Goal: Task Accomplishment & Management: Manage account settings

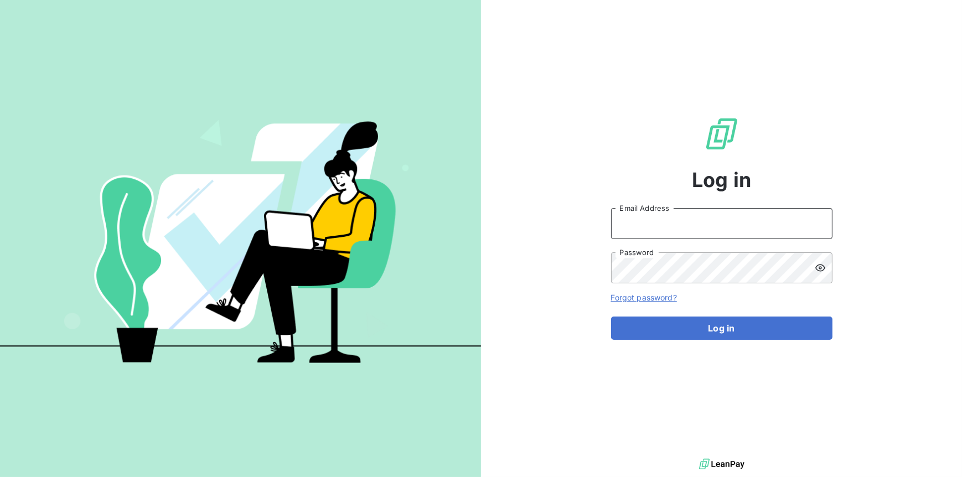
click at [721, 231] on input "Email Address" at bounding box center [721, 223] width 221 height 31
click at [666, 228] on input "Email Address" at bounding box center [721, 223] width 221 height 31
type input "[PERSON_NAME][EMAIL_ADDRESS][DOMAIN_NAME]"
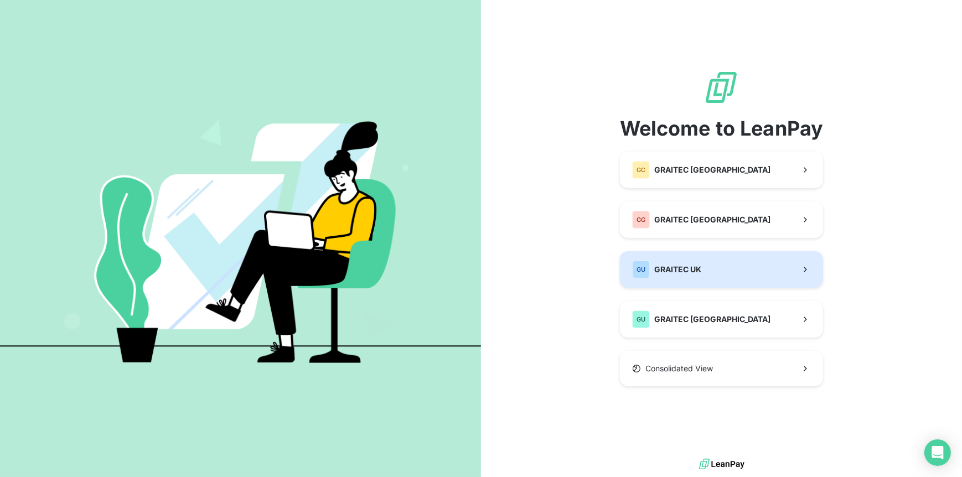
click at [680, 273] on span "GRAITEC UK" at bounding box center [677, 269] width 47 height 11
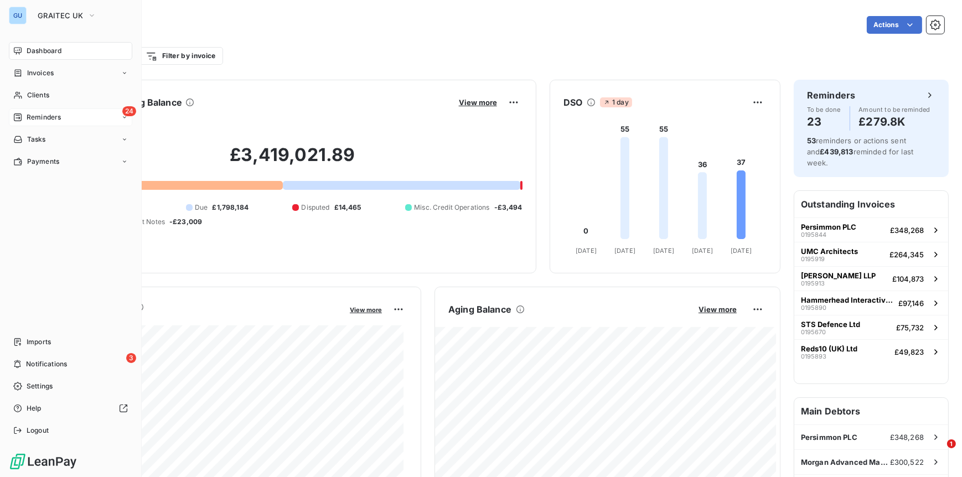
click at [33, 113] on span "Reminders" at bounding box center [44, 117] width 34 height 10
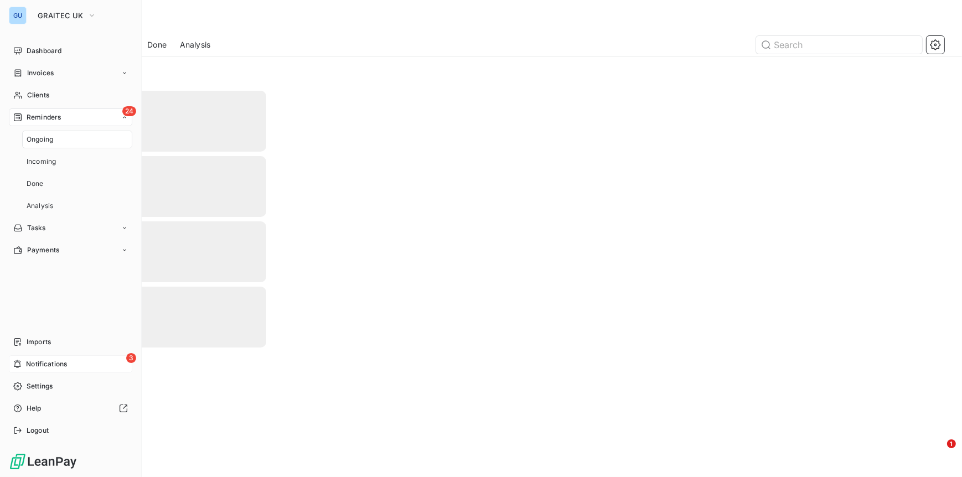
click at [40, 368] on span "Notifications" at bounding box center [46, 364] width 41 height 10
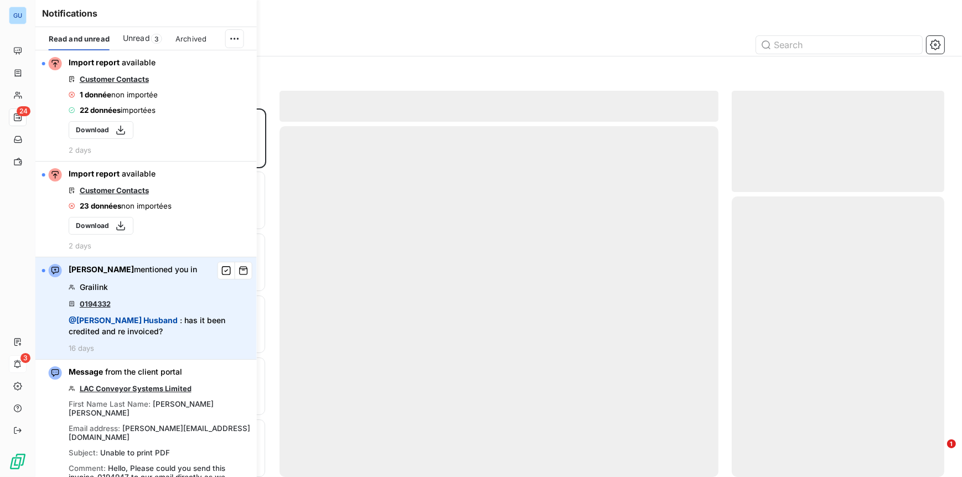
scroll to position [360, 204]
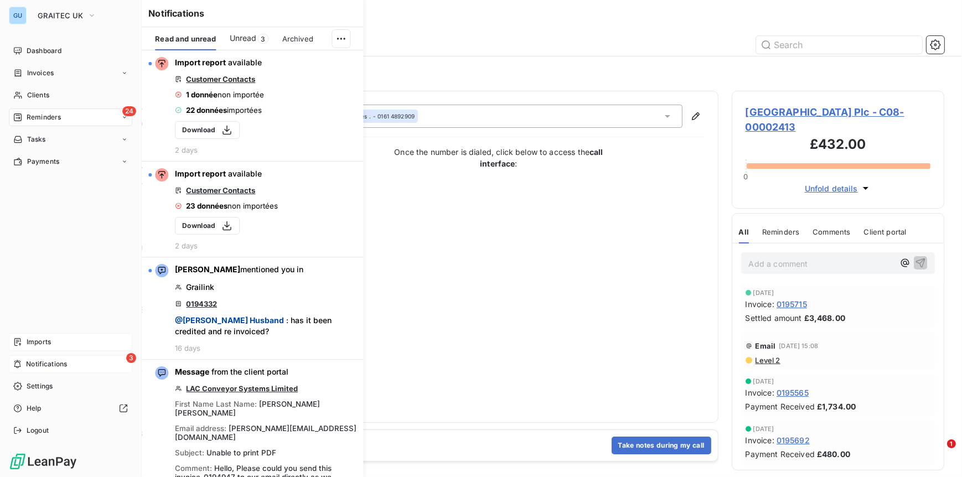
click at [25, 344] on div "Imports" at bounding box center [70, 342] width 123 height 18
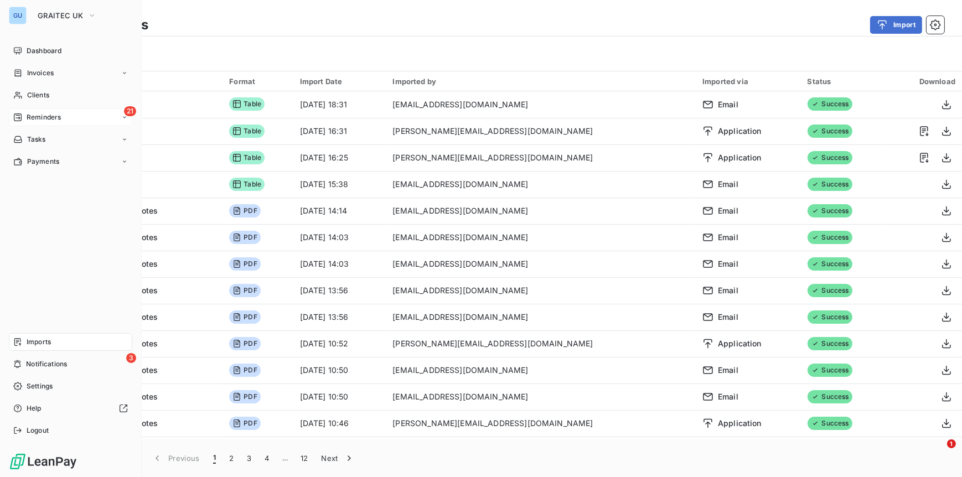
click at [34, 117] on span "Reminders" at bounding box center [44, 117] width 34 height 10
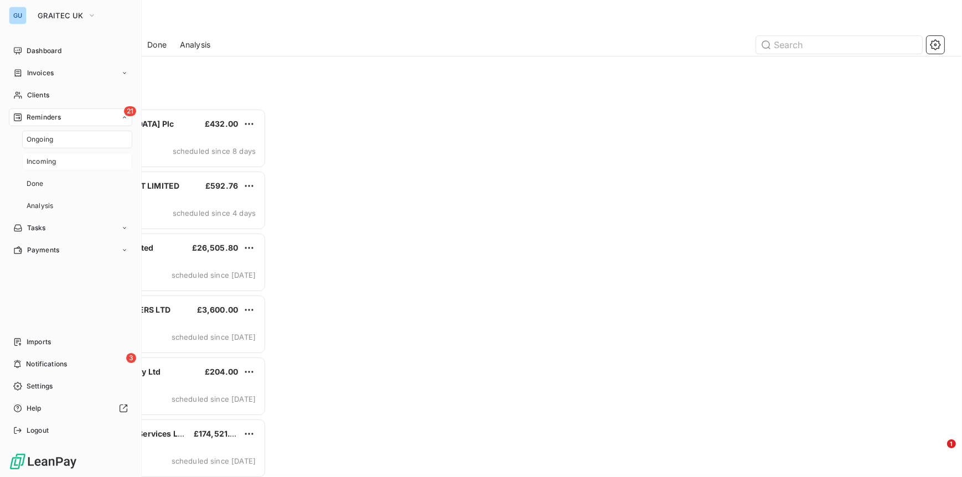
scroll to position [360, 204]
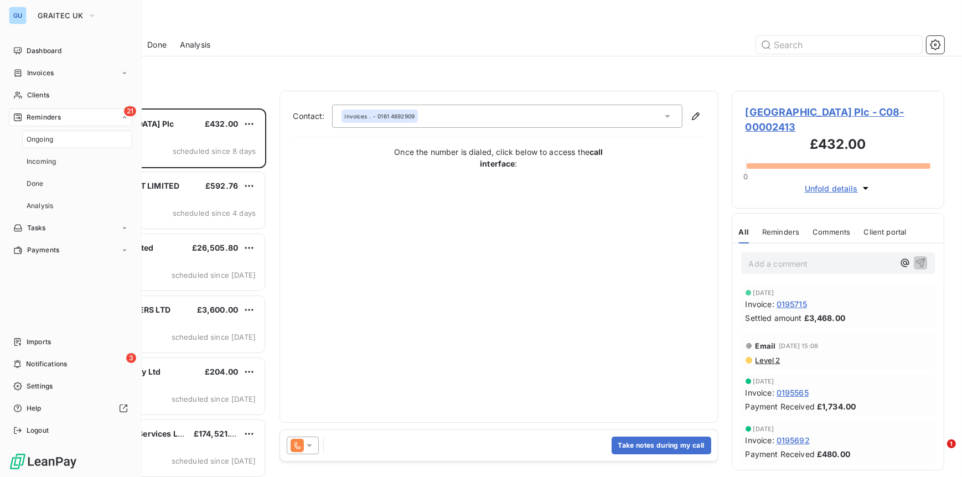
click at [46, 140] on span "Ongoing" at bounding box center [40, 140] width 27 height 10
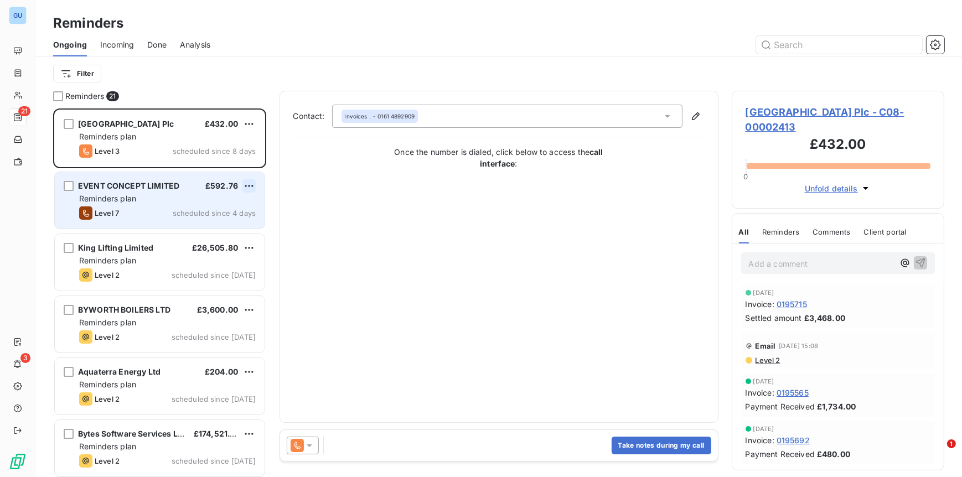
click at [254, 185] on html "GU 21 3 Reminders Ongoing Incoming Done Analysis Filter Reminders 21 Manchester…" at bounding box center [481, 238] width 962 height 477
click at [211, 208] on div "Reschedule this action" at bounding box center [202, 208] width 96 height 18
select select "9"
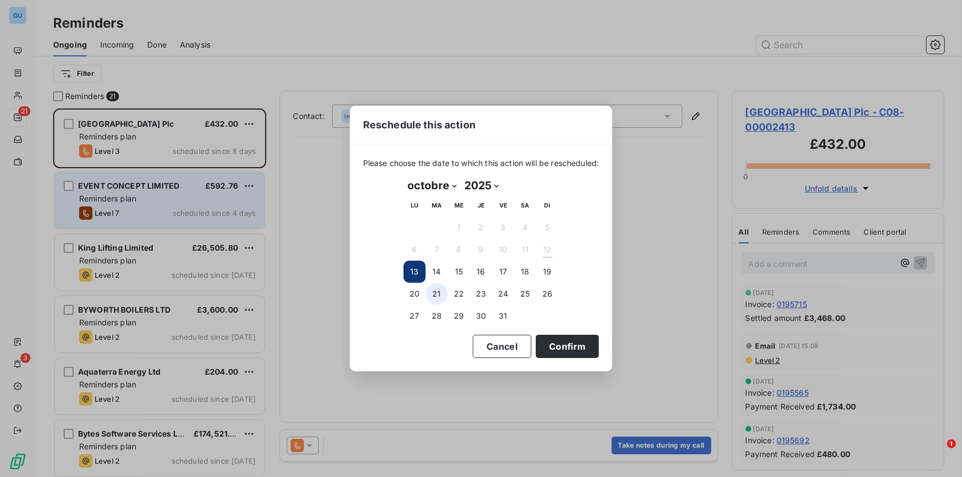
click at [433, 295] on button "21" at bounding box center [437, 294] width 22 height 22
click at [574, 347] on button "Confirm" at bounding box center [567, 346] width 63 height 23
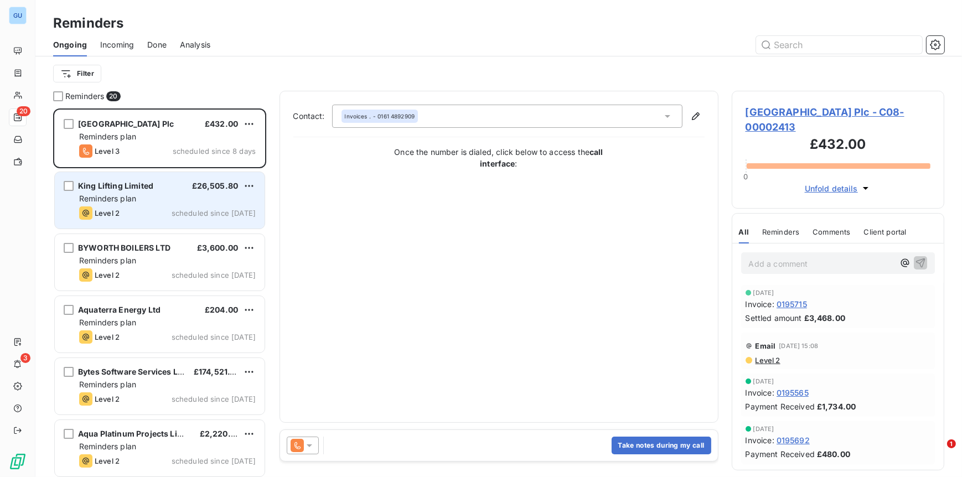
click at [139, 181] on span "King Lifting Limited" at bounding box center [115, 185] width 75 height 9
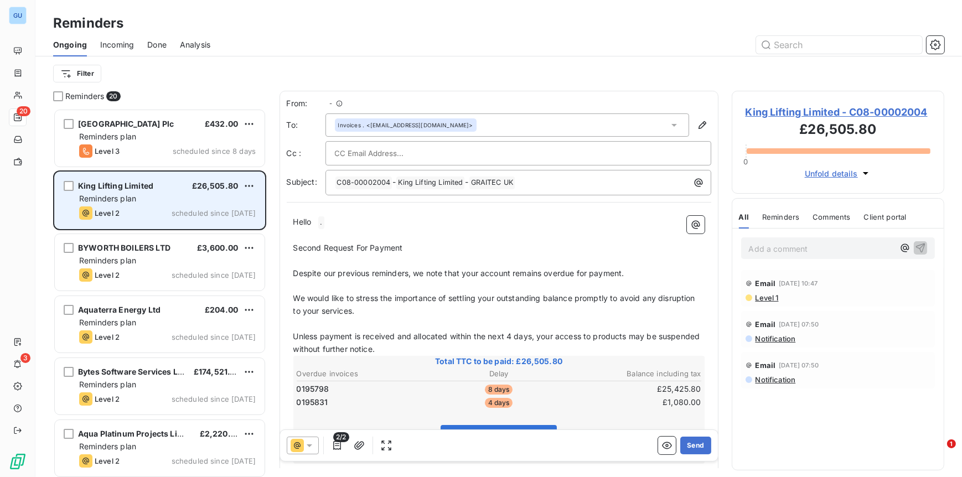
scroll to position [360, 204]
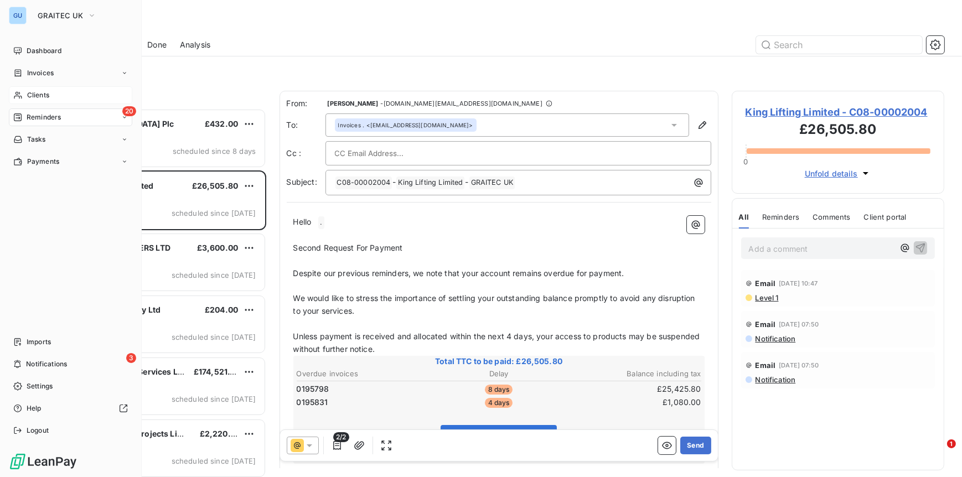
click at [42, 96] on span "Clients" at bounding box center [38, 95] width 22 height 10
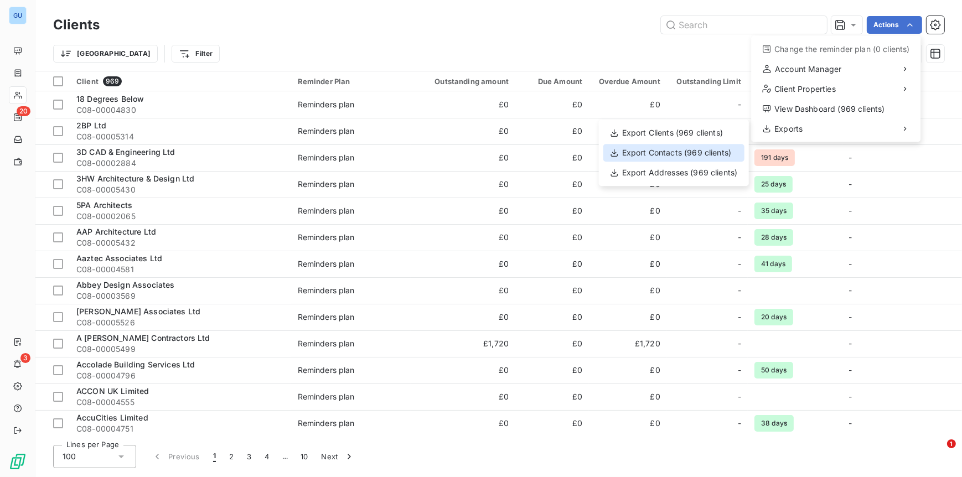
click at [664, 153] on div "Export Contacts (969 clients)" at bounding box center [673, 153] width 141 height 18
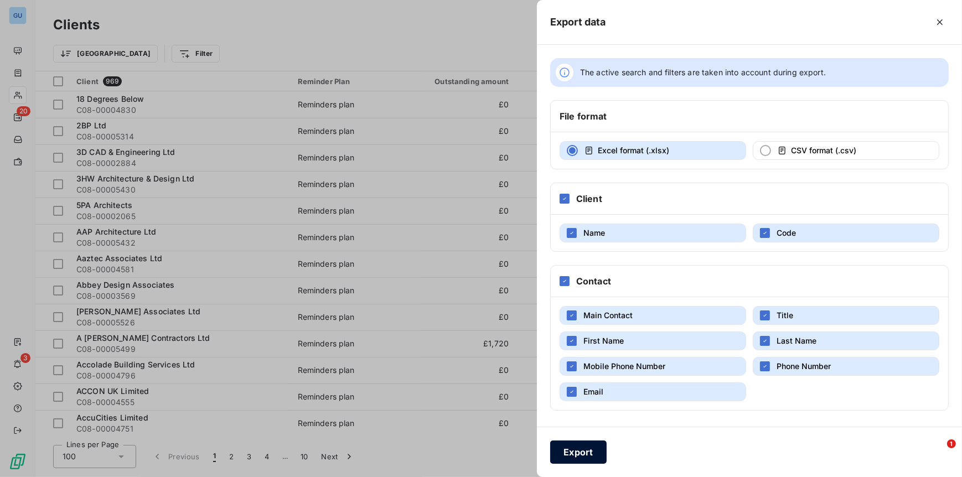
click at [581, 448] on button "Export" at bounding box center [578, 452] width 56 height 23
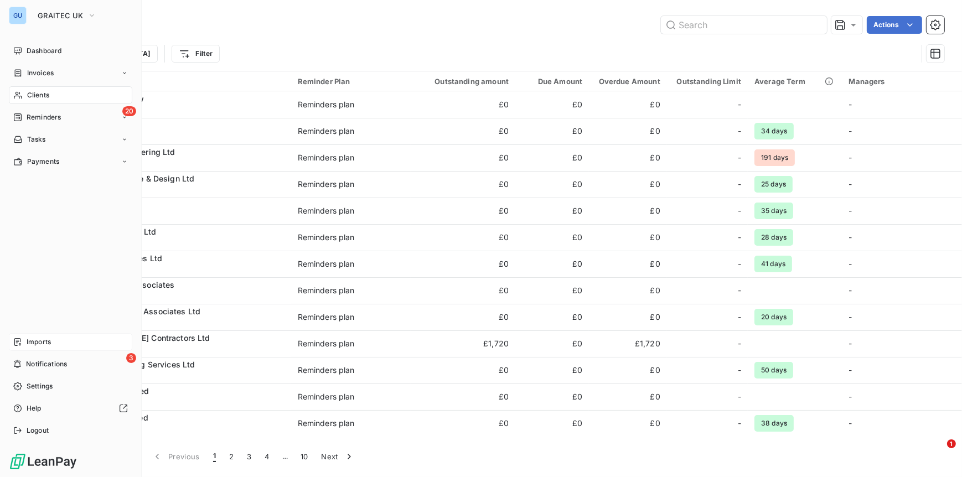
click at [41, 337] on span "Imports" at bounding box center [39, 342] width 24 height 10
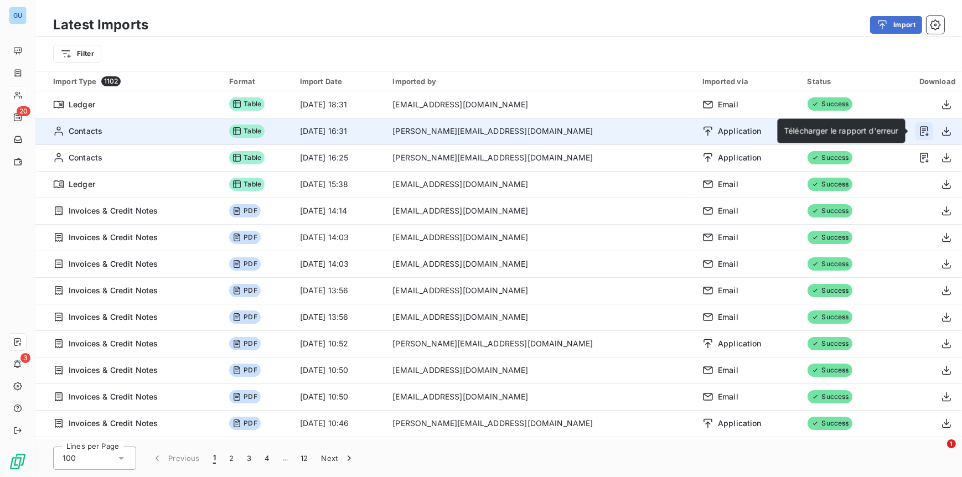
click at [920, 132] on icon "button" at bounding box center [924, 131] width 8 height 10
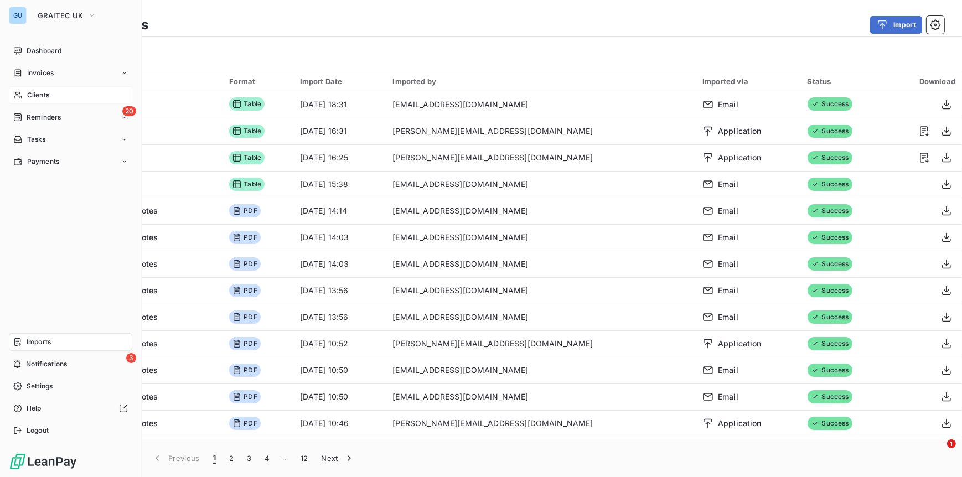
click at [42, 344] on span "Imports" at bounding box center [39, 342] width 24 height 10
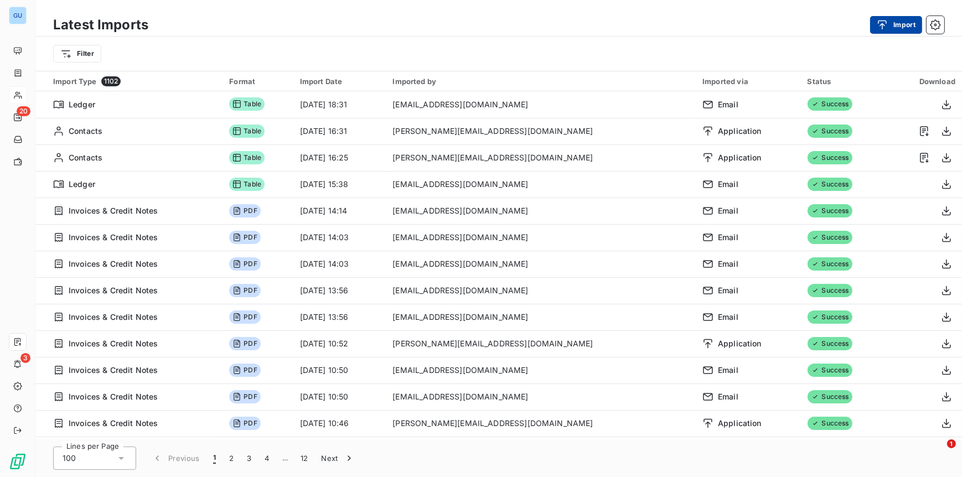
click at [884, 25] on icon "button" at bounding box center [882, 24] width 9 height 9
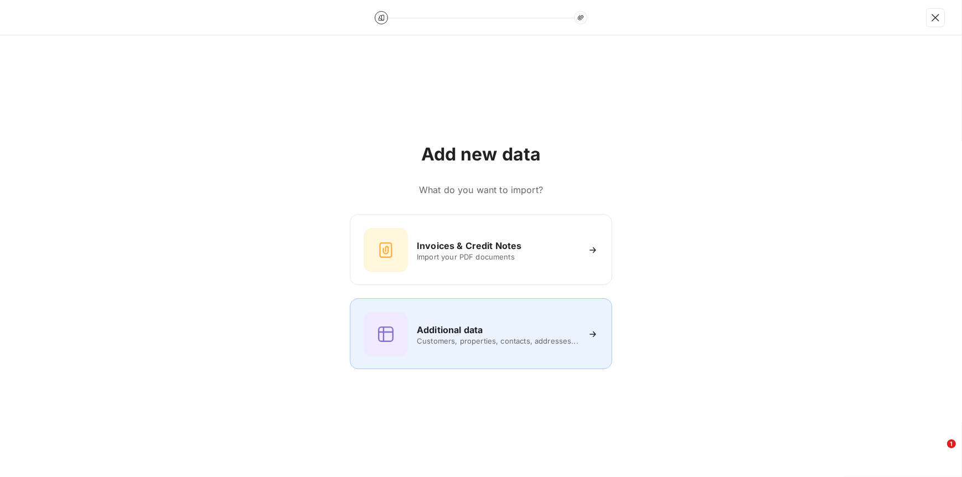
click at [459, 329] on h6 "Additional data" at bounding box center [450, 329] width 66 height 13
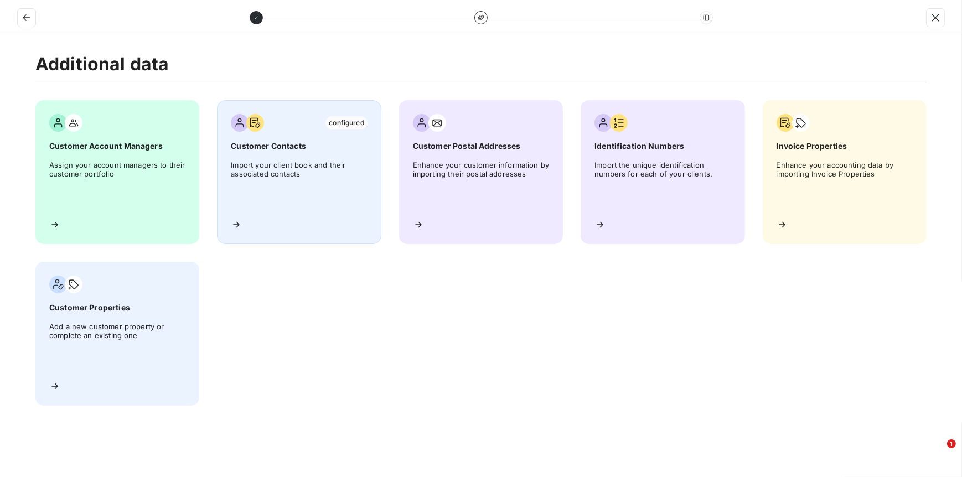
click at [257, 193] on span "Import your client book and their associated contacts" at bounding box center [299, 186] width 136 height 50
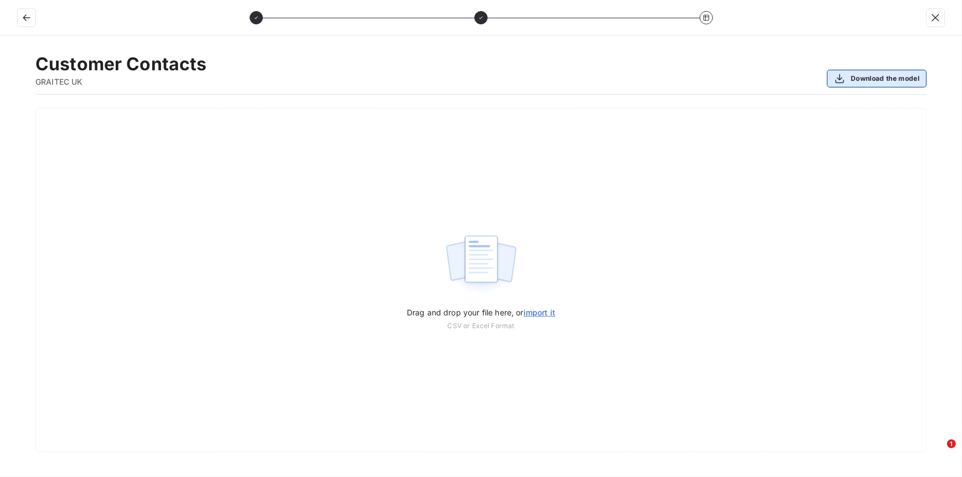
click at [875, 79] on button "Download the model" at bounding box center [877, 79] width 100 height 18
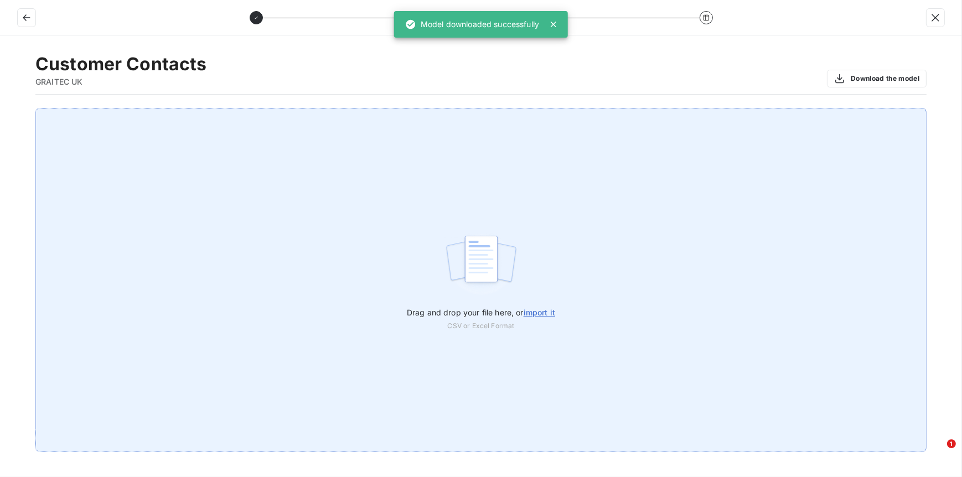
click at [409, 121] on div "Drag and drop your file here, or import it CSV or Excel Format" at bounding box center [480, 280] width 891 height 344
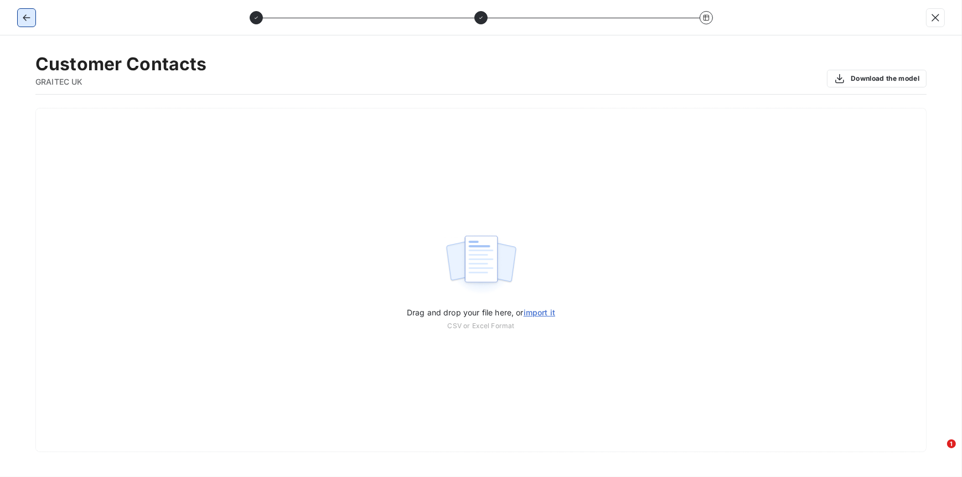
click at [26, 17] on icon "button" at bounding box center [26, 17] width 7 height 7
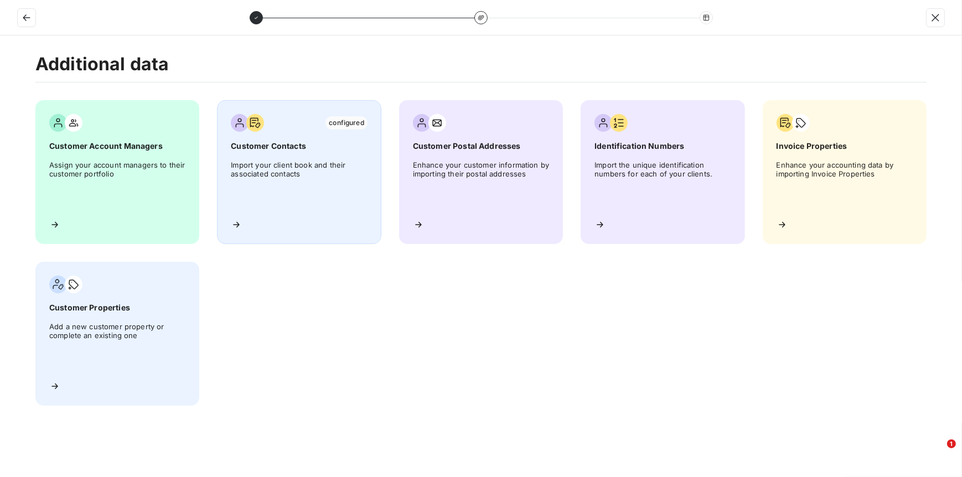
click at [276, 188] on span "Import your client book and their associated contacts" at bounding box center [299, 186] width 136 height 50
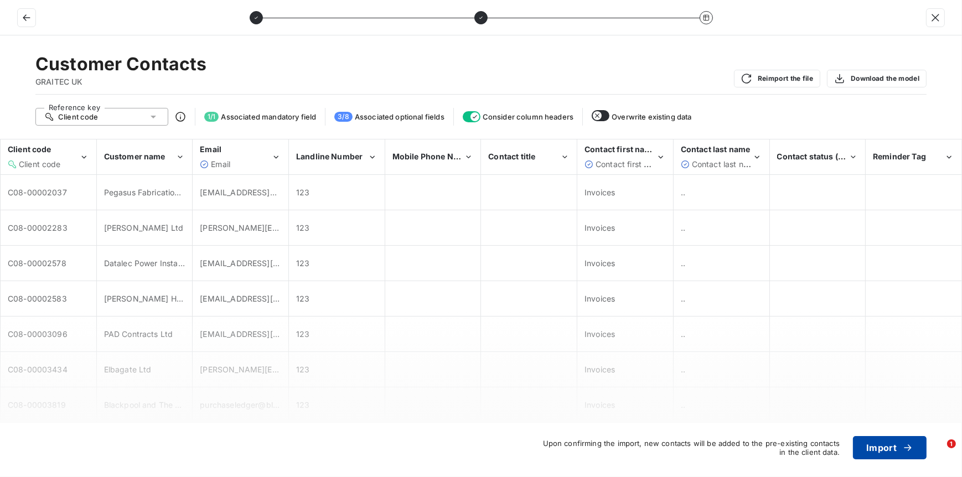
click at [891, 451] on button "Import" at bounding box center [890, 447] width 74 height 23
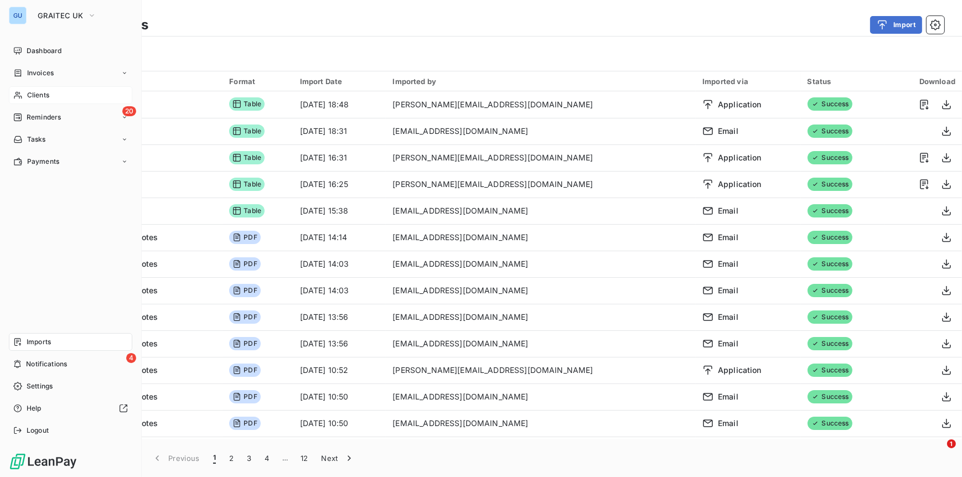
click at [36, 96] on span "Clients" at bounding box center [38, 95] width 22 height 10
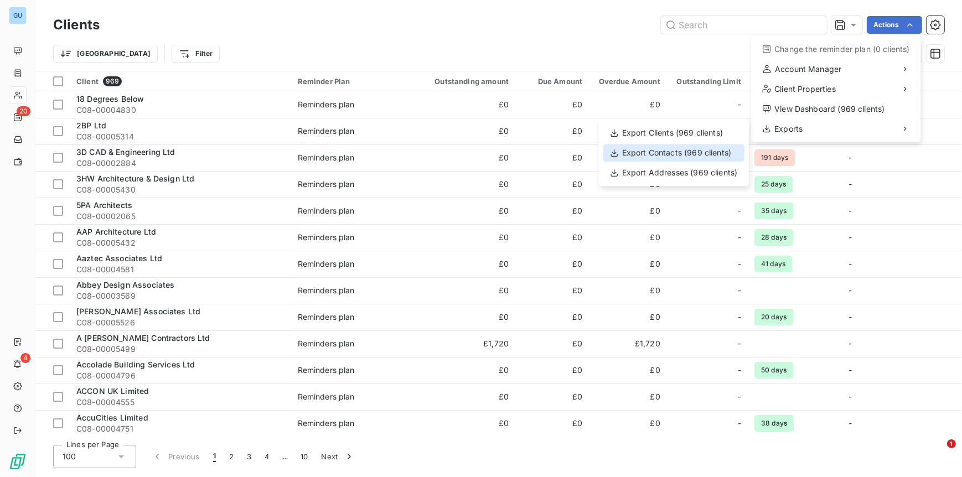
click at [656, 156] on div "Export Contacts (969 clients)" at bounding box center [673, 153] width 141 height 18
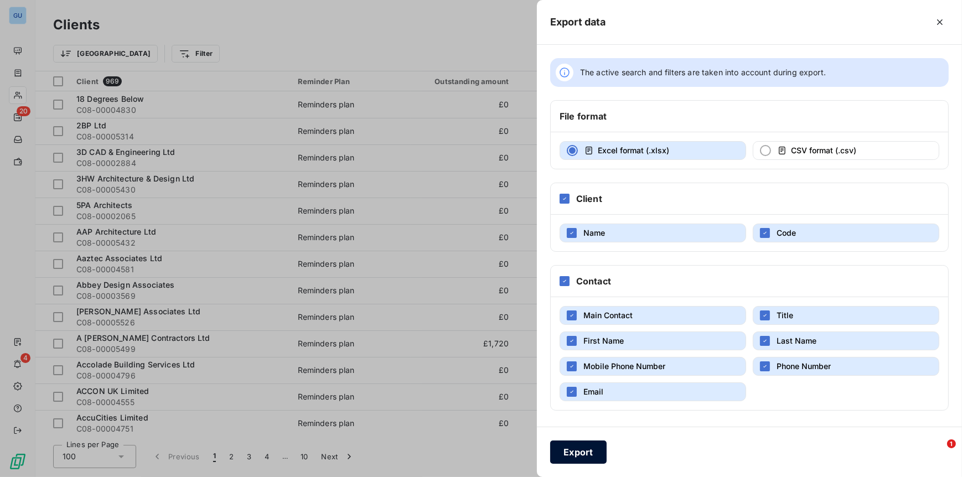
click at [589, 448] on button "Export" at bounding box center [578, 452] width 56 height 23
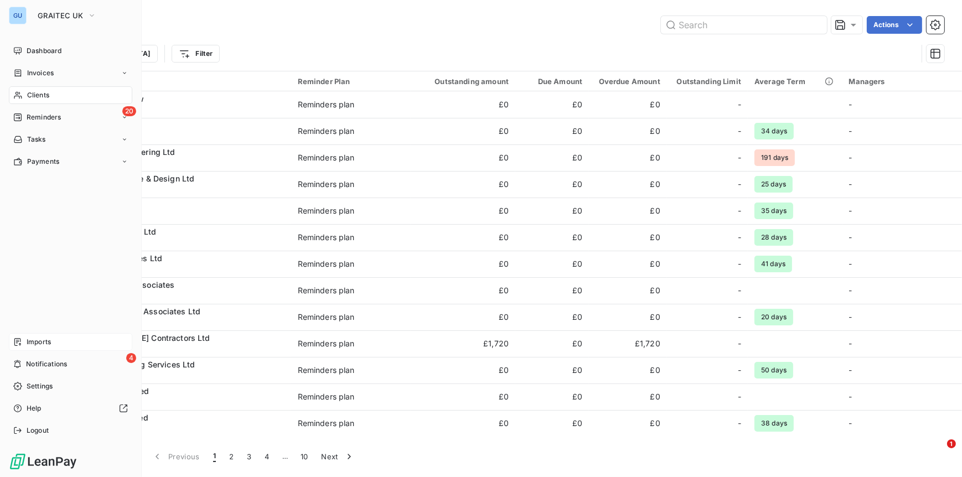
click at [48, 342] on span "Imports" at bounding box center [39, 342] width 24 height 10
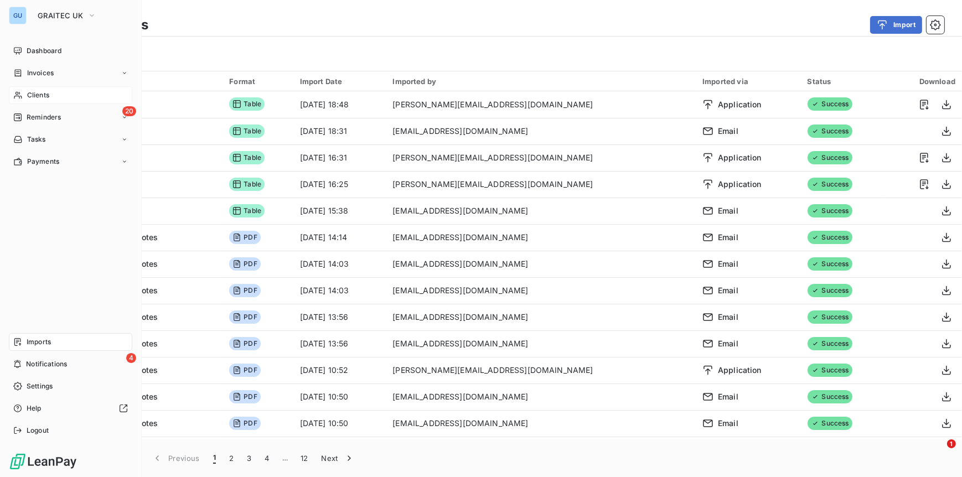
click at [40, 94] on span "Clients" at bounding box center [38, 95] width 22 height 10
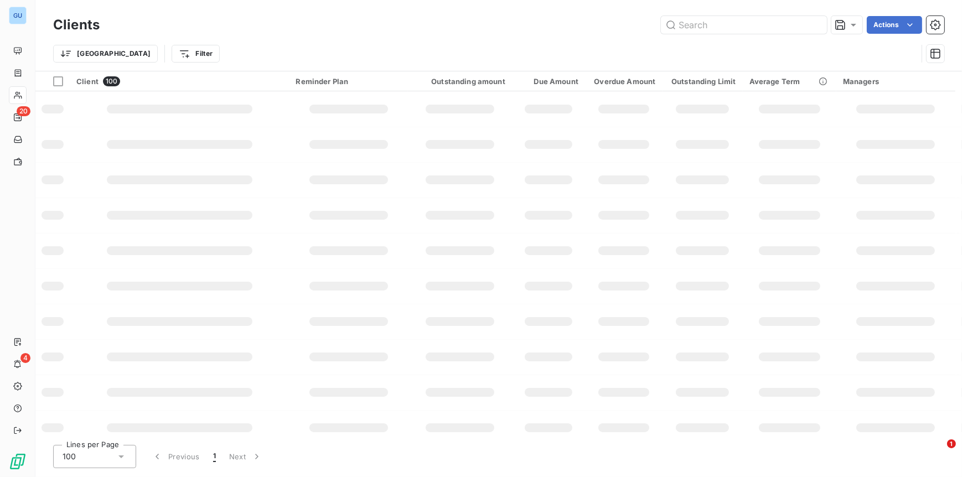
click at [917, 27] on html "GU 20 4 Clients Actions Trier Filter Client 100 Reminder Plan Outstanding amoun…" at bounding box center [481, 238] width 962 height 477
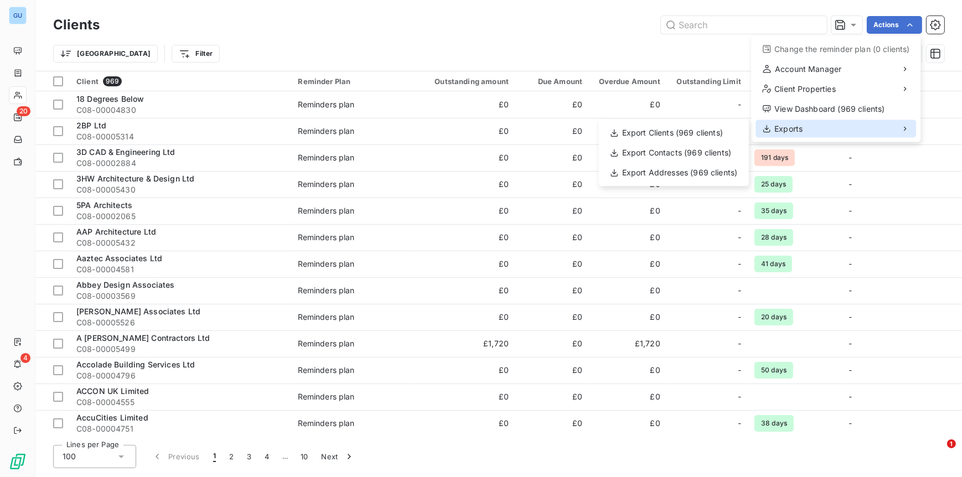
click at [795, 131] on span "Exports" at bounding box center [788, 128] width 28 height 11
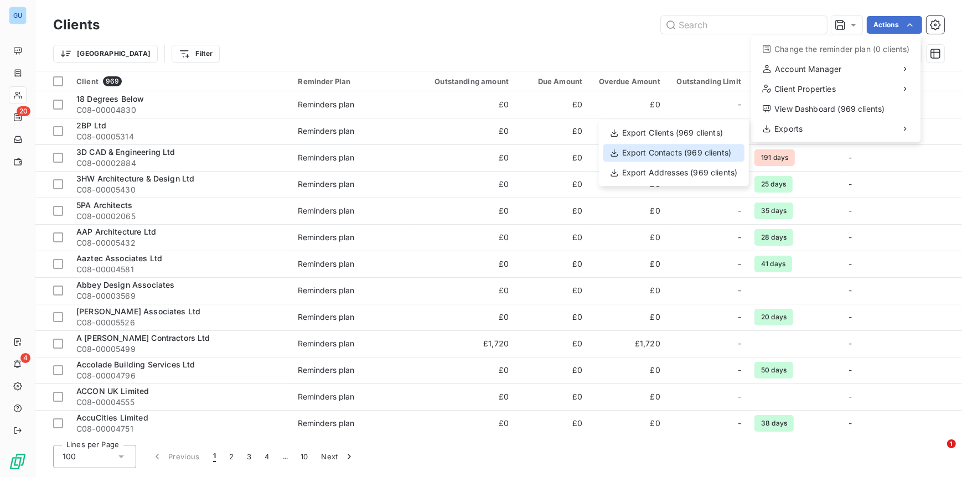
click at [695, 149] on div "Export Contacts (969 clients)" at bounding box center [673, 153] width 141 height 18
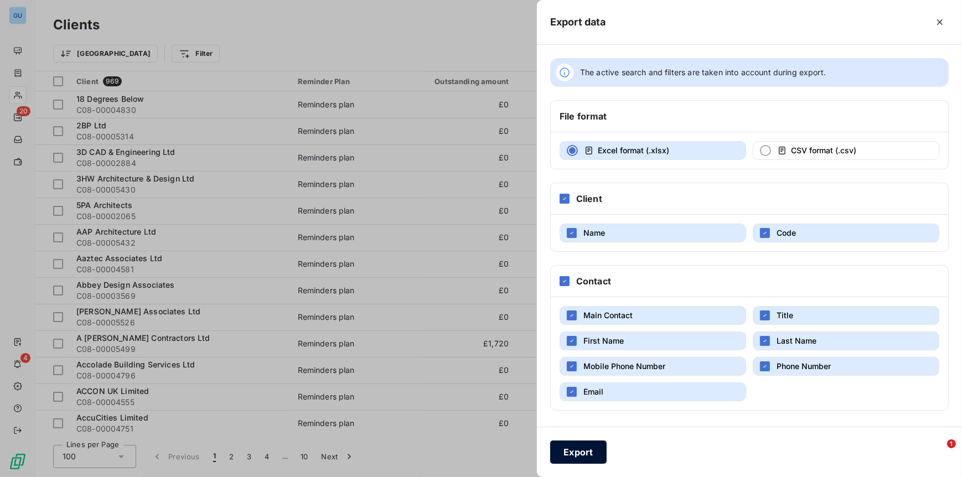
click at [585, 452] on button "Export" at bounding box center [578, 452] width 56 height 23
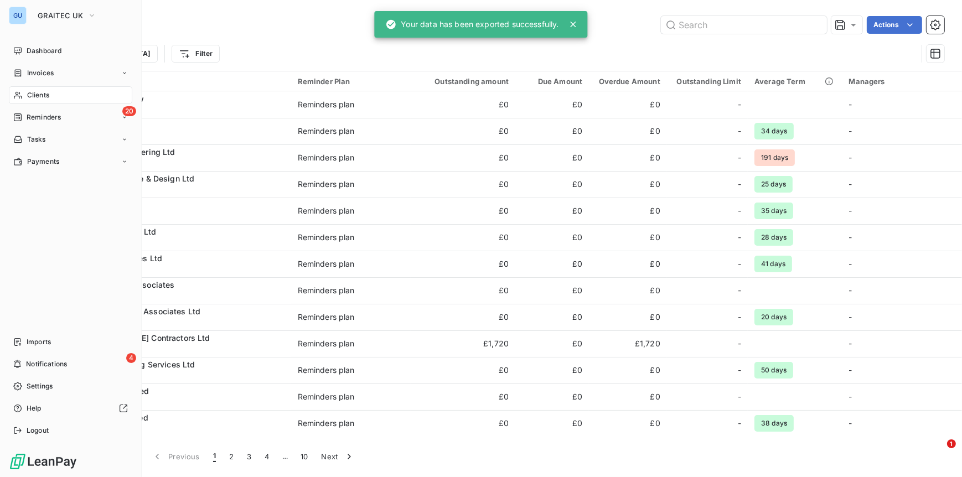
click at [42, 95] on span "Clients" at bounding box center [38, 95] width 22 height 10
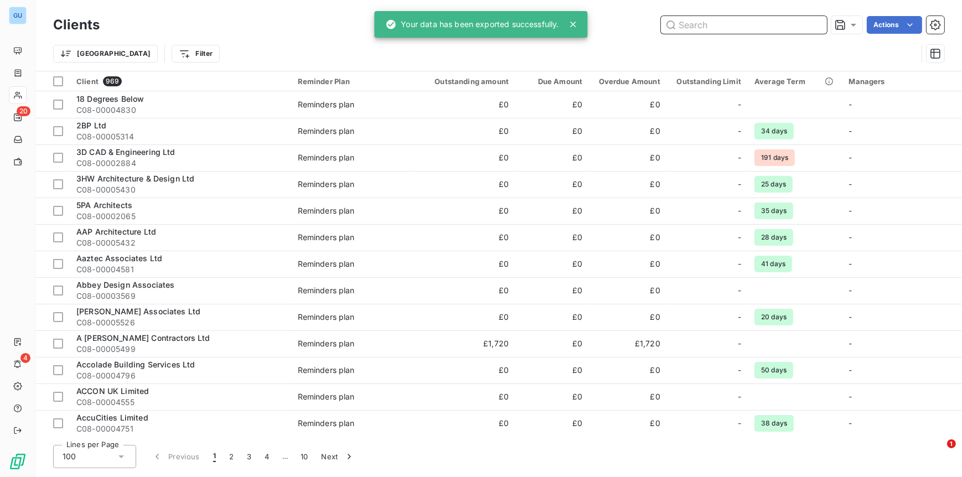
click at [788, 20] on input "text" at bounding box center [744, 25] width 166 height 18
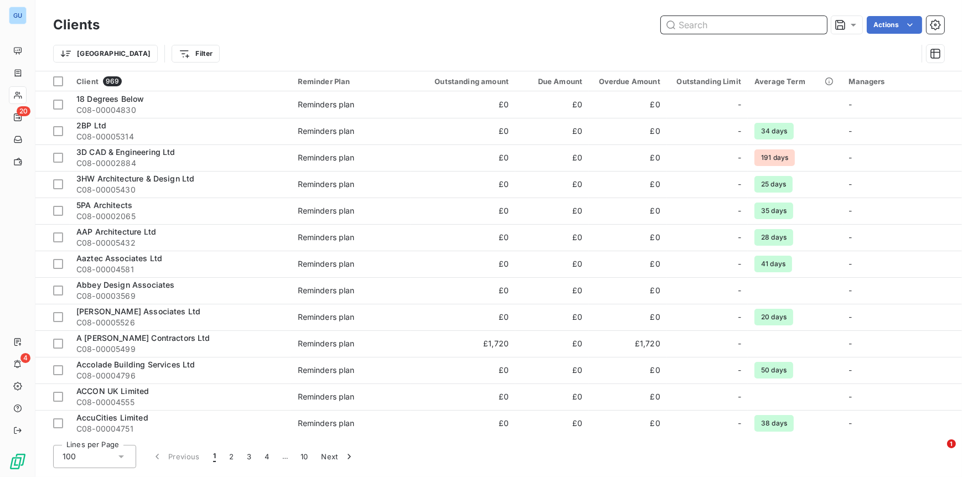
paste input "C08-00002037"
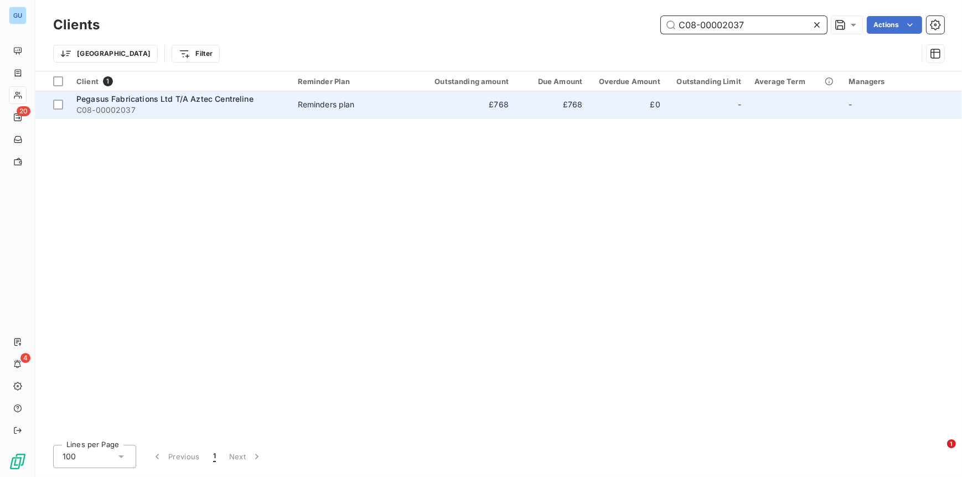
type input "C08-00002037"
click at [153, 99] on span "Pegasus Fabrications Ltd T/A Aztec Centreline" at bounding box center [164, 98] width 177 height 9
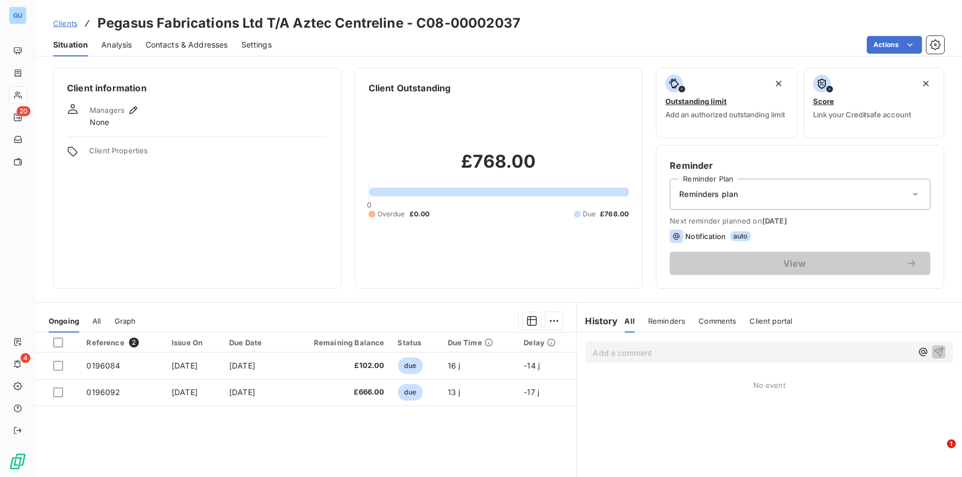
click at [190, 45] on span "Contacts & Addresses" at bounding box center [187, 44] width 82 height 11
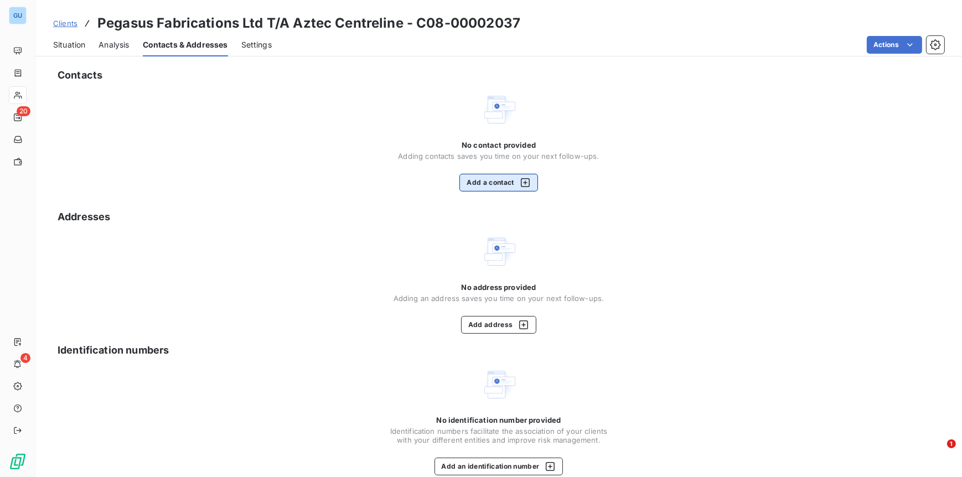
click at [493, 186] on button "Add a contact" at bounding box center [498, 183] width 78 height 18
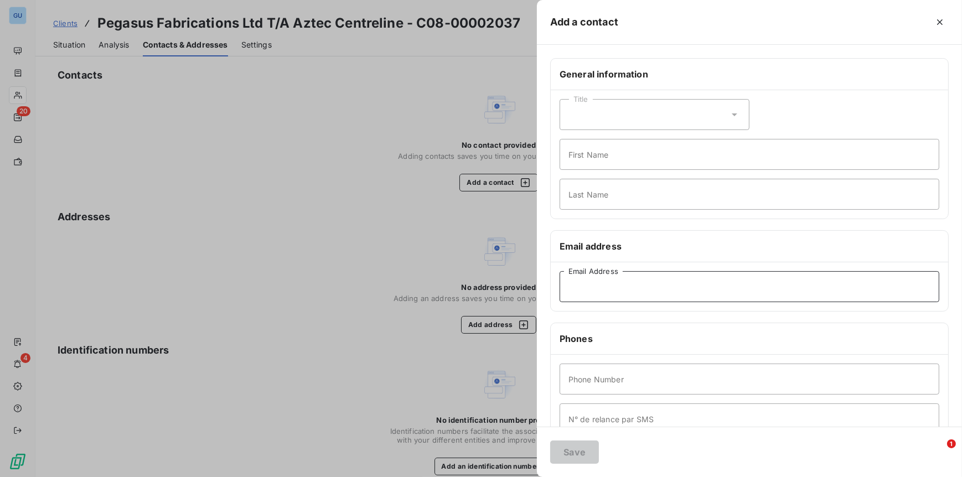
click at [585, 284] on input "Email Address" at bounding box center [750, 286] width 380 height 31
click at [601, 281] on input "Email Address" at bounding box center [750, 286] width 380 height 31
paste input "accounts@azteccentreline.comjon@azteccentreline.com"
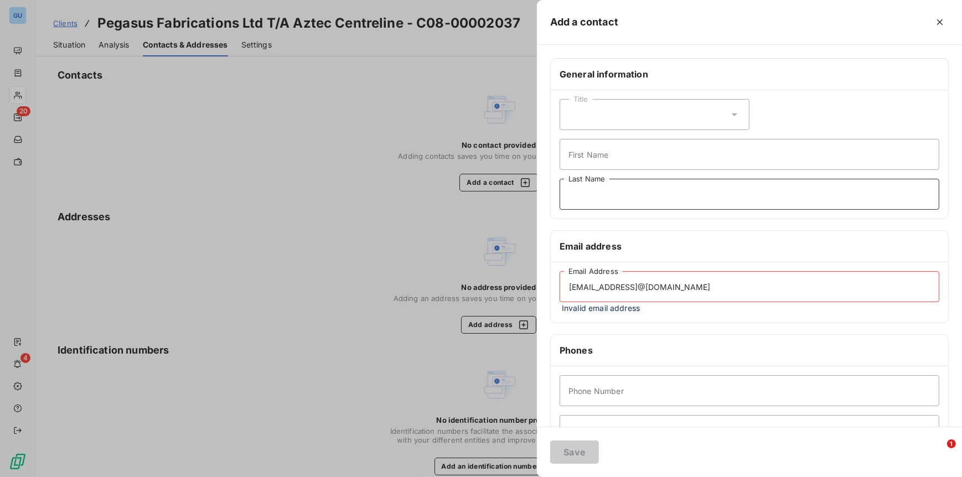
click at [590, 200] on input "Last Name" at bounding box center [750, 194] width 380 height 31
click at [635, 299] on input "accounts@azteccentreline.comjon@azteccentreline.com" at bounding box center [750, 286] width 380 height 31
click at [608, 291] on input "accounts@azteccentreline.comjon@azteccentreline.com" at bounding box center [750, 286] width 380 height 31
click at [681, 287] on input "accounts@azteccentreline.comjon@azteccentreline.com" at bounding box center [750, 286] width 380 height 31
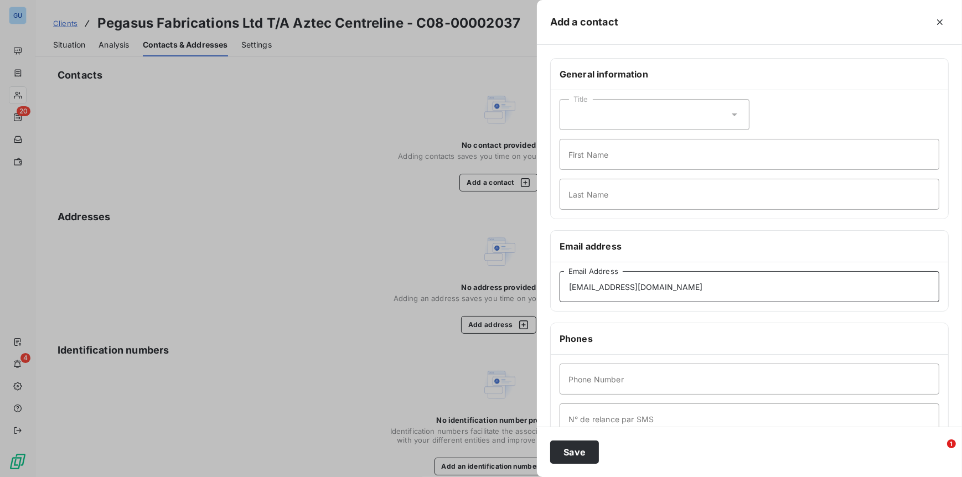
type input "accounts@azteccentreline.com"
click at [582, 157] on input "First Name" at bounding box center [750, 154] width 380 height 31
type input "Invoices"
type input "."
type input "00"
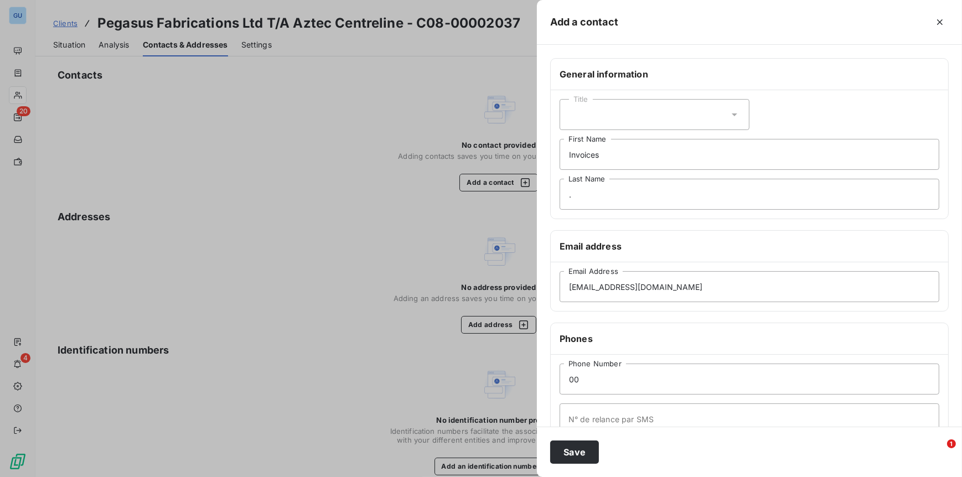
click at [752, 177] on div "Title Invoices First Name . Last Name" at bounding box center [749, 154] width 397 height 128
click at [573, 448] on button "Save" at bounding box center [574, 452] width 49 height 23
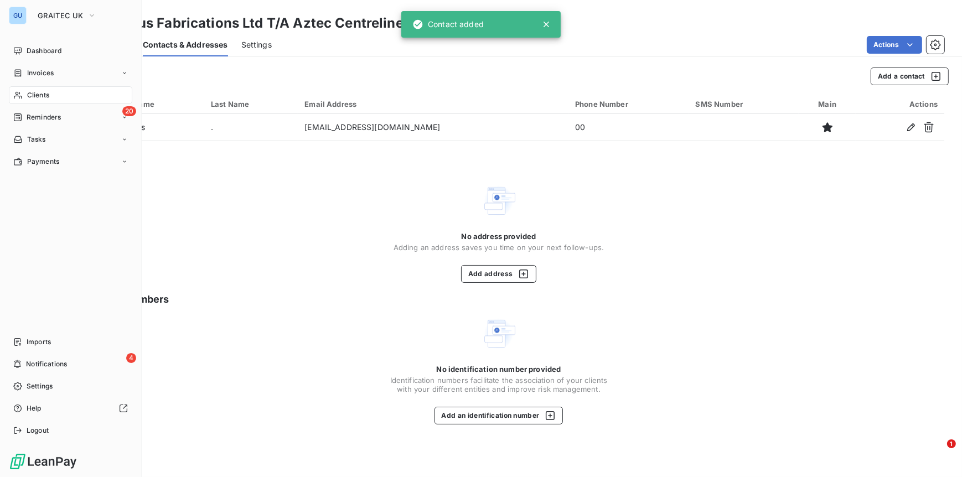
click at [36, 87] on div "Clients" at bounding box center [70, 95] width 123 height 18
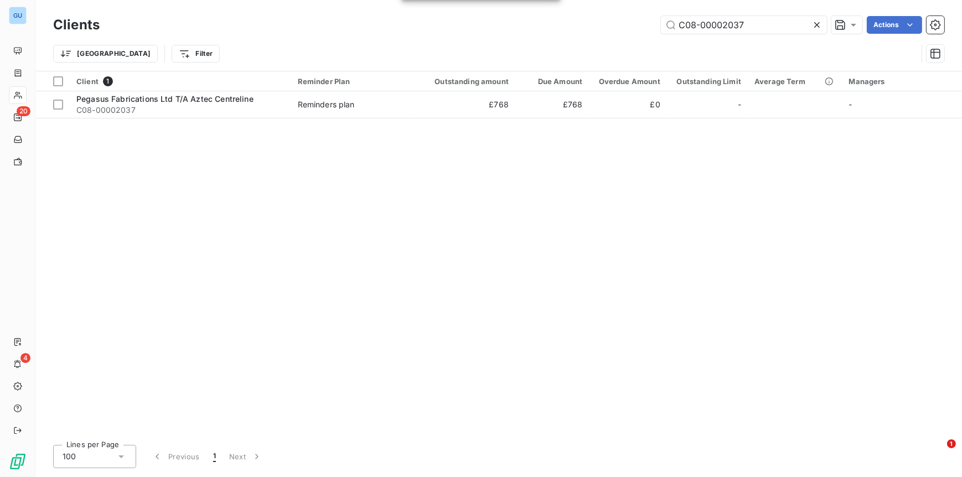
drag, startPoint x: 752, startPoint y: 29, endPoint x: 616, endPoint y: 9, distance: 137.6
click at [616, 9] on div "Clients C08-00002037 Actions Trier Filter" at bounding box center [498, 35] width 927 height 71
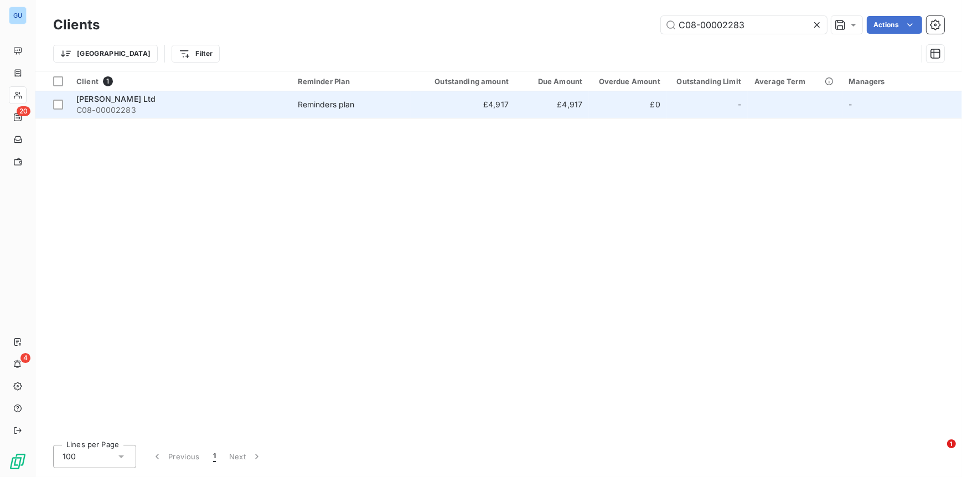
type input "C08-00002283"
click at [85, 106] on span "C08-00002283" at bounding box center [180, 110] width 208 height 11
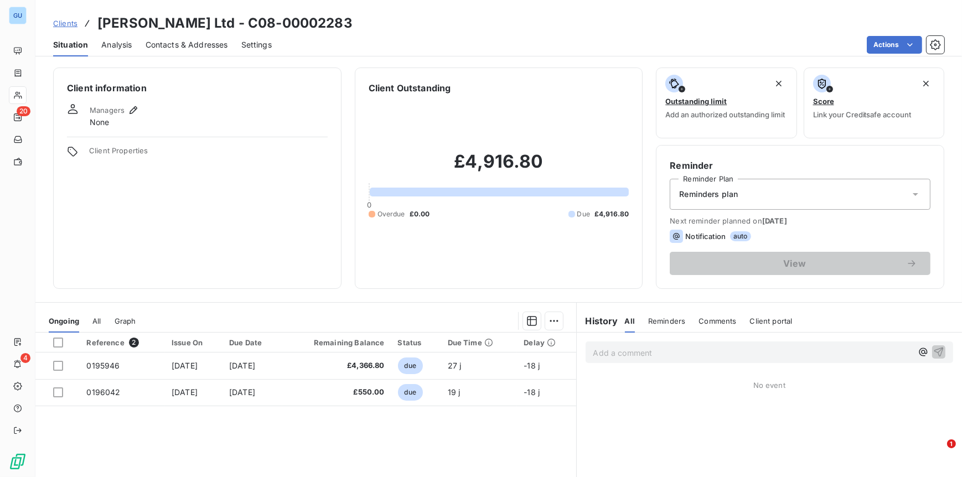
click at [179, 46] on span "Contacts & Addresses" at bounding box center [187, 44] width 82 height 11
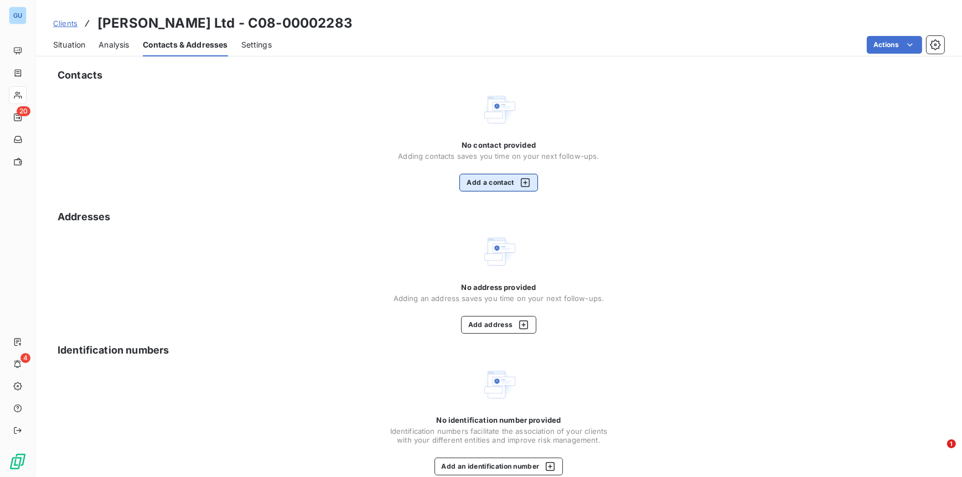
click at [476, 182] on button "Add a contact" at bounding box center [498, 183] width 78 height 18
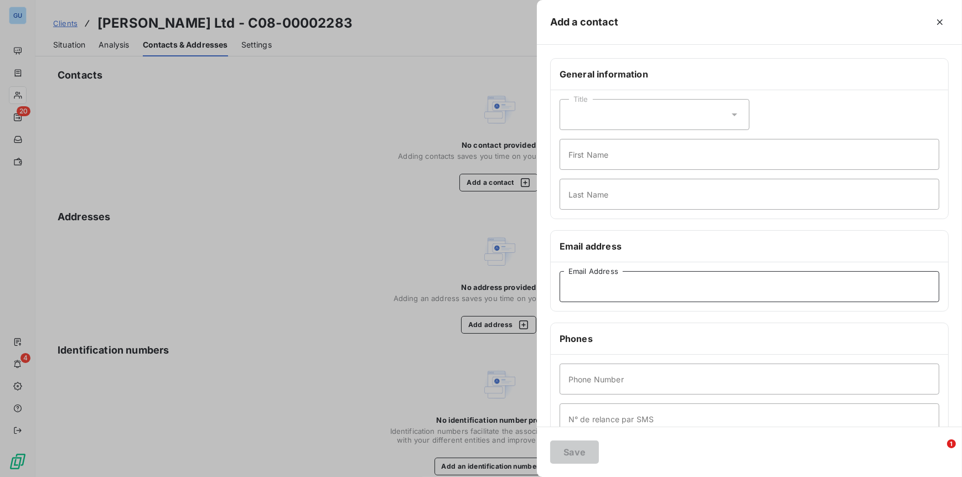
click at [586, 287] on input "Email Address" at bounding box center [750, 286] width 380 height 31
paste input "chris.treacher@bancroft.uk.comaccounts@bancroft.uk.com"
drag, startPoint x: 687, startPoint y: 288, endPoint x: 512, endPoint y: 278, distance: 175.2
click at [512, 477] on div "Add a contact General information Title First Name Last Name Email address chri…" at bounding box center [481, 477] width 962 height 0
type input "accounts@bancroft.uk.com"
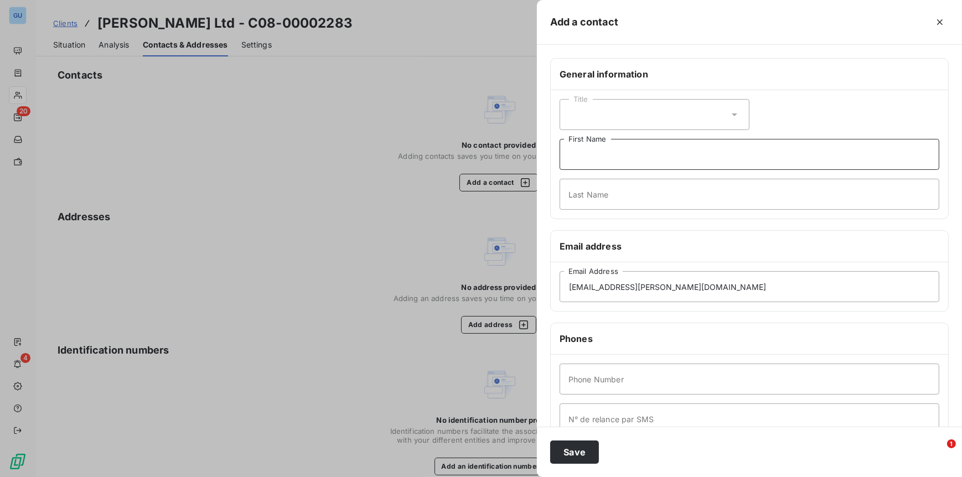
click at [590, 169] on input "First Name" at bounding box center [750, 154] width 380 height 31
type input "Invoices"
type input "."
type input "00"
click at [575, 458] on button "Save" at bounding box center [574, 452] width 49 height 23
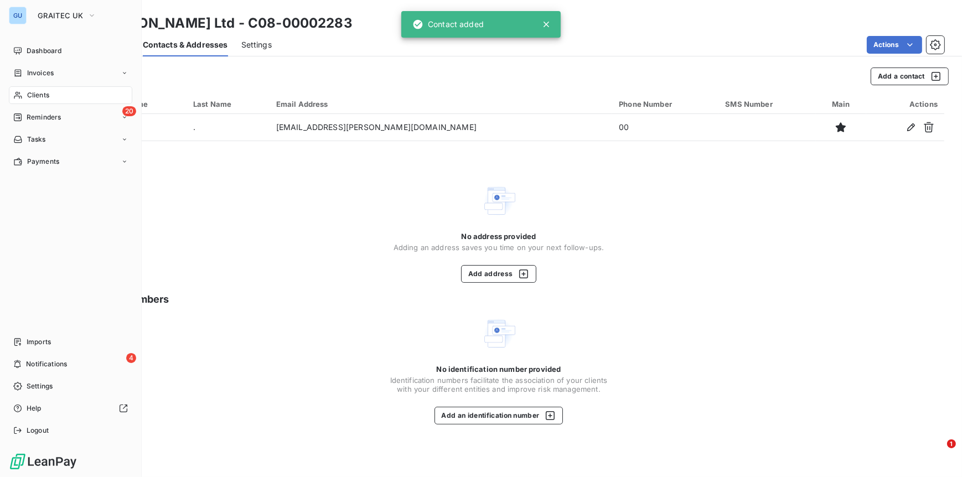
click at [37, 94] on span "Clients" at bounding box center [38, 95] width 22 height 10
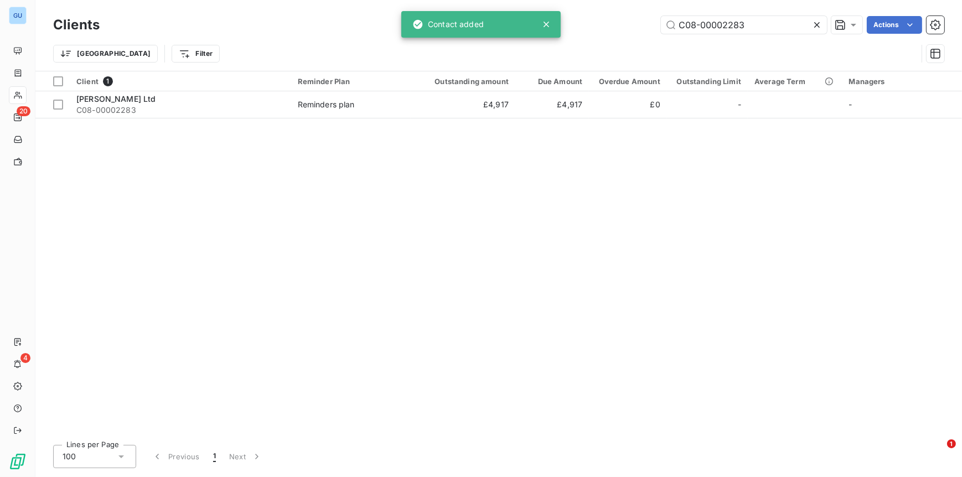
drag, startPoint x: 743, startPoint y: 24, endPoint x: 600, endPoint y: 19, distance: 143.5
click at [600, 19] on div "C08-00002283 Actions" at bounding box center [528, 25] width 831 height 18
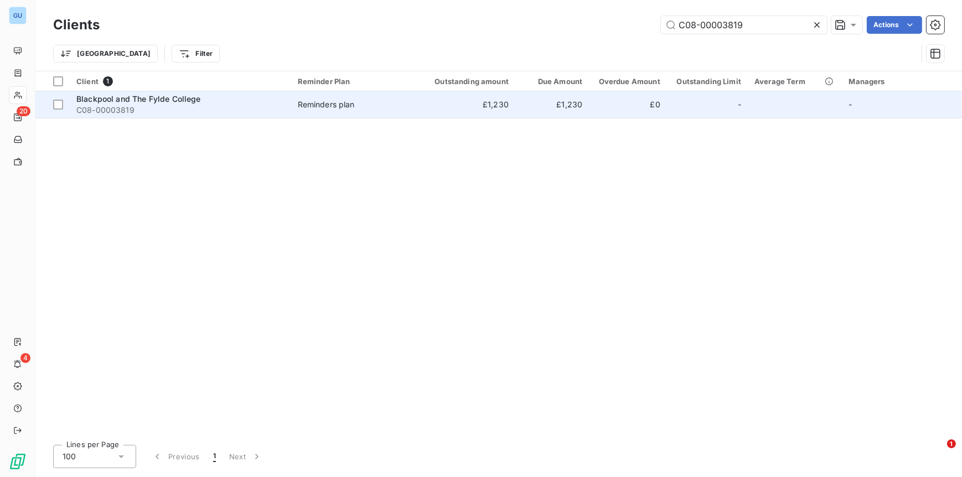
type input "C08-00003819"
click at [95, 111] on span "C08-00003819" at bounding box center [180, 110] width 208 height 11
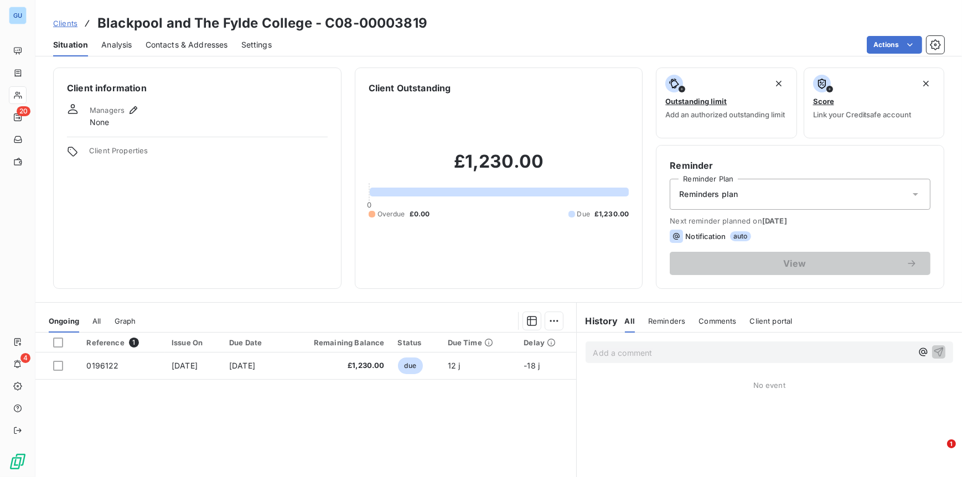
drag, startPoint x: 178, startPoint y: 45, endPoint x: 169, endPoint y: 52, distance: 11.1
click at [178, 45] on span "Contacts & Addresses" at bounding box center [187, 44] width 82 height 11
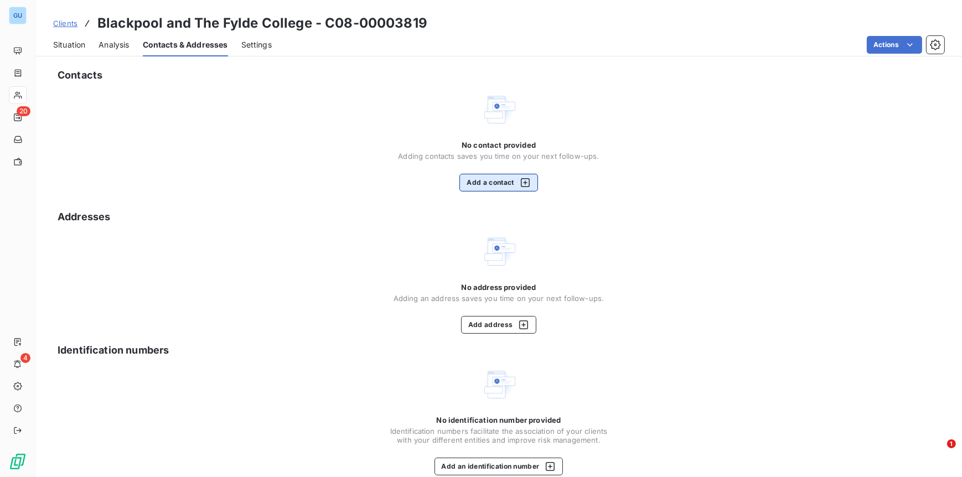
click at [479, 184] on button "Add a contact" at bounding box center [498, 183] width 78 height 18
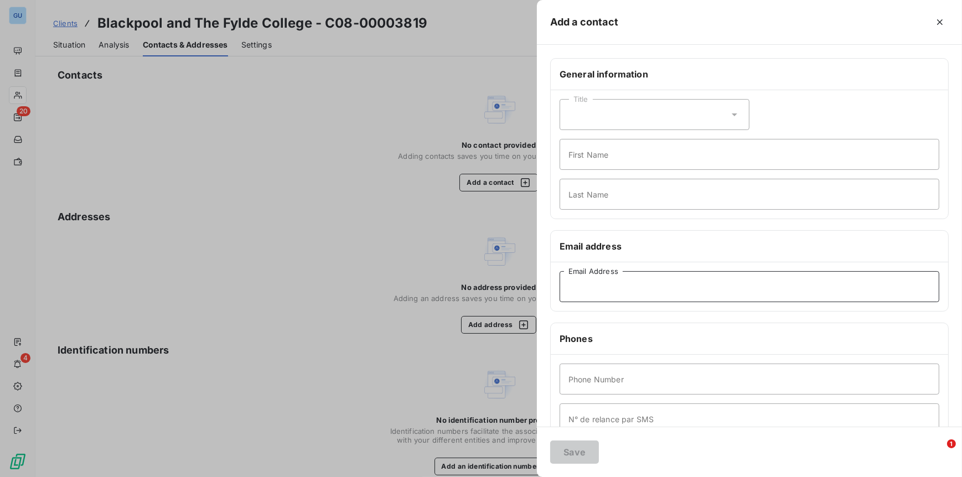
click at [605, 287] on input "Email Address" at bounding box center [750, 286] width 380 height 31
paste input "purchaseledger@blackpool.ac.ukCurtis.Fisher@blackpool.ac.uk"
drag, startPoint x: 695, startPoint y: 288, endPoint x: 825, endPoint y: 291, distance: 130.1
click at [825, 291] on input "purchaseledger@blackpool.ac.ukCurtis.Fisher@blackpool.ac.uk" at bounding box center [750, 286] width 380 height 31
type input "purchaseledger@blackpool.ac.uk"
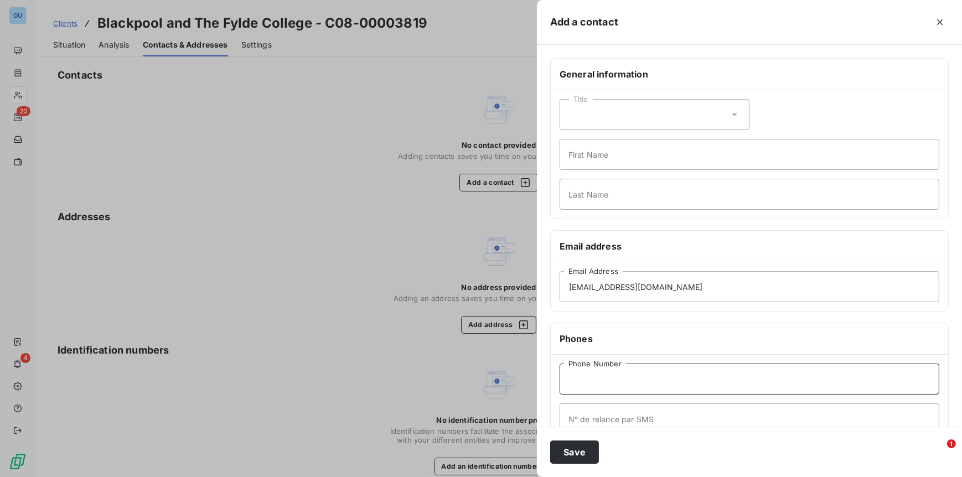
click at [591, 376] on input "Phone Number" at bounding box center [750, 379] width 380 height 31
type input "00"
click at [591, 156] on input "First Name" at bounding box center [750, 154] width 380 height 31
type input "Invoices"
type input "."
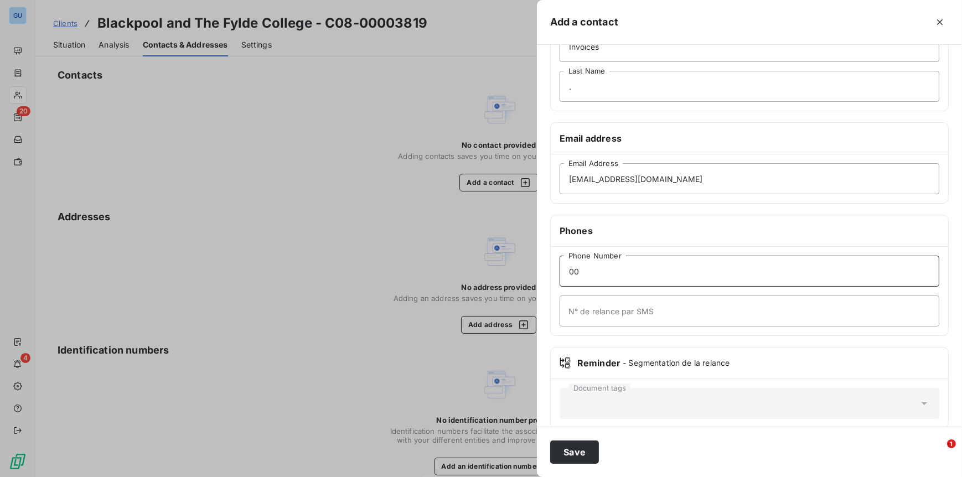
scroll to position [111, 0]
click at [931, 352] on div "Reminder - Segmentation de la relance" at bounding box center [749, 361] width 397 height 32
click at [689, 157] on div "purchaseledger@blackpool.ac.uk Email Address" at bounding box center [749, 176] width 397 height 49
click at [551, 452] on button "Save" at bounding box center [574, 452] width 49 height 23
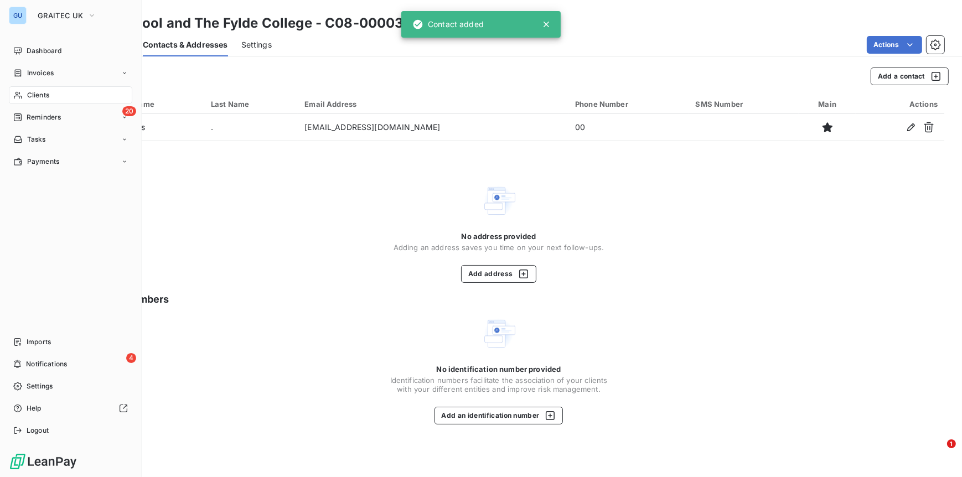
click at [43, 98] on span "Clients" at bounding box center [38, 95] width 22 height 10
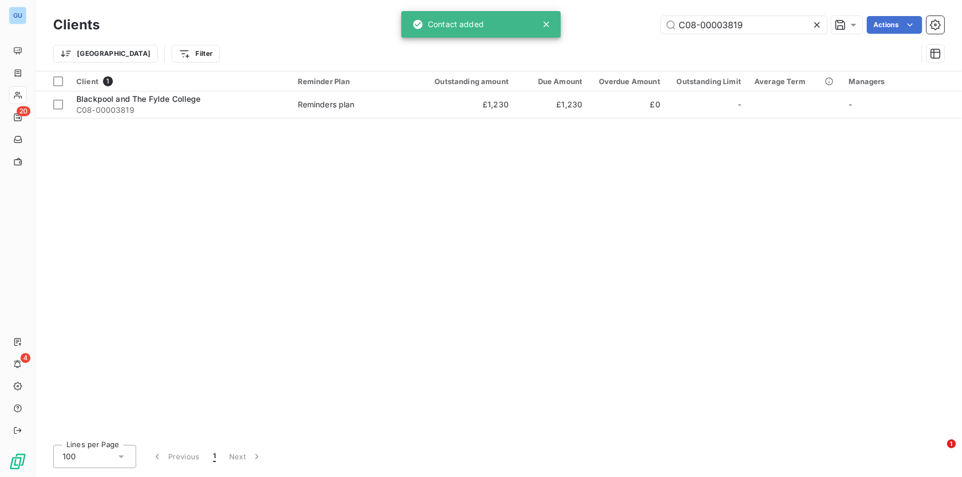
drag, startPoint x: 760, startPoint y: 24, endPoint x: 595, endPoint y: 23, distance: 165.0
click at [595, 23] on div "C08-00003819 Actions" at bounding box center [528, 25] width 831 height 18
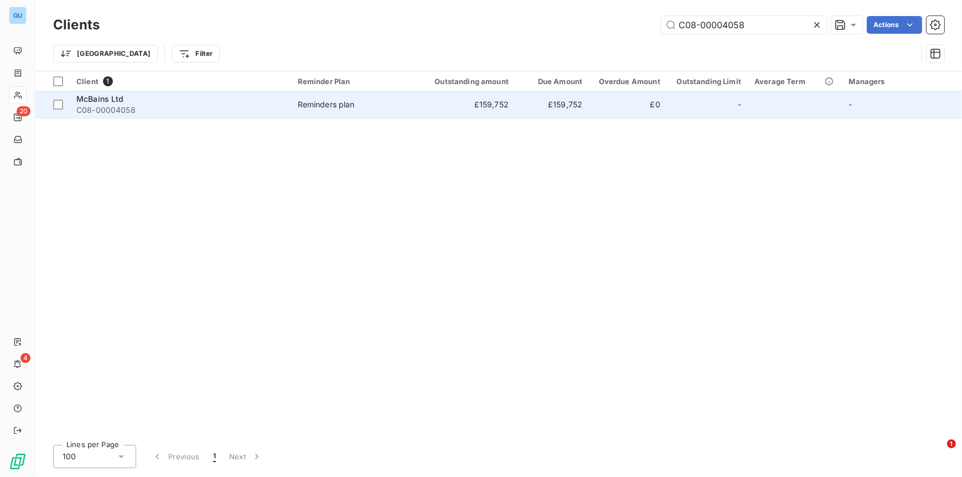
type input "C08-00004058"
click at [84, 107] on span "C08-00004058" at bounding box center [180, 110] width 208 height 11
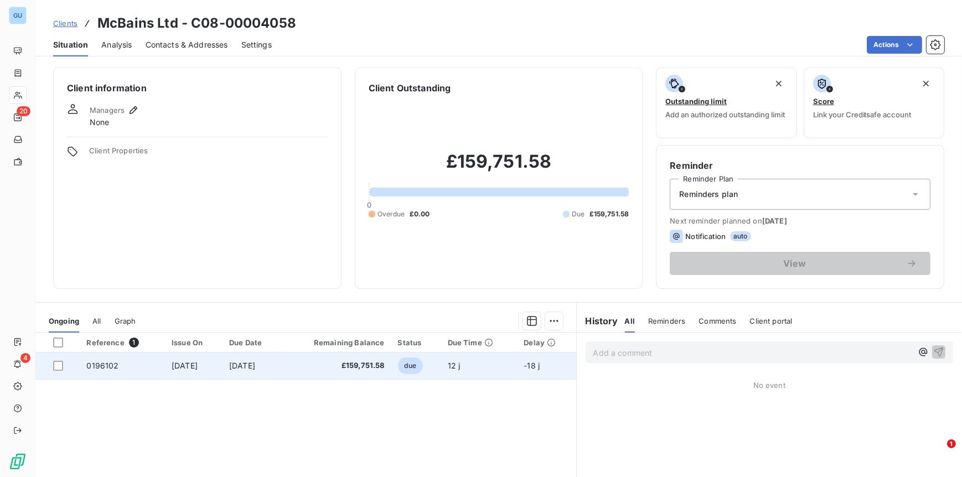
click at [115, 367] on td "0196102" at bounding box center [122, 366] width 85 height 27
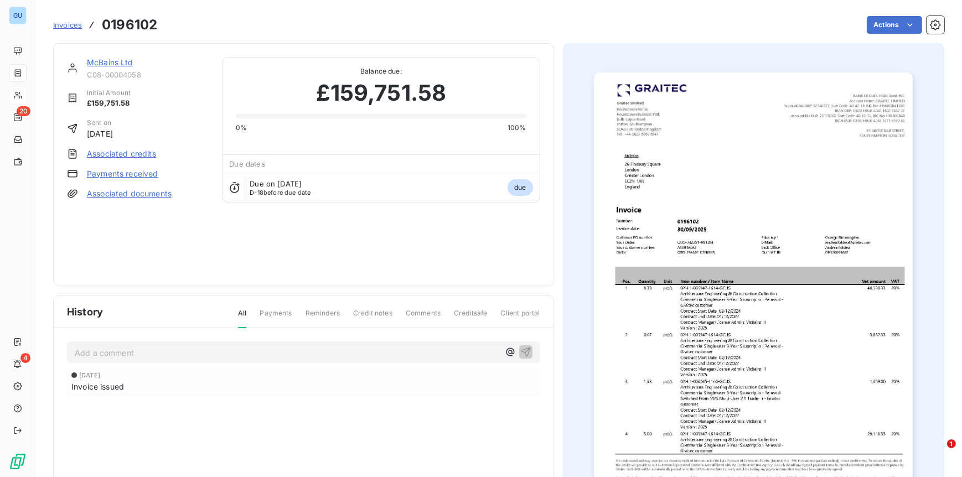
click at [60, 27] on span "Invoices" at bounding box center [67, 24] width 29 height 9
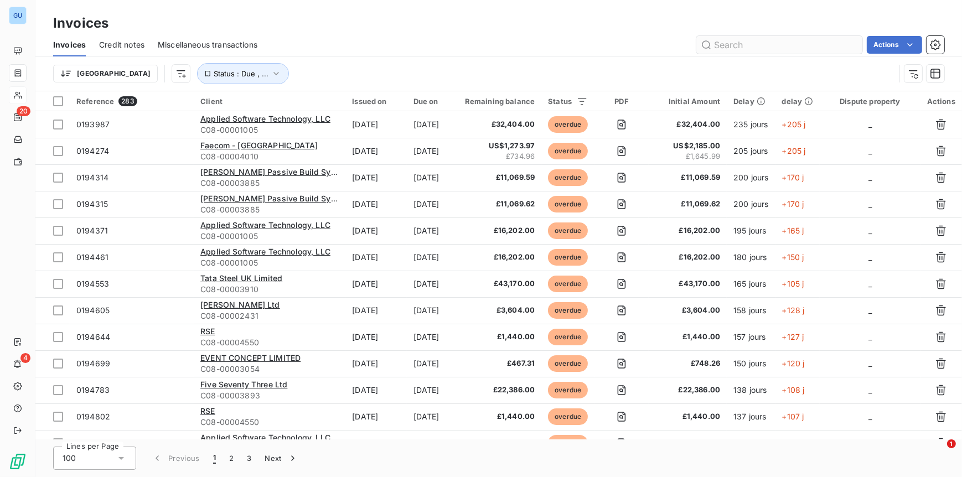
click at [722, 47] on input "text" at bounding box center [779, 45] width 166 height 18
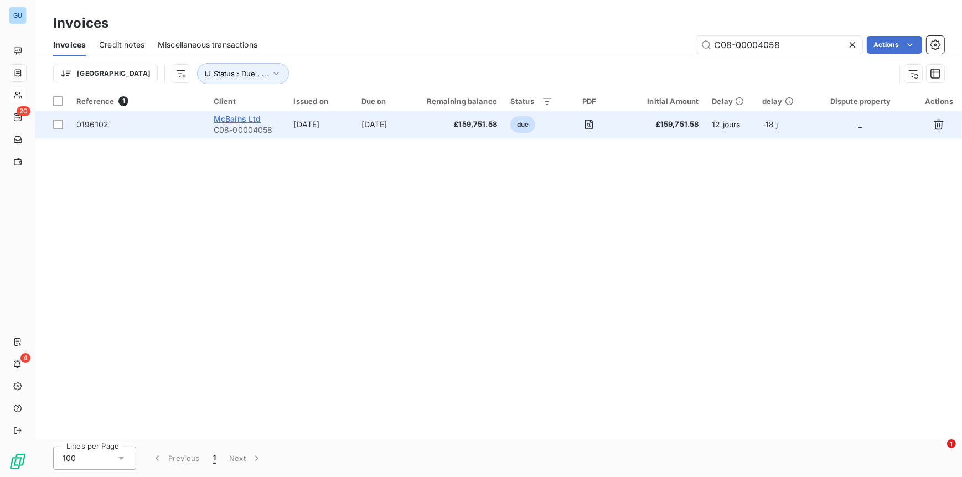
type input "C08-00004058"
click at [235, 122] on span "McBains Ltd" at bounding box center [238, 118] width 48 height 9
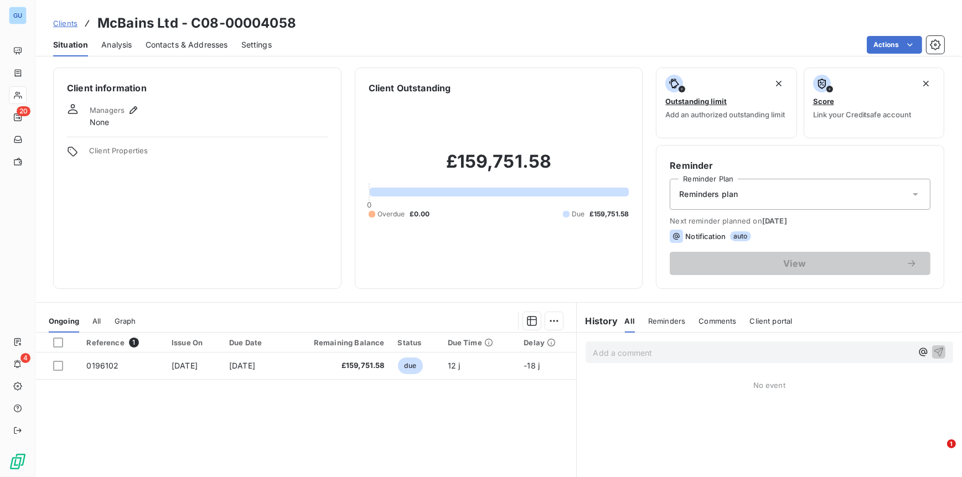
click at [171, 41] on span "Contacts & Addresses" at bounding box center [187, 44] width 82 height 11
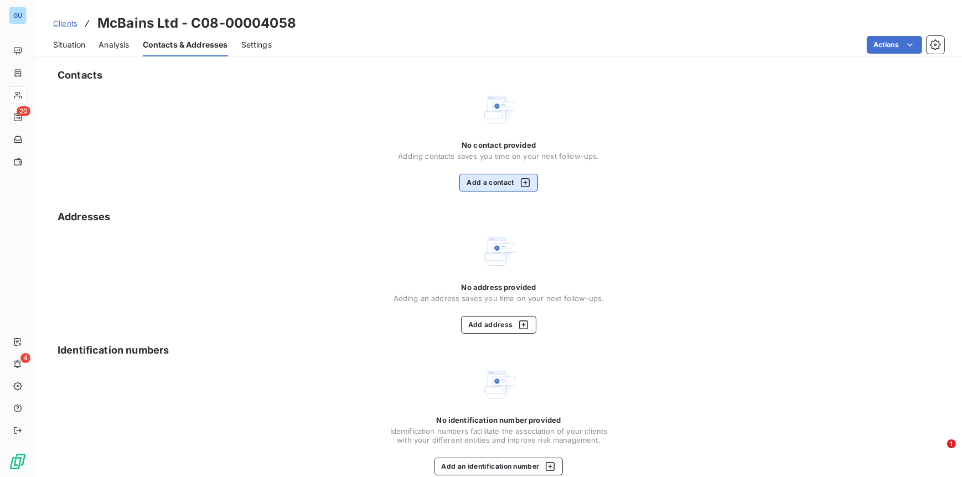
click at [496, 180] on button "Add a contact" at bounding box center [498, 183] width 78 height 18
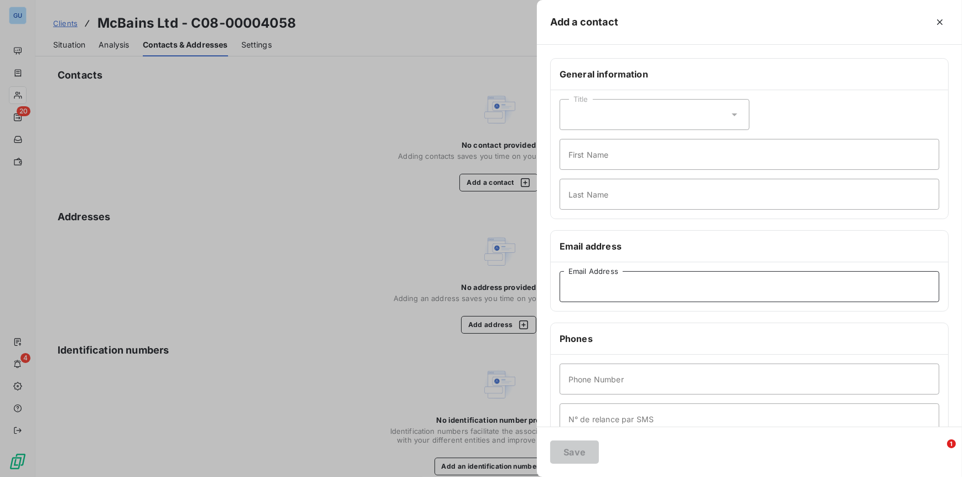
click at [623, 279] on input "Email Address" at bounding box center [750, 286] width 380 height 31
paste input "accountspayable@mcbains.co.ukDMistry@mcbains.co.uk"
click at [691, 287] on input "accountspayable@mcbains.co.ukDMistry@mcbains.co.uk" at bounding box center [750, 286] width 380 height 31
drag, startPoint x: 695, startPoint y: 288, endPoint x: 781, endPoint y: 290, distance: 86.4
click at [781, 290] on input "accountspayable@mcbains.co.ukDMistry@mcbains.co.uk" at bounding box center [750, 286] width 380 height 31
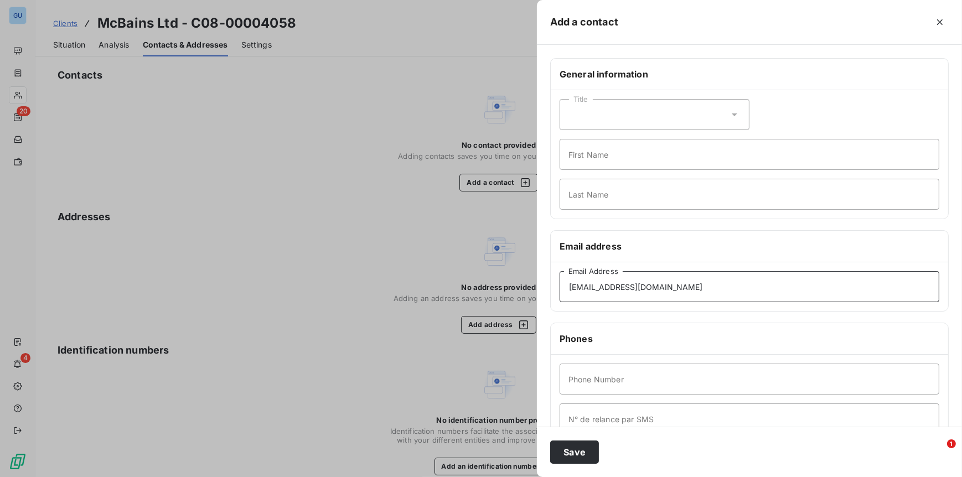
type input "accountspayable@mcbains.co.uk"
click at [587, 157] on input "First Name" at bounding box center [750, 154] width 380 height 31
type input "Invoices"
type input ".."
type input "00"
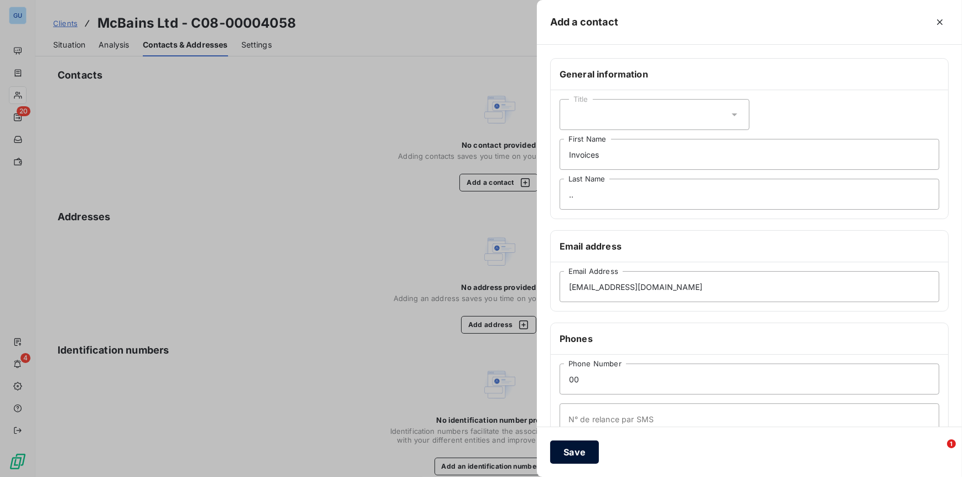
click at [572, 454] on button "Save" at bounding box center [574, 452] width 49 height 23
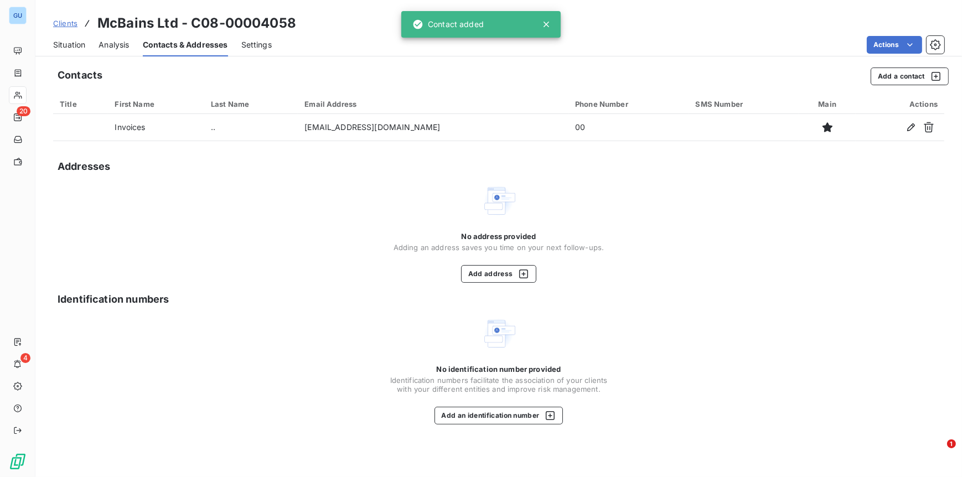
click at [63, 22] on span "Clients" at bounding box center [65, 23] width 24 height 9
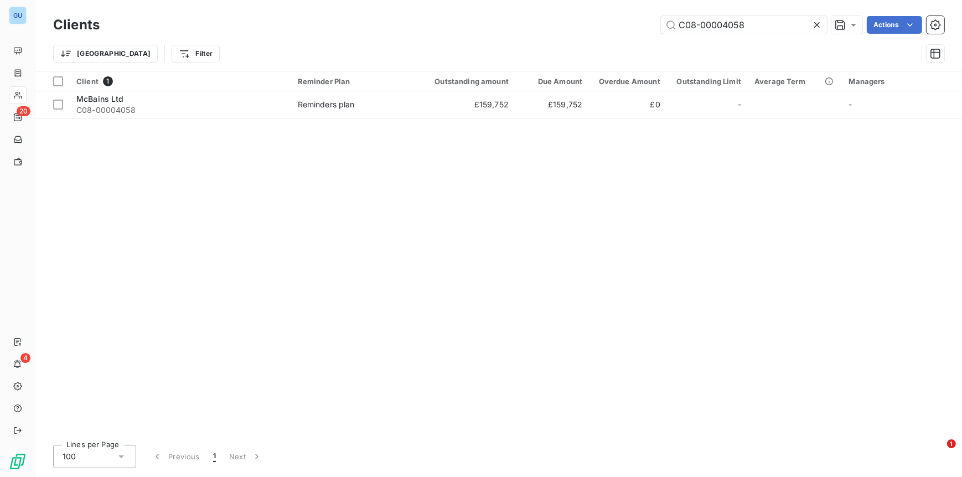
drag, startPoint x: 752, startPoint y: 20, endPoint x: 653, endPoint y: 19, distance: 98.5
click at [654, 19] on div "C08-00004058 Actions" at bounding box center [528, 25] width 831 height 18
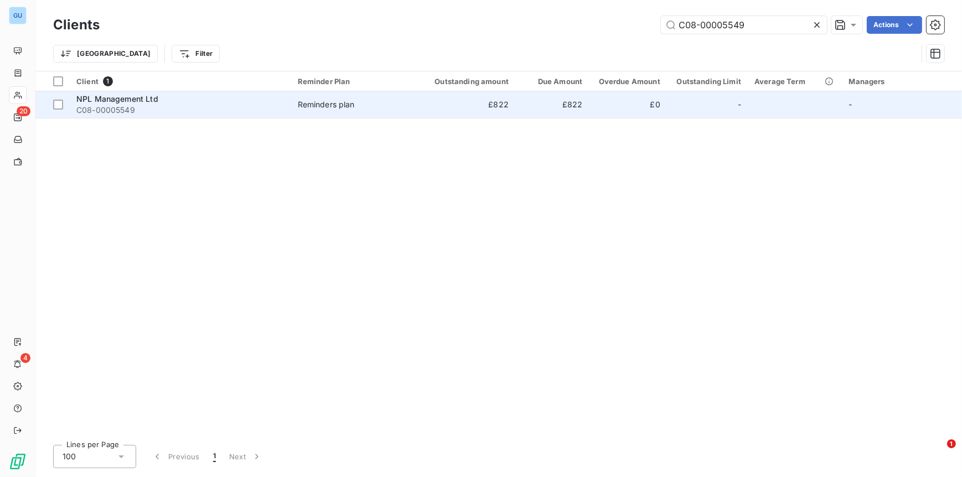
type input "C08-00005549"
click at [87, 105] on span "C08-00005549" at bounding box center [180, 110] width 208 height 11
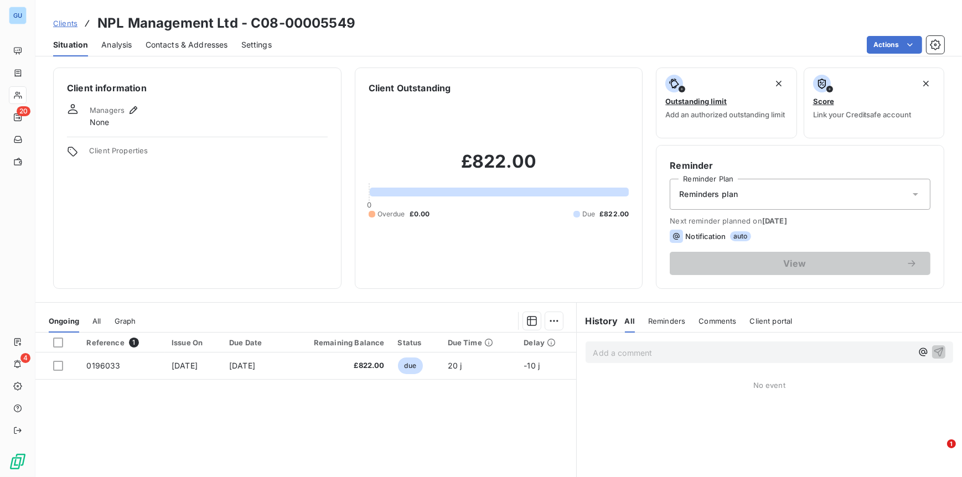
click at [166, 44] on span "Contacts & Addresses" at bounding box center [187, 44] width 82 height 11
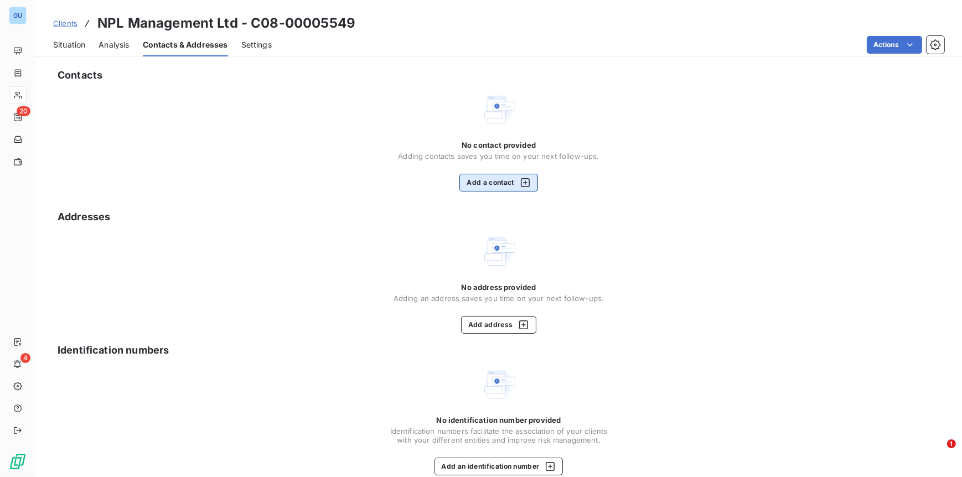
click at [488, 185] on button "Add a contact" at bounding box center [498, 183] width 78 height 18
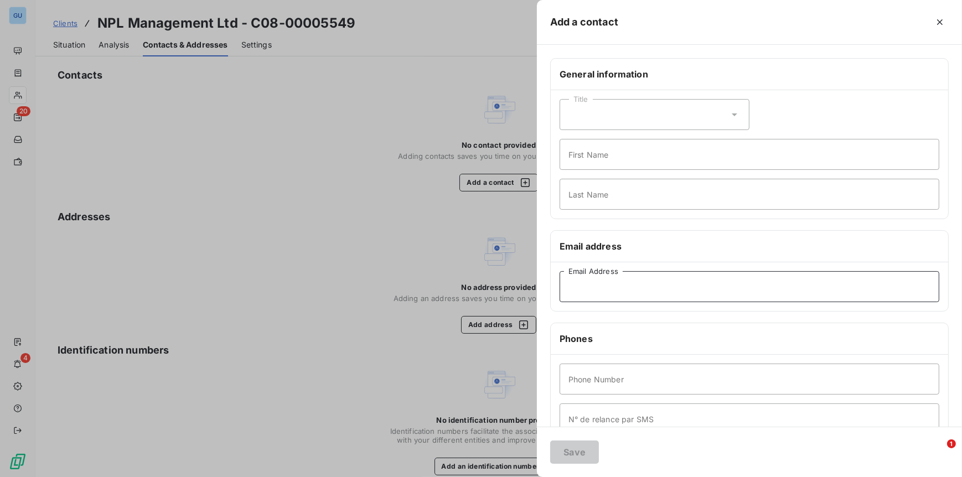
click at [607, 286] on input "Email Address" at bounding box center [750, 286] width 380 height 31
paste input "julie.wells@npl.co.ukAccounts@npl.co.uk"
drag, startPoint x: 647, startPoint y: 290, endPoint x: 512, endPoint y: 291, distance: 135.1
click at [512, 477] on div "Add a contact General information Title First Name Last Name Email address juli…" at bounding box center [481, 477] width 962 height 0
type input "Accounts@npl.co.uk"
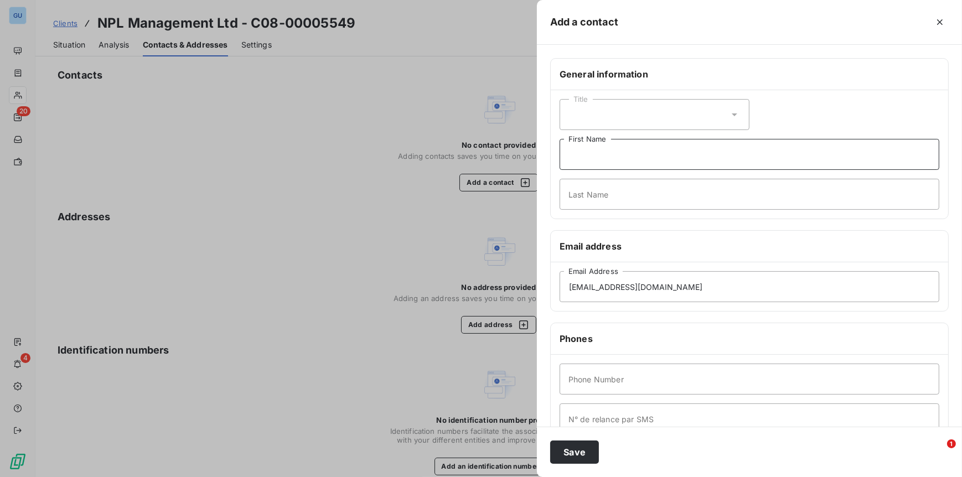
click at [613, 161] on input "First Name" at bounding box center [750, 154] width 380 height 31
type input "Invoices"
type input "."
type input "00"
click at [579, 450] on button "Save" at bounding box center [574, 452] width 49 height 23
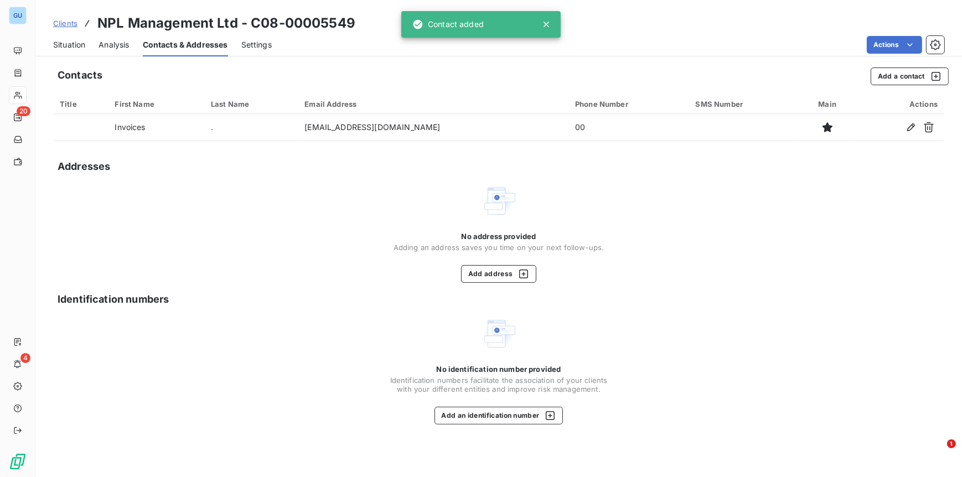
click at [62, 25] on span "Clients" at bounding box center [65, 23] width 24 height 9
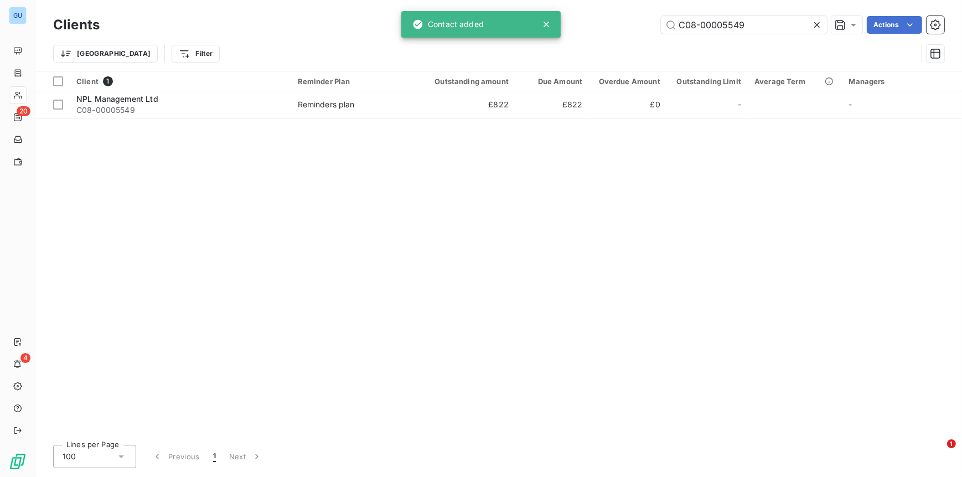
drag, startPoint x: 765, startPoint y: 22, endPoint x: 548, endPoint y: 11, distance: 217.3
click at [548, 11] on div "GU 20 4 Clients C08-00005549 Actions Trier Filter Client 1 Reminder Plan Outsta…" at bounding box center [481, 238] width 962 height 477
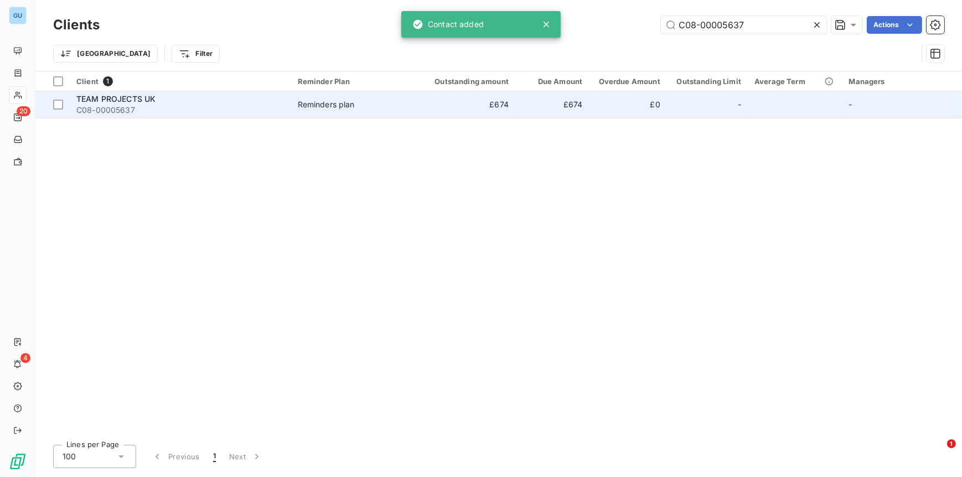
type input "C08-00005637"
click at [96, 99] on span "TEAM PROJECTS UK" at bounding box center [115, 98] width 79 height 9
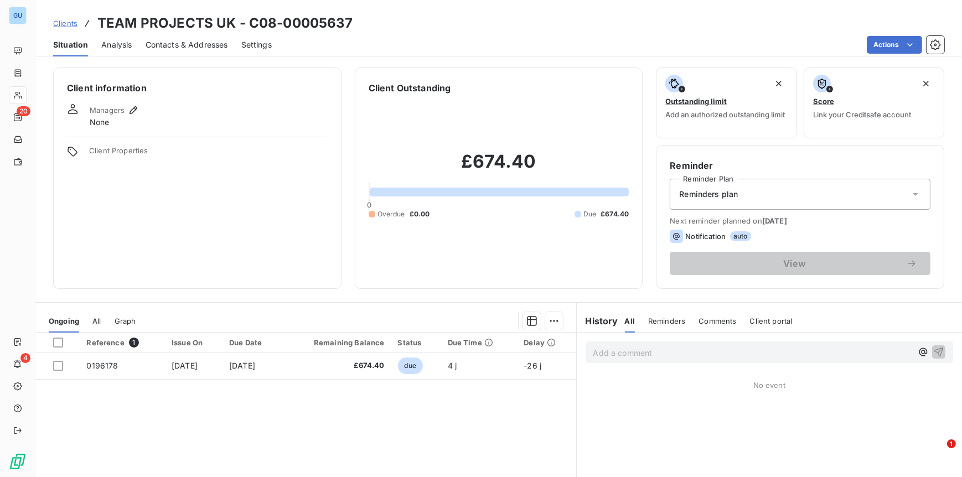
click at [168, 42] on span "Contacts & Addresses" at bounding box center [187, 44] width 82 height 11
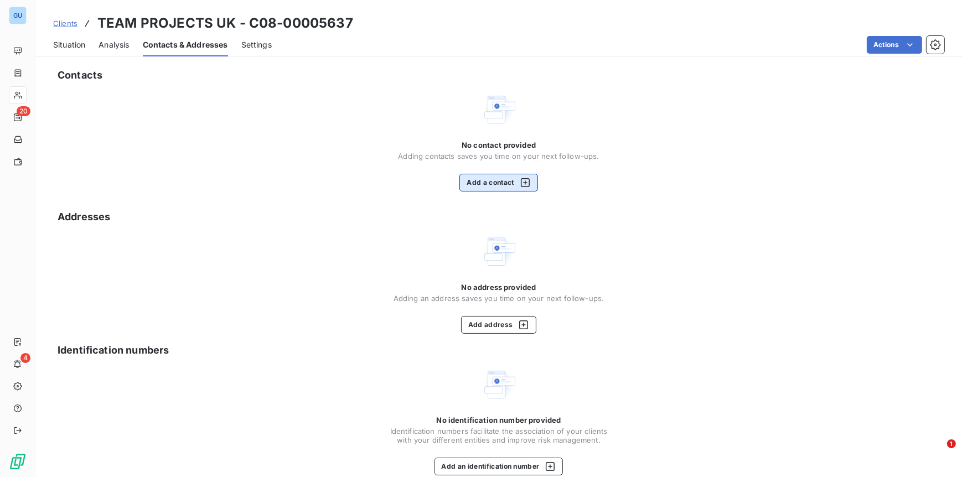
click at [495, 177] on button "Add a contact" at bounding box center [498, 183] width 78 height 18
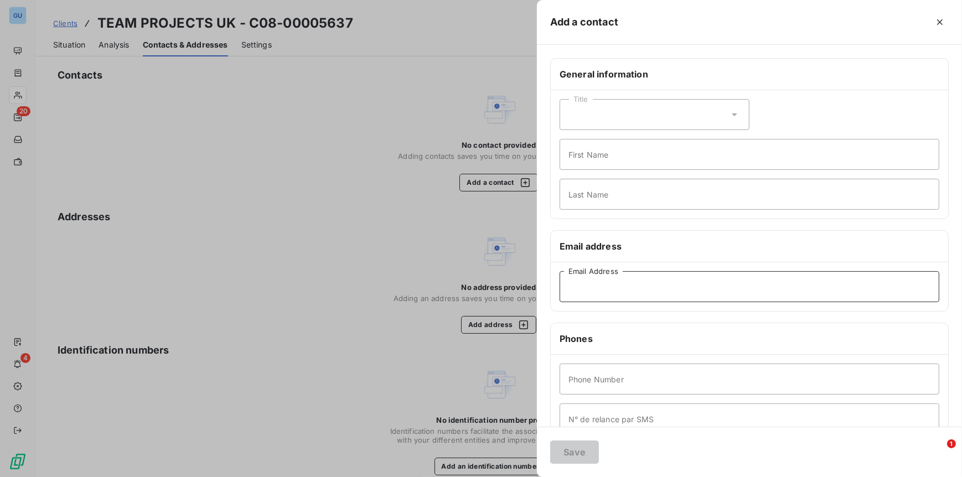
click at [602, 291] on input "Email Address" at bounding box center [750, 286] width 380 height 31
click at [631, 286] on input "Email Address" at bounding box center [750, 286] width 380 height 31
paste input "Chris.lloyd@synengin.comInvoicing@teamprojects.uk"
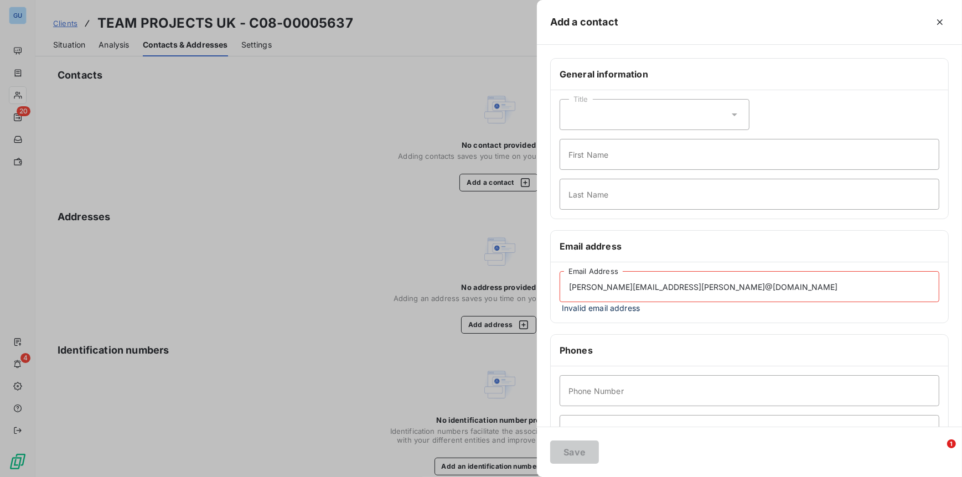
drag, startPoint x: 664, startPoint y: 287, endPoint x: 530, endPoint y: 280, distance: 134.1
click at [530, 477] on div "Add a contact General information Title First Name Last Name Email address Chri…" at bounding box center [481, 477] width 962 height 0
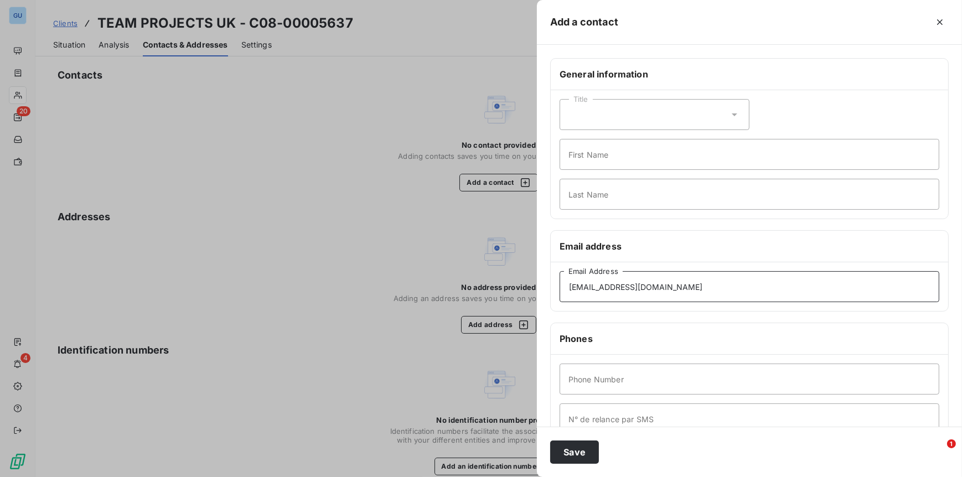
type input "Invoicing@teamprojects.uk"
click at [590, 159] on input "First Name" at bounding box center [750, 154] width 380 height 31
type input "Invoices"
type input "."
type input "00"
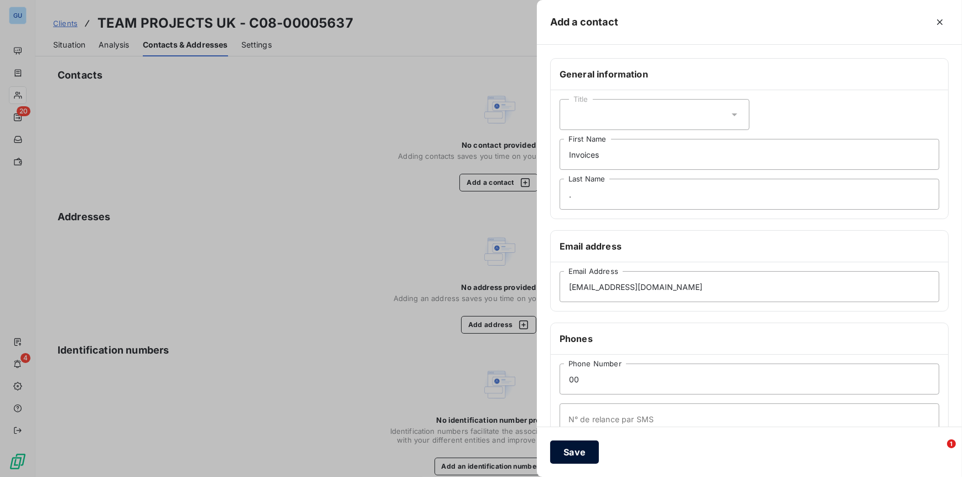
click at [574, 462] on button "Save" at bounding box center [574, 452] width 49 height 23
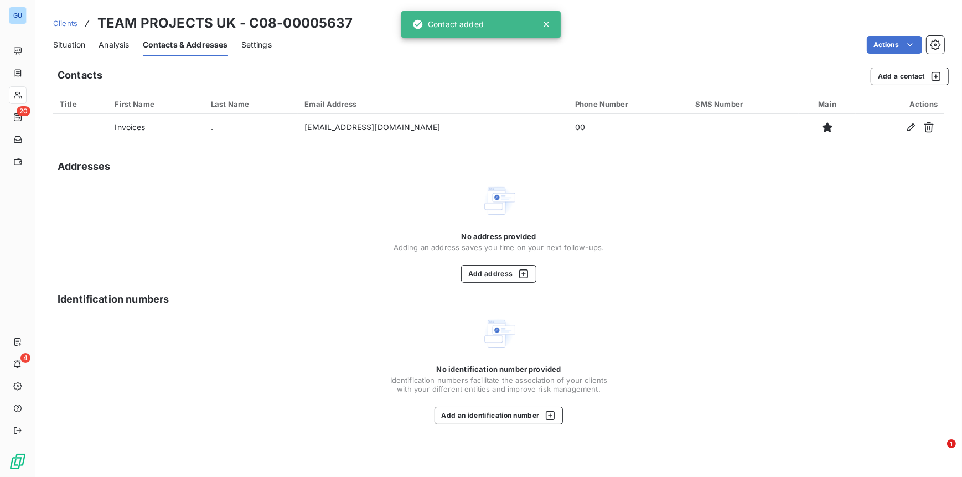
click at [74, 19] on span "Clients" at bounding box center [65, 23] width 24 height 9
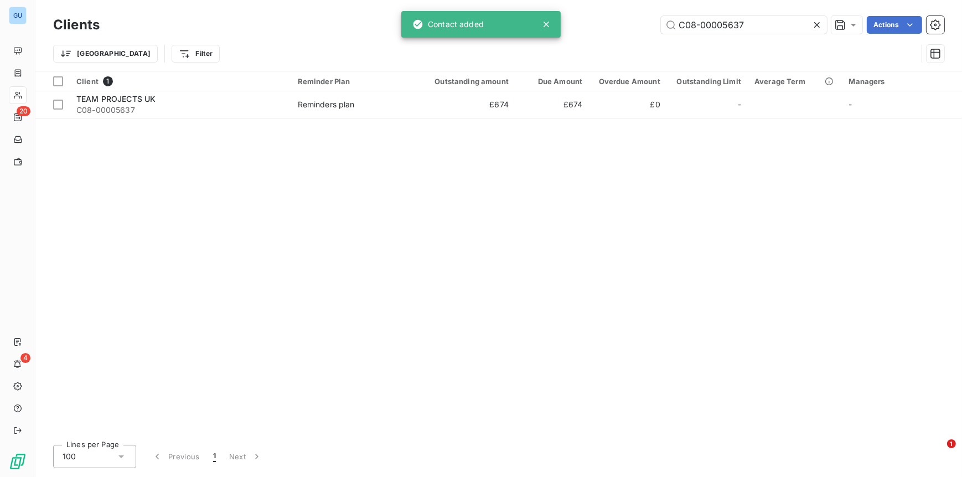
drag, startPoint x: 789, startPoint y: 31, endPoint x: 622, endPoint y: 23, distance: 167.4
click at [622, 23] on div "C08-00005637 Actions" at bounding box center [528, 25] width 831 height 18
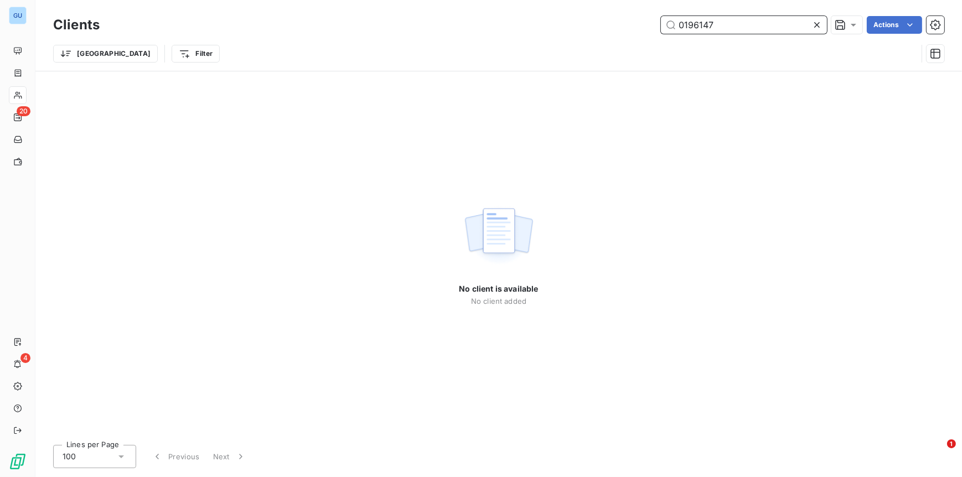
click at [733, 18] on input "0196147" at bounding box center [744, 25] width 166 height 18
drag, startPoint x: 731, startPoint y: 22, endPoint x: 615, endPoint y: 19, distance: 116.3
click at [615, 19] on div "0196147 Actions" at bounding box center [528, 25] width 831 height 18
paste input "C08-00005626"
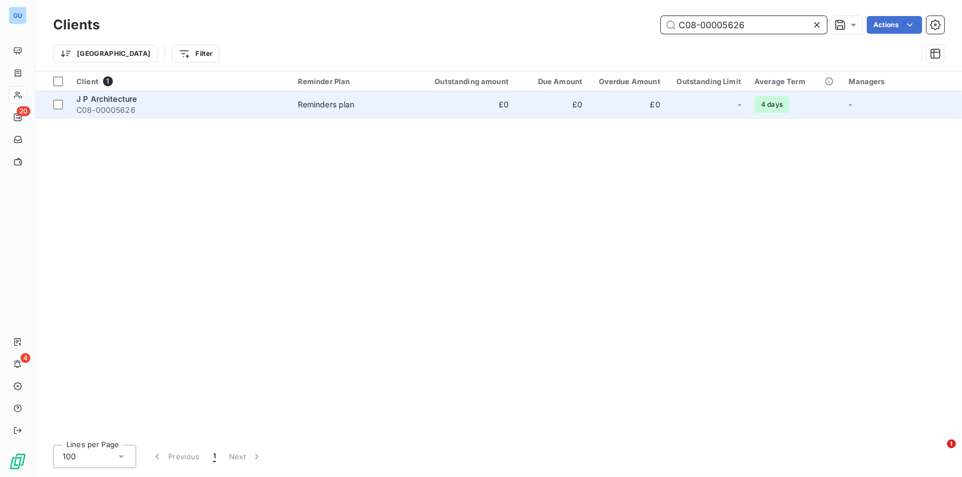
type input "C08-00005626"
click at [117, 108] on span "C08-00005626" at bounding box center [180, 110] width 208 height 11
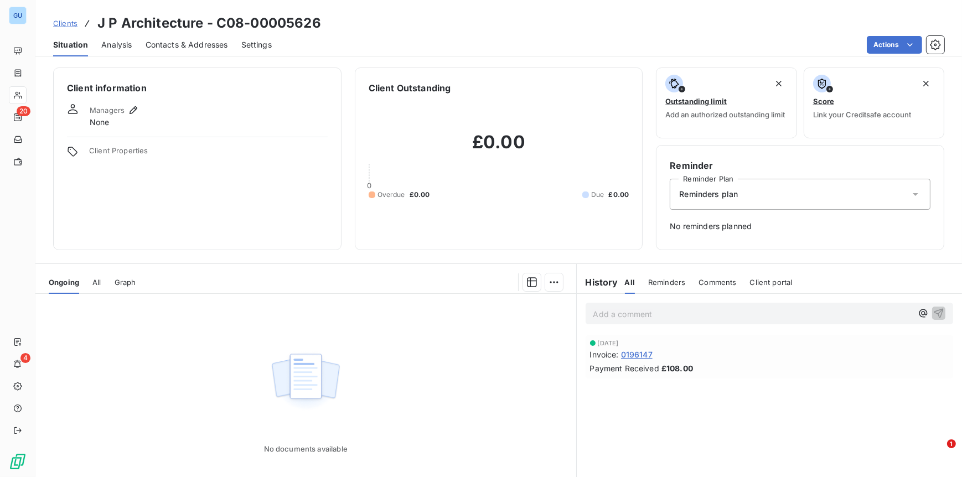
click at [167, 45] on span "Contacts & Addresses" at bounding box center [187, 44] width 82 height 11
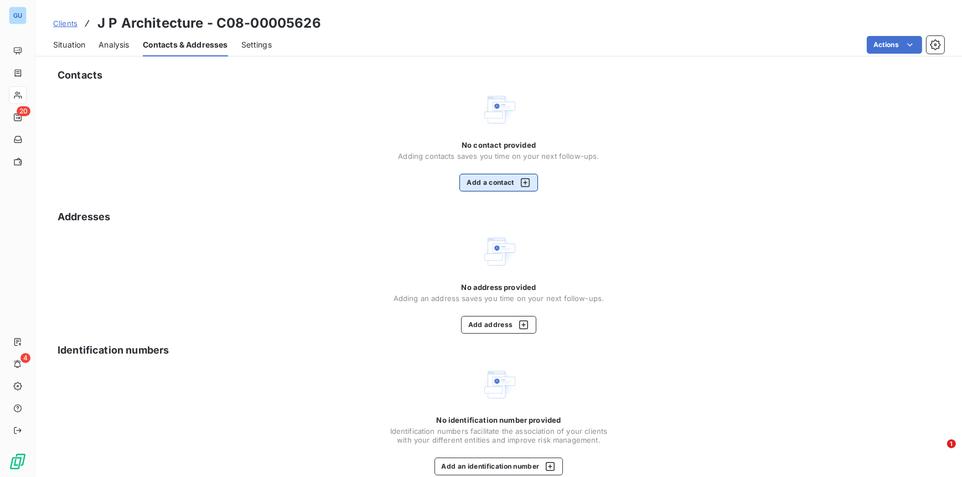
click at [481, 182] on button "Add a contact" at bounding box center [498, 183] width 78 height 18
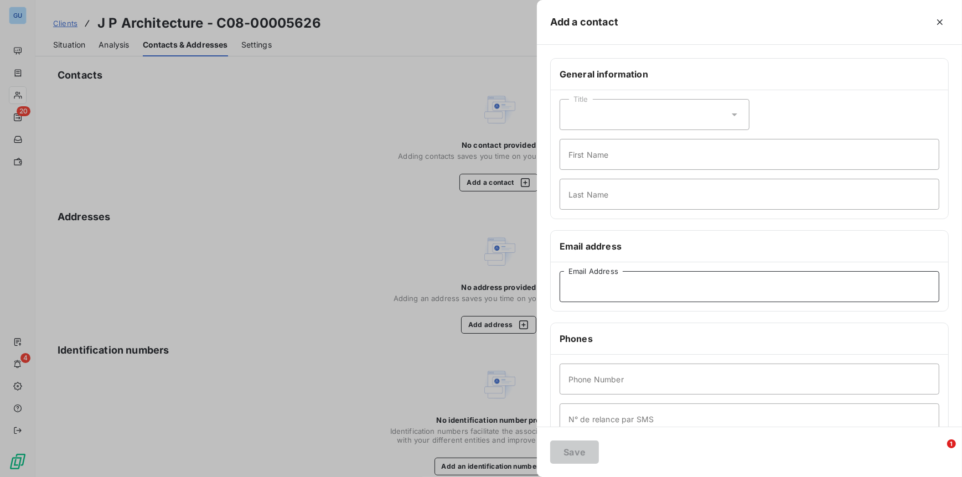
click at [580, 287] on input "Email Address" at bounding box center [750, 286] width 380 height 31
paste input "j.price@hparchitects.co.uk"
type input "j.price@hparchitects.co.uk"
click at [577, 158] on input "First Name" at bounding box center [750, 154] width 380 height 31
type input "Invoices"
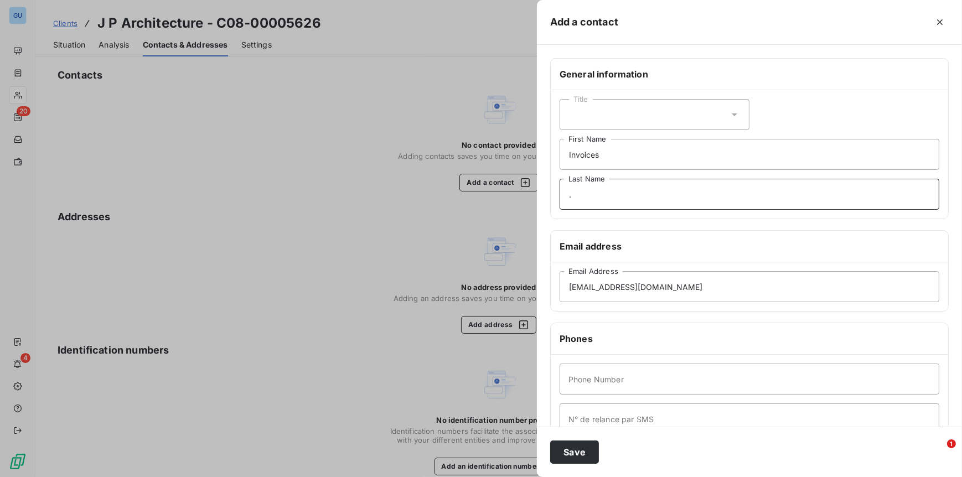
type input "."
type input "00"
click at [584, 452] on button "Save" at bounding box center [574, 452] width 49 height 23
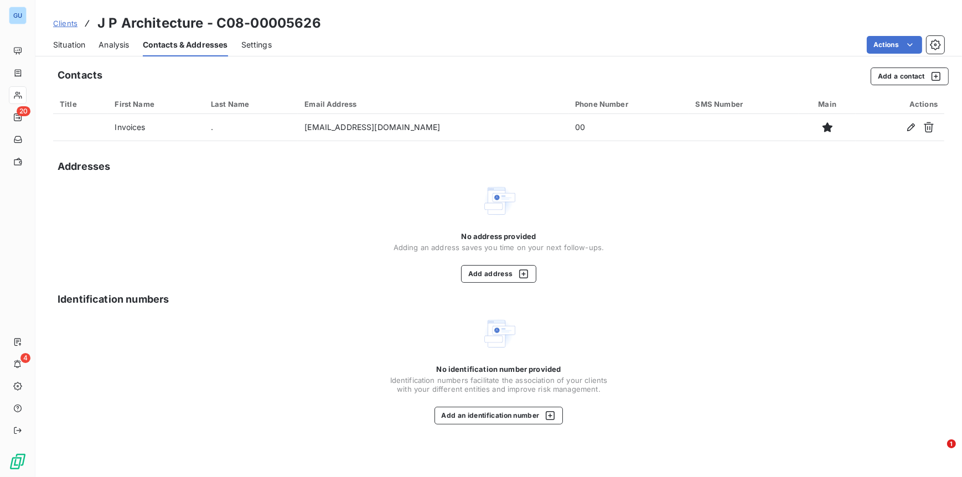
drag, startPoint x: 792, startPoint y: 216, endPoint x: 784, endPoint y: 216, distance: 7.8
click at [792, 216] on div "No address provided Adding an address saves you time on your next follow-ups. A…" at bounding box center [498, 233] width 891 height 100
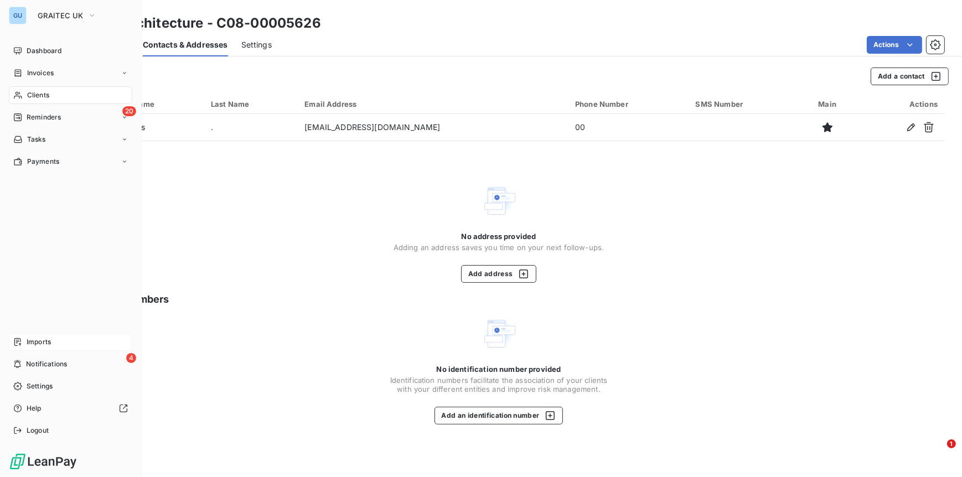
click at [38, 342] on span "Imports" at bounding box center [39, 342] width 24 height 10
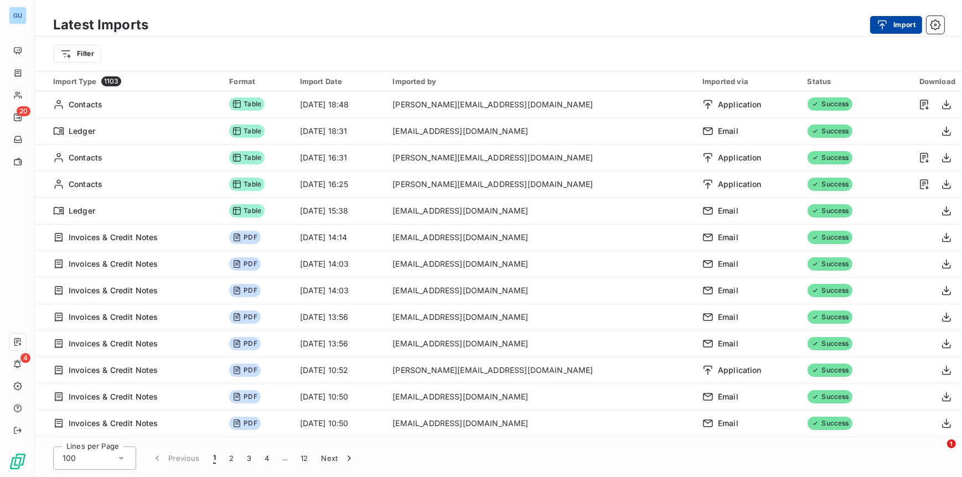
click at [891, 24] on div "button" at bounding box center [885, 24] width 17 height 11
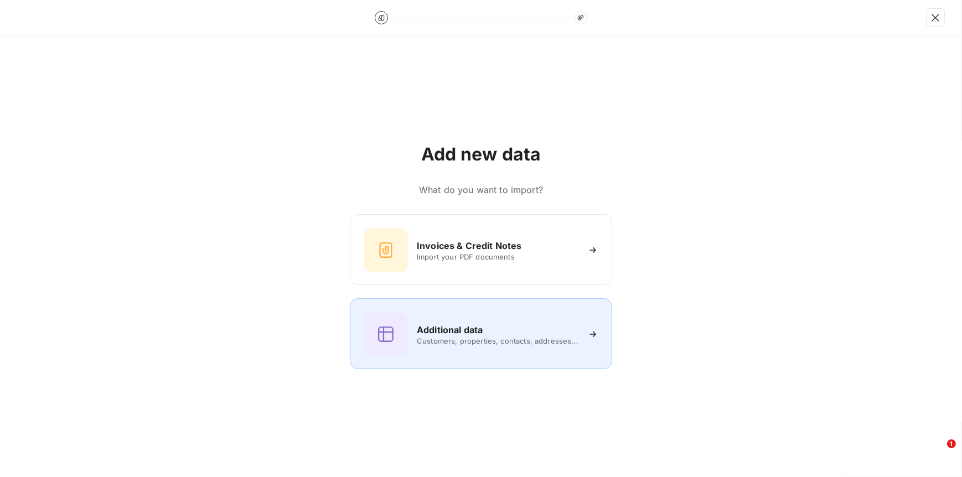
click at [467, 340] on span "Customers, properties, contacts, addresses..." at bounding box center [498, 341] width 162 height 9
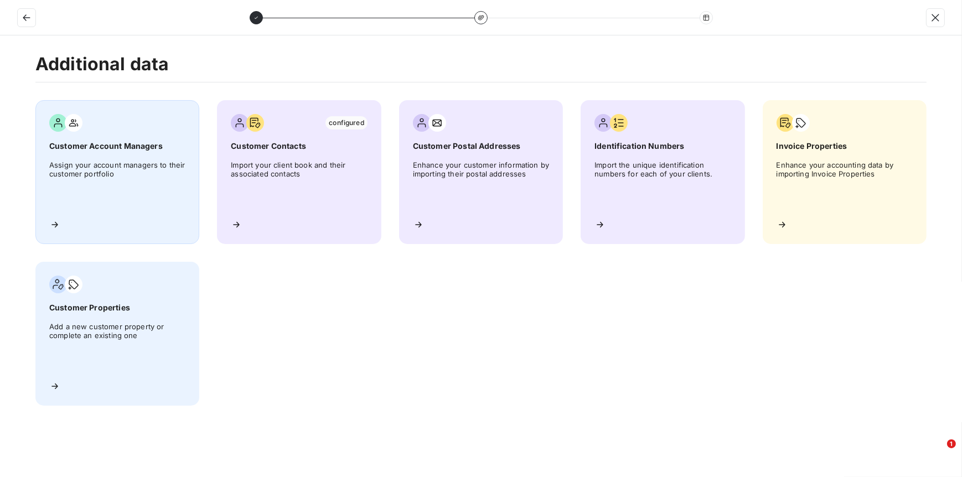
click at [134, 182] on span "Assign your account managers to their customer portfolio" at bounding box center [117, 186] width 136 height 50
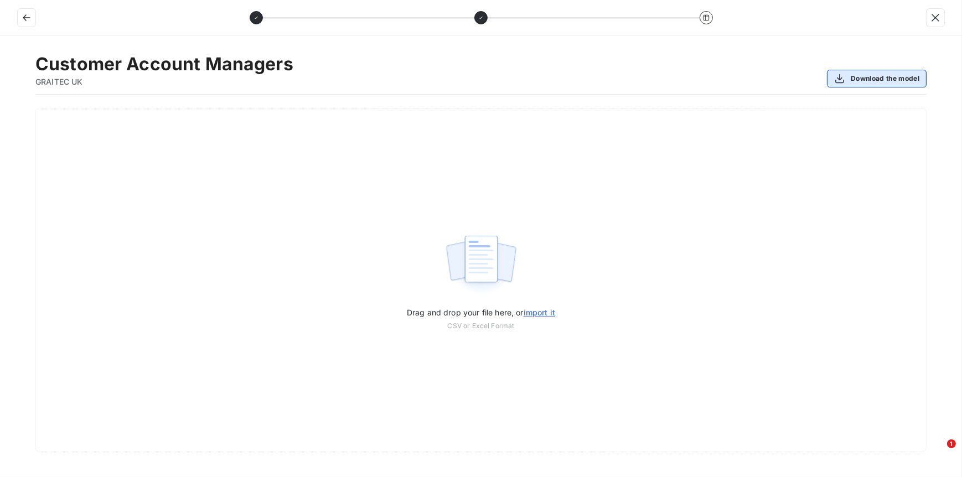
click at [859, 79] on button "Download the model" at bounding box center [877, 79] width 100 height 18
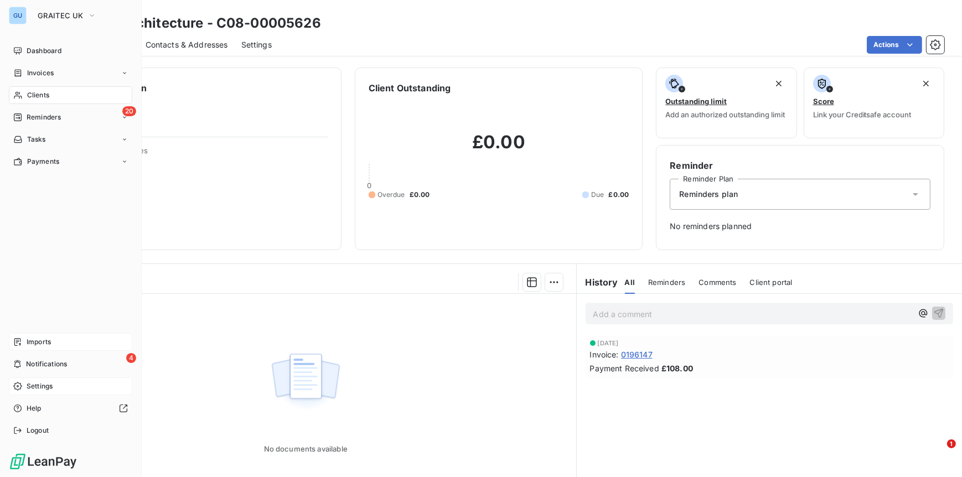
click at [42, 385] on span "Settings" at bounding box center [40, 386] width 26 height 10
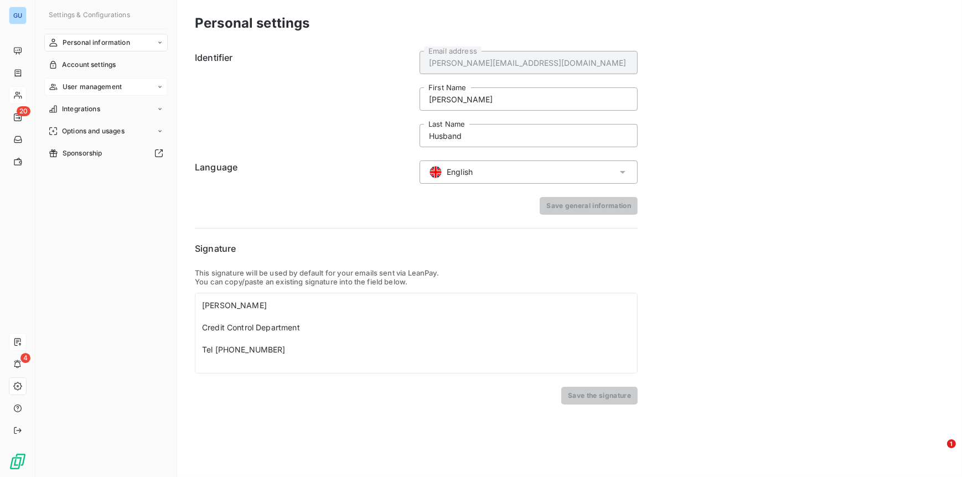
click at [97, 86] on span "User management" at bounding box center [92, 87] width 59 height 10
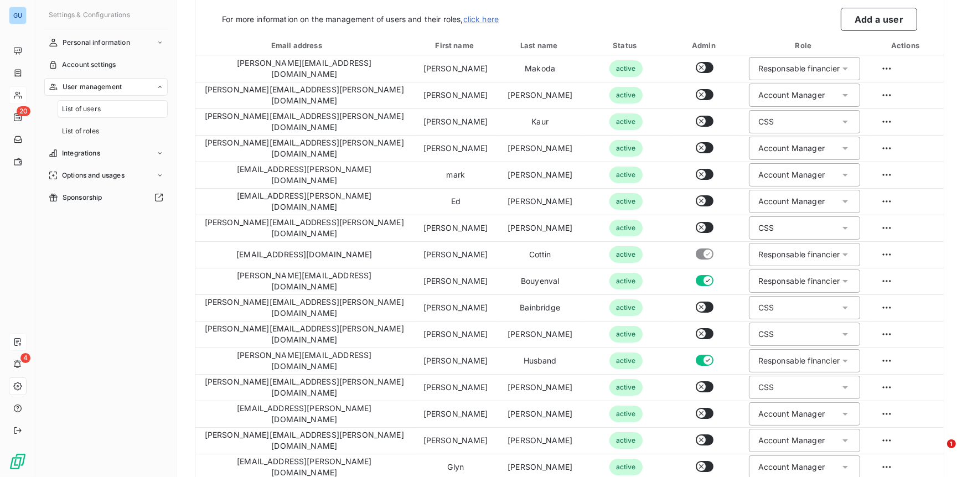
scroll to position [64, 0]
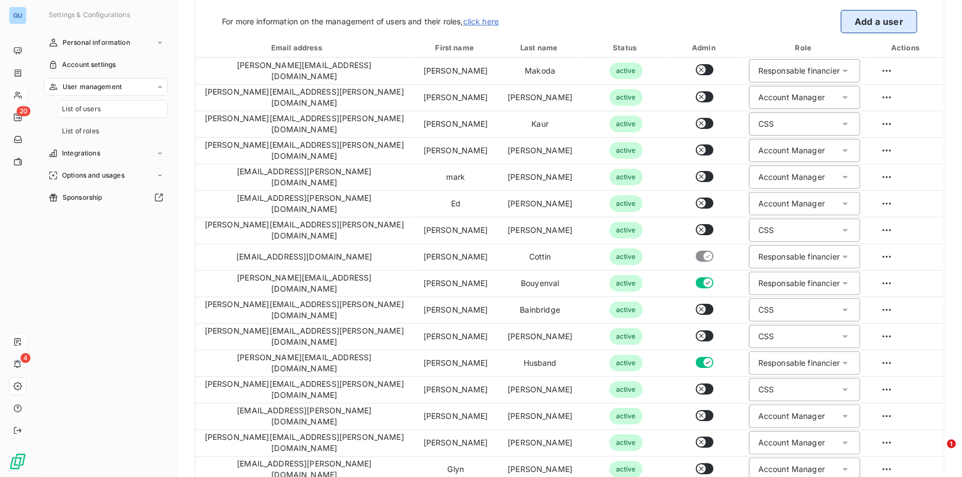
click at [850, 21] on button "Add a user" at bounding box center [879, 21] width 76 height 23
click at [850, 21] on body "GU 20 4 Settings & Configurations Personal information Account settings User ma…" at bounding box center [481, 238] width 962 height 477
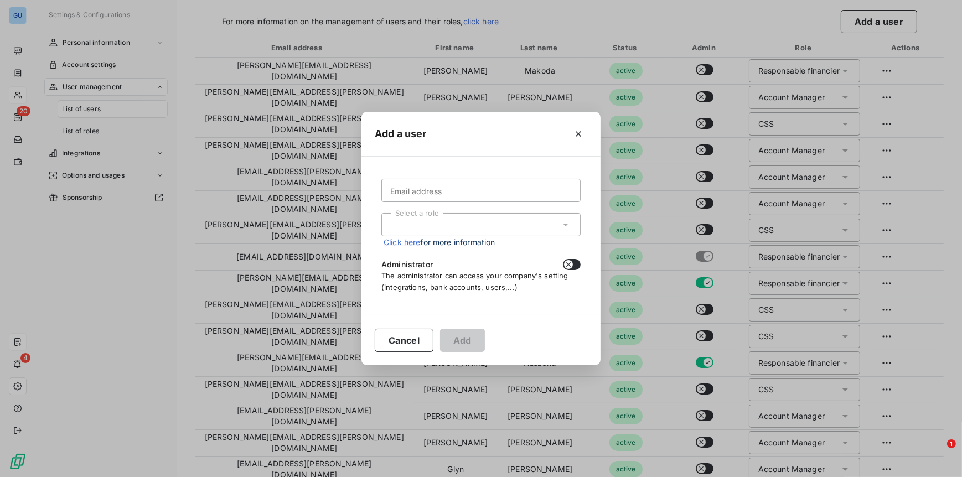
click at [439, 175] on div "Email address Select a role Click here for more information Administrator The a…" at bounding box center [481, 235] width 213 height 131
click at [425, 189] on input "Email address" at bounding box center [480, 190] width 199 height 23
type input "nick.lambden@graitec.com"
click at [489, 234] on div "Select a role" at bounding box center [480, 224] width 199 height 23
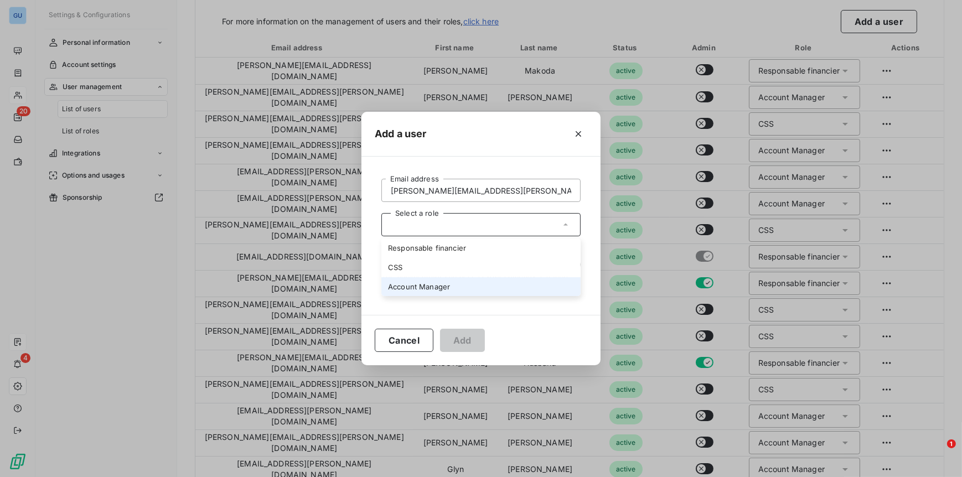
click at [419, 278] on li "Account Manager" at bounding box center [480, 286] width 199 height 19
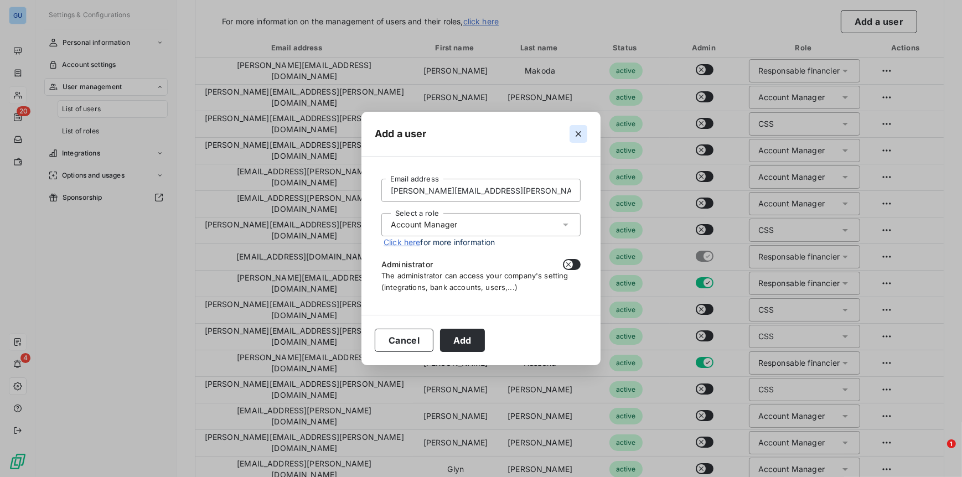
click at [580, 136] on icon "button" at bounding box center [579, 135] width 6 height 6
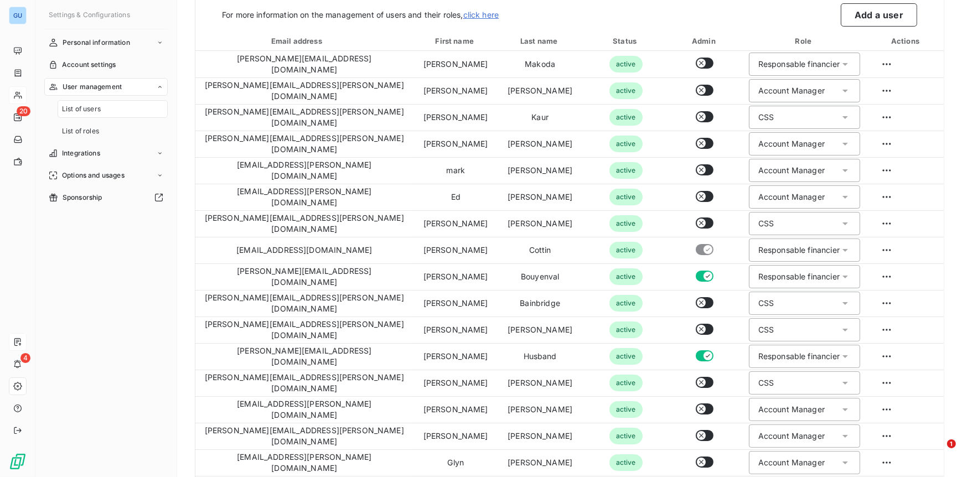
scroll to position [73, 0]
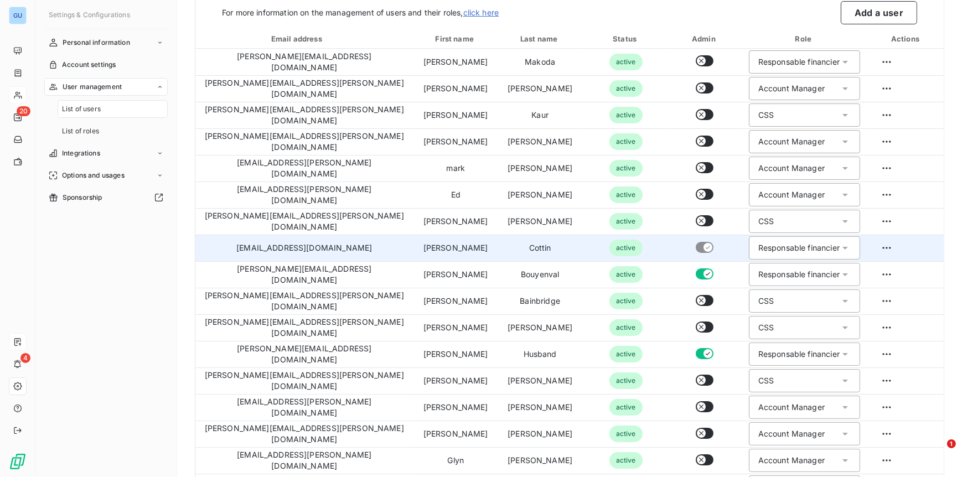
click at [929, 235] on td at bounding box center [906, 248] width 75 height 27
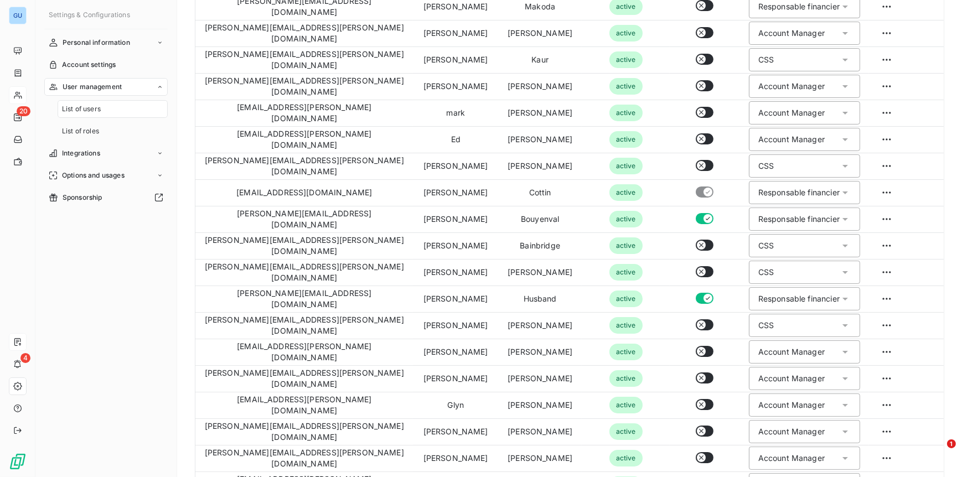
scroll to position [135, 0]
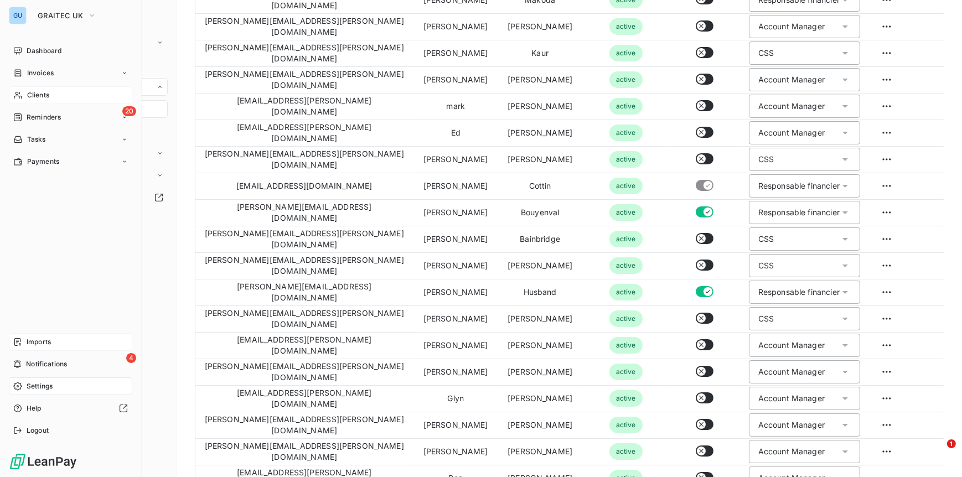
click at [40, 344] on span "Imports" at bounding box center [39, 342] width 24 height 10
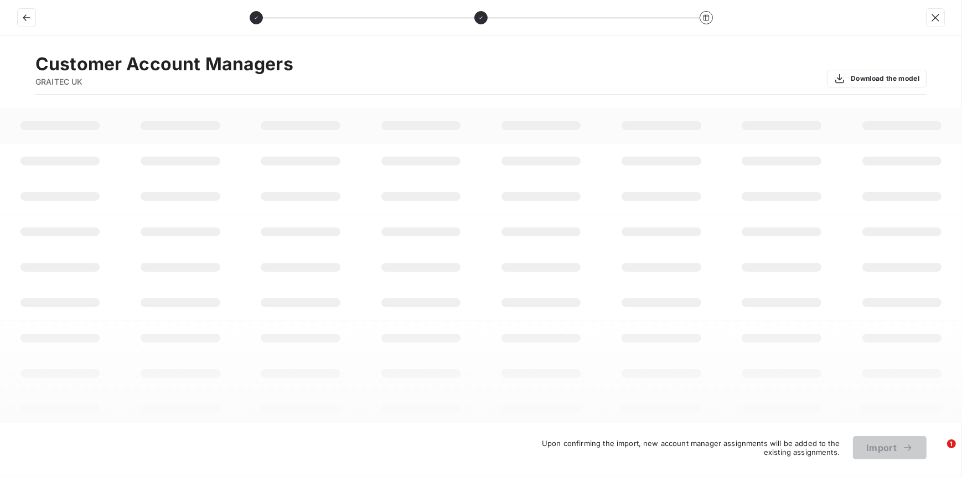
click at [412, 277] on td at bounding box center [421, 267] width 120 height 35
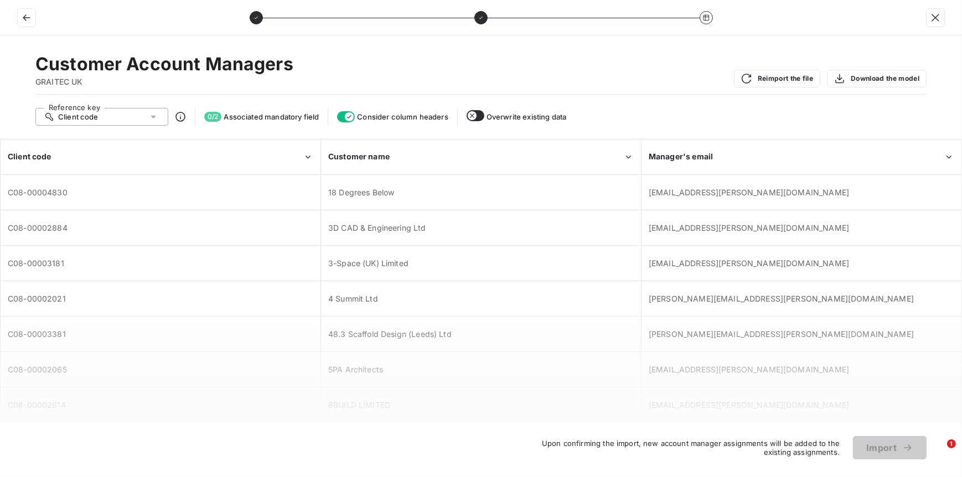
drag, startPoint x: 951, startPoint y: 157, endPoint x: 945, endPoint y: 193, distance: 37.0
click at [945, 193] on table "Client code Customer name Manager's email C08-00004830 18 Degrees Below Glyn.Fe…" at bounding box center [481, 405] width 962 height 532
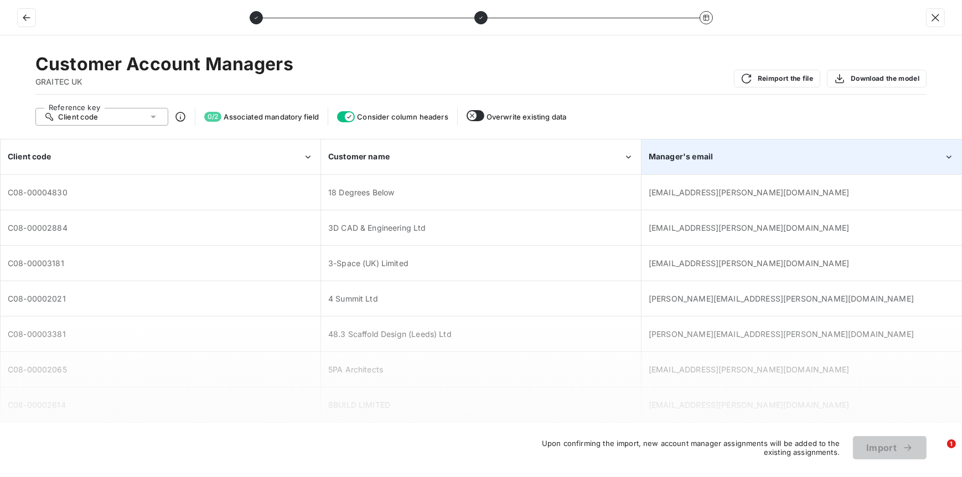
click at [947, 157] on icon "Manager's email" at bounding box center [949, 157] width 11 height 11
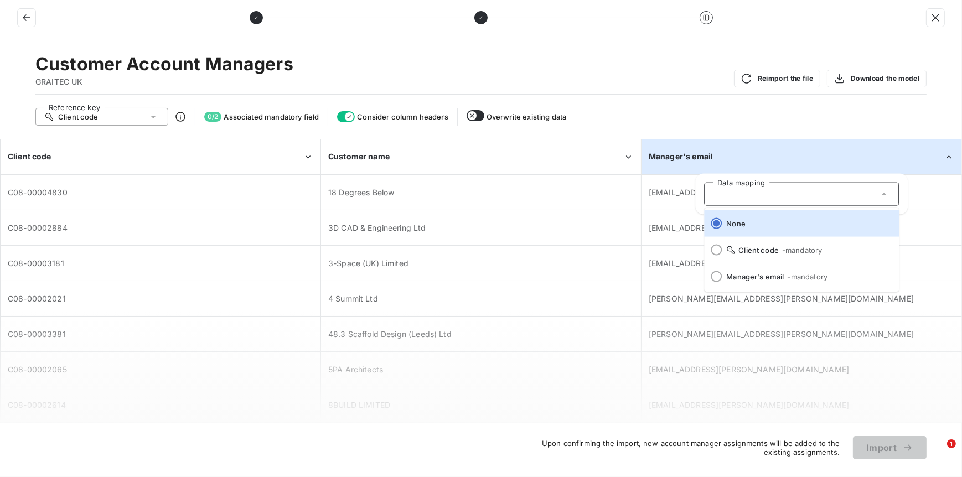
click at [947, 157] on icon "Manager's email" at bounding box center [949, 157] width 11 height 11
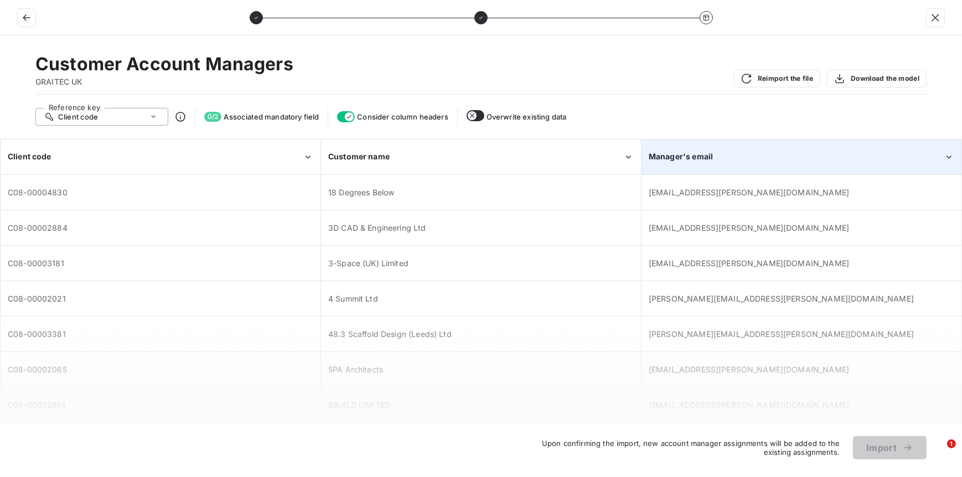
click at [947, 157] on icon "Manager's email" at bounding box center [949, 157] width 11 height 11
click at [471, 247] on div "3-Space (UK) Limited" at bounding box center [481, 263] width 319 height 34
click at [18, 11] on button "button" at bounding box center [27, 18] width 18 height 18
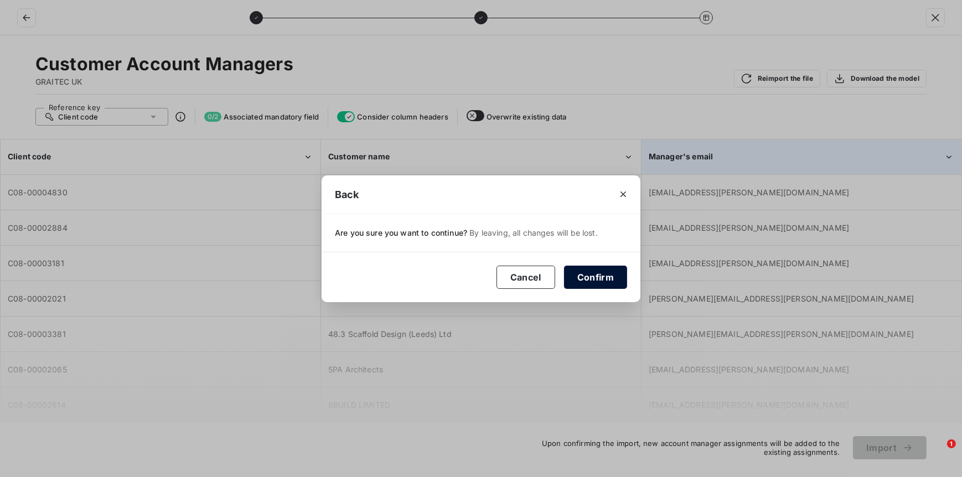
click at [608, 281] on button "Confirm" at bounding box center [595, 277] width 63 height 23
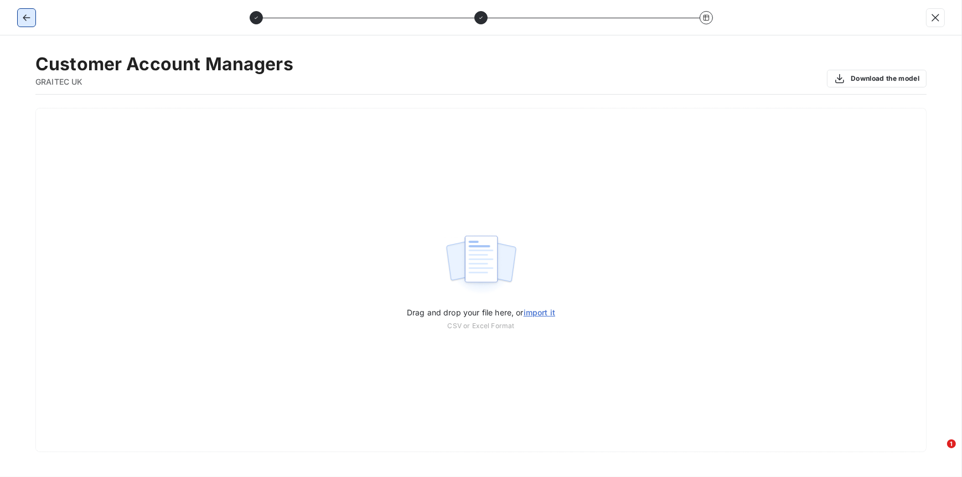
click at [30, 20] on icon "button" at bounding box center [26, 17] width 11 height 11
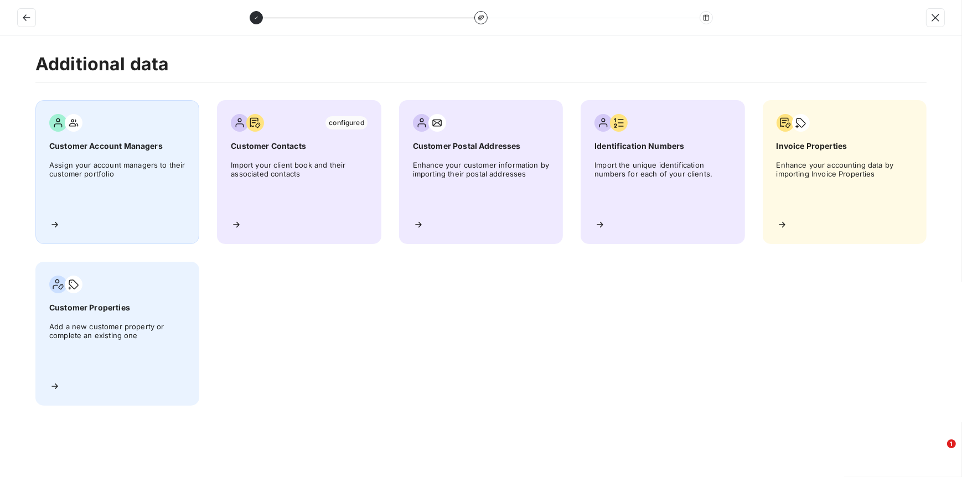
click at [108, 175] on span "Assign your account managers to their customer portfolio" at bounding box center [117, 186] width 136 height 50
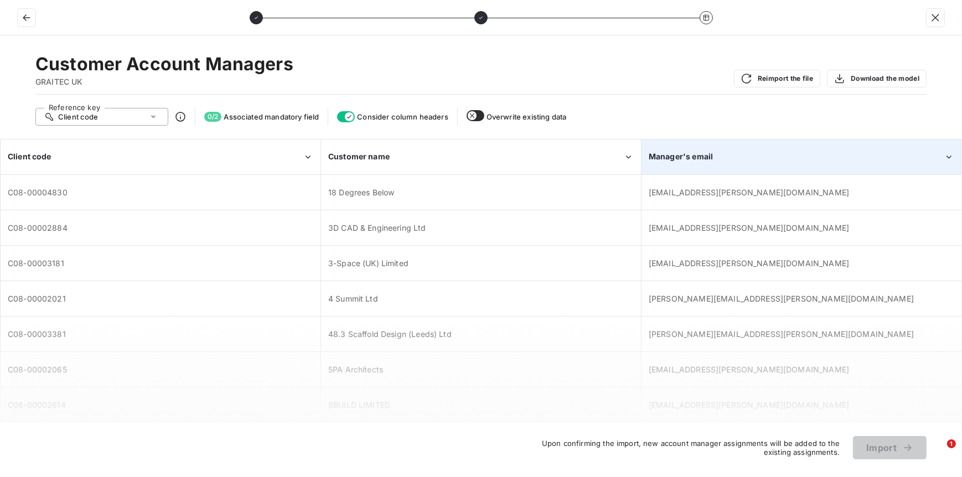
click at [944, 163] on div "Manager's email" at bounding box center [801, 157] width 319 height 34
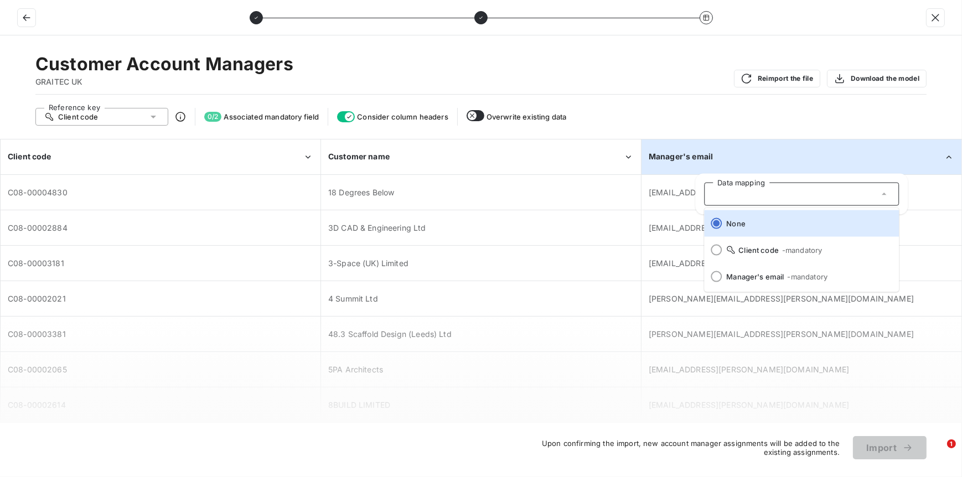
click at [944, 163] on div "Manager's email" at bounding box center [801, 157] width 319 height 34
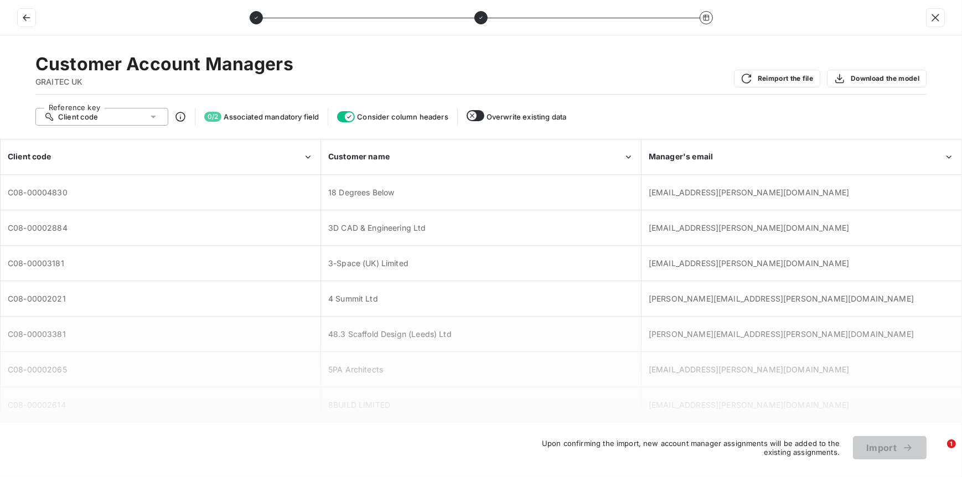
click at [316, 218] on div "C08-00002884" at bounding box center [160, 228] width 319 height 34
click at [333, 192] on span "18 Degrees Below" at bounding box center [361, 192] width 66 height 9
click at [375, 228] on span "3D CAD & Engineering Ltd" at bounding box center [377, 227] width 98 height 9
click at [688, 230] on span "Mark.Mills@graitec.com" at bounding box center [749, 227] width 200 height 9
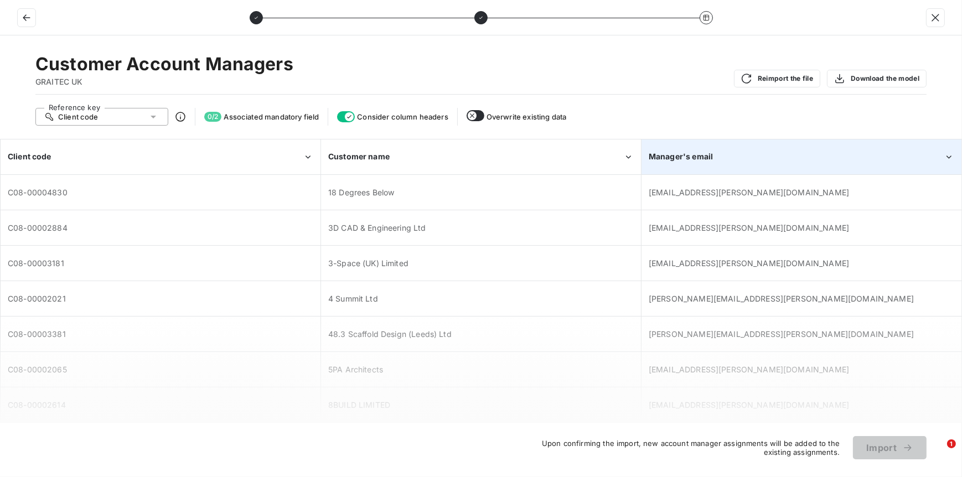
click at [944, 158] on icon "Manager's email" at bounding box center [949, 157] width 11 height 11
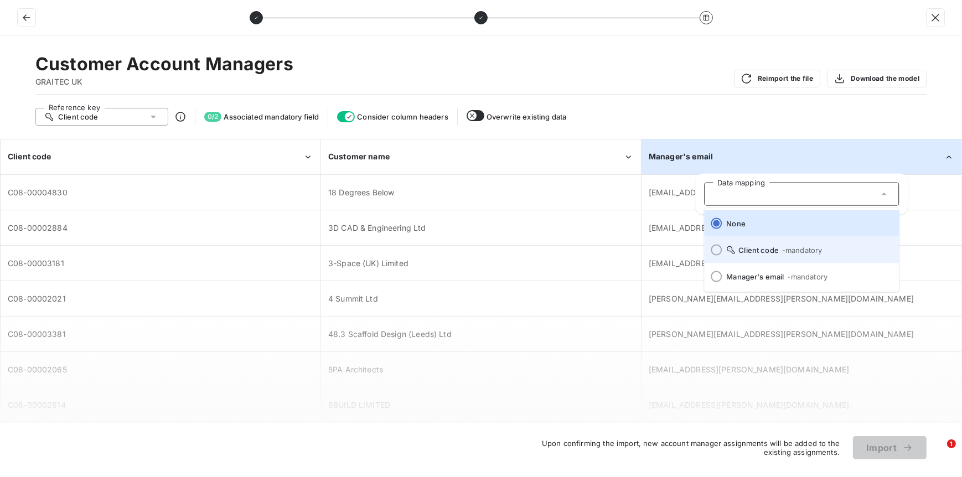
click at [720, 251] on div at bounding box center [716, 250] width 11 height 11
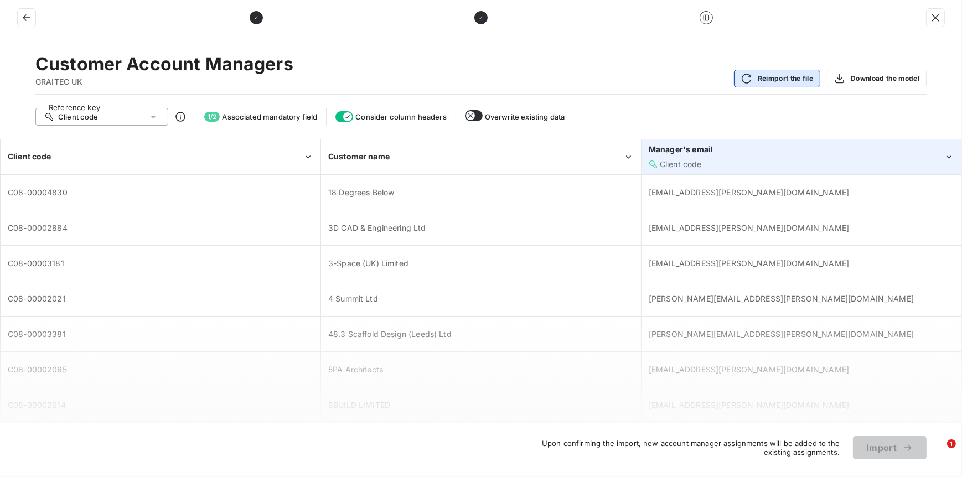
click at [769, 75] on button "Reimport the file" at bounding box center [777, 79] width 86 height 18
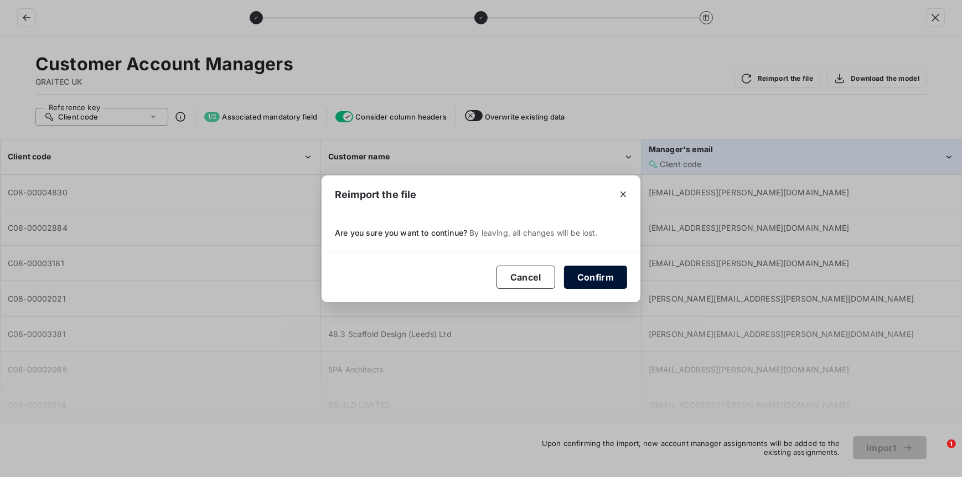
click at [593, 280] on button "Confirm" at bounding box center [595, 277] width 63 height 23
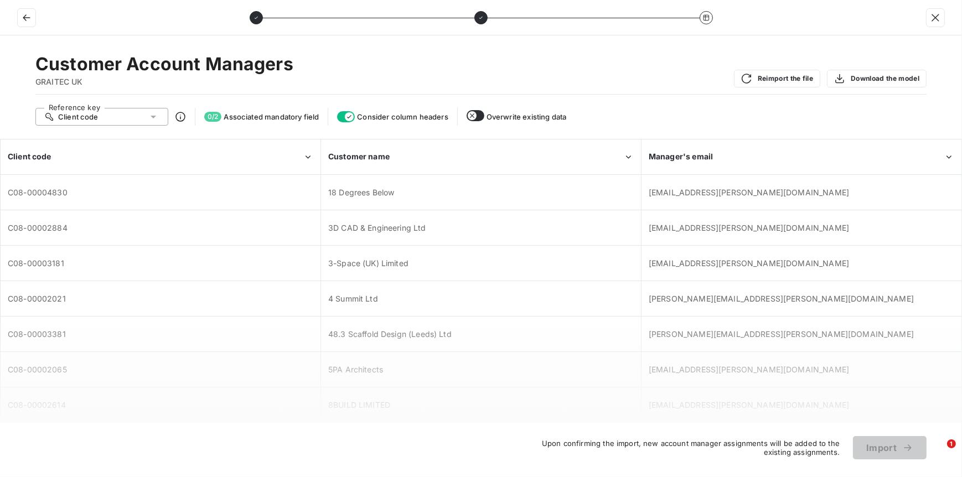
click at [214, 116] on span "0 / 2" at bounding box center [212, 117] width 17 height 10
click at [477, 116] on icon "button" at bounding box center [472, 115] width 9 height 9
click at [478, 112] on icon "button" at bounding box center [478, 115] width 9 height 9
click at [852, 81] on button "Download the model" at bounding box center [877, 79] width 100 height 18
drag, startPoint x: 567, startPoint y: 87, endPoint x: 561, endPoint y: 87, distance: 6.6
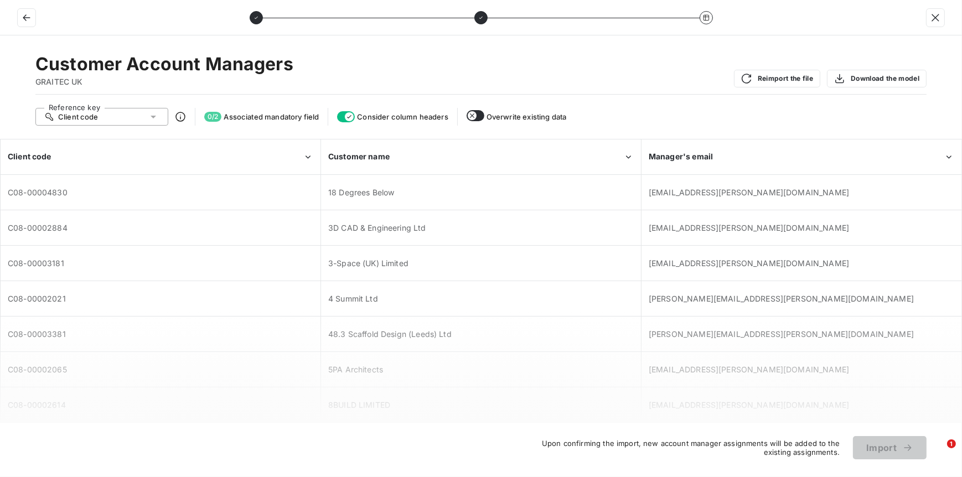
click at [567, 87] on div "Customer Account Managers GRAITEC UK Reimport the file Download the model" at bounding box center [480, 74] width 891 height 42
click at [27, 23] on icon "button" at bounding box center [26, 17] width 11 height 11
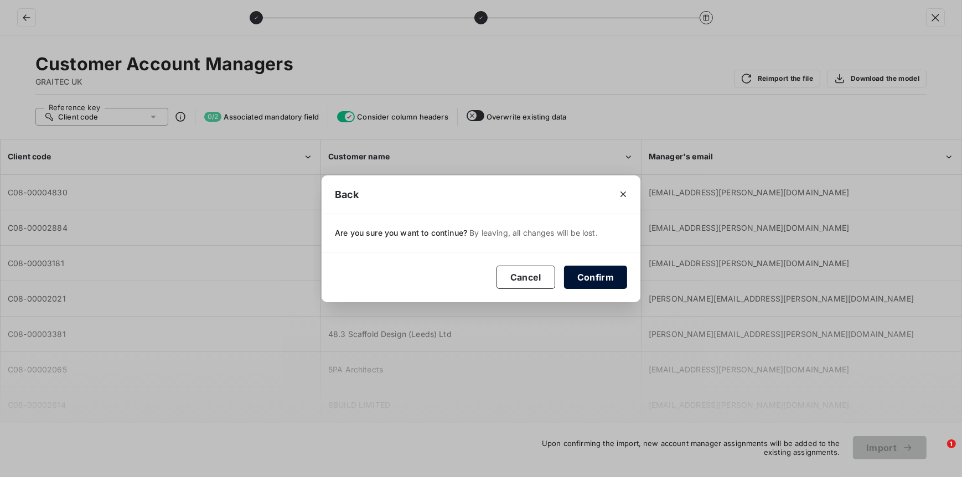
click at [585, 281] on button "Confirm" at bounding box center [595, 277] width 63 height 23
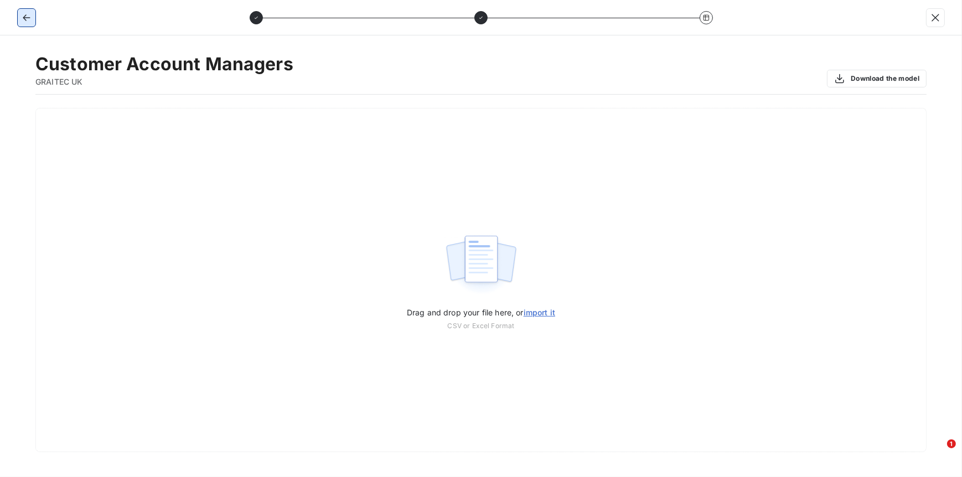
click at [29, 18] on icon "button" at bounding box center [26, 17] width 11 height 11
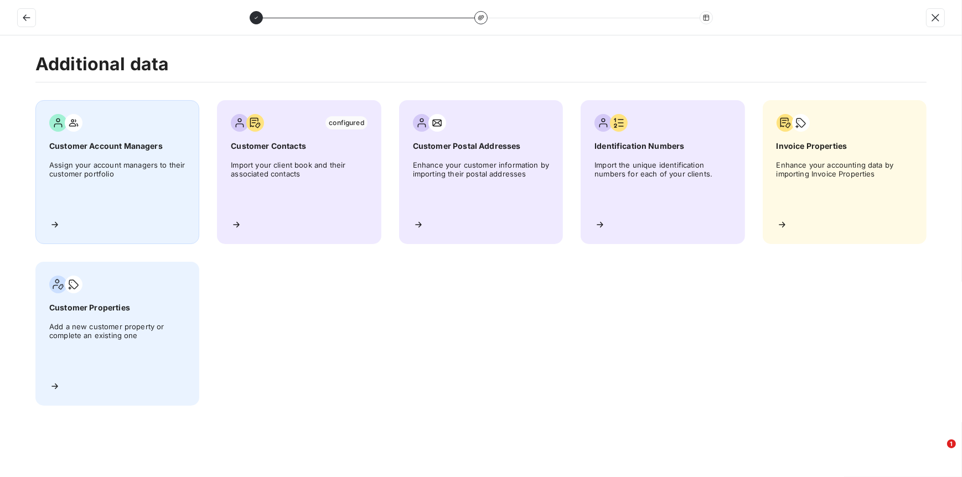
click at [107, 170] on span "Assign your account managers to their customer portfolio" at bounding box center [117, 186] width 136 height 50
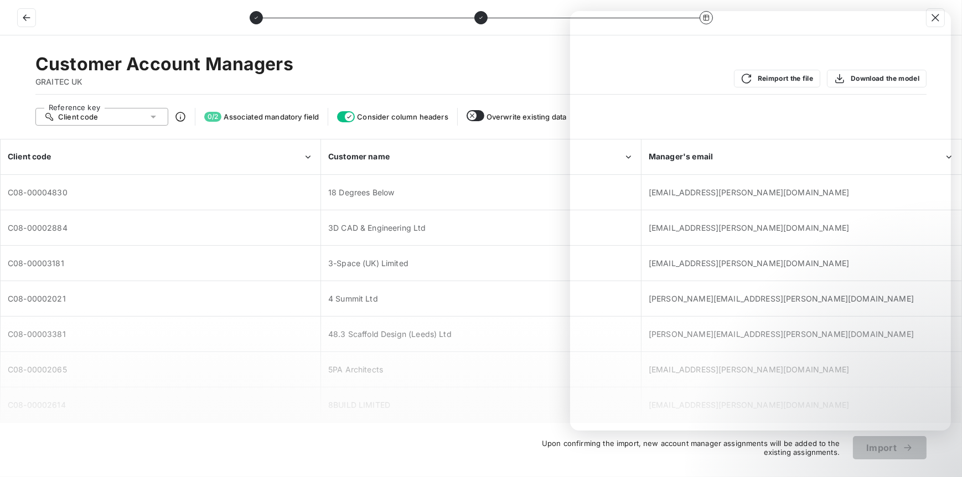
click at [338, 234] on div "3D CAD & Engineering Ltd" at bounding box center [481, 228] width 319 height 34
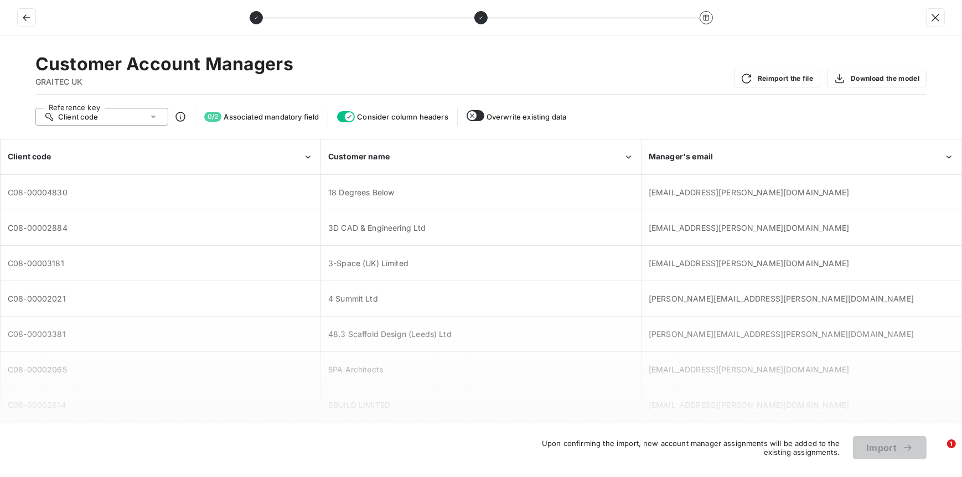
click at [180, 116] on icon at bounding box center [180, 116] width 11 height 11
click at [179, 117] on icon at bounding box center [180, 116] width 11 height 11
click at [219, 116] on span "0 / 2" at bounding box center [212, 117] width 17 height 10
click at [789, 81] on button "Reimport the file" at bounding box center [777, 79] width 86 height 18
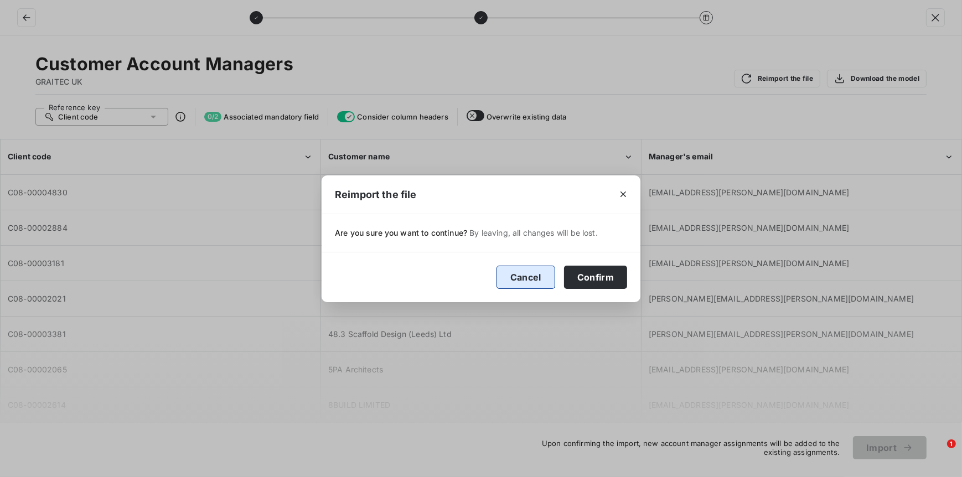
click at [534, 275] on button "Cancel" at bounding box center [526, 277] width 59 height 23
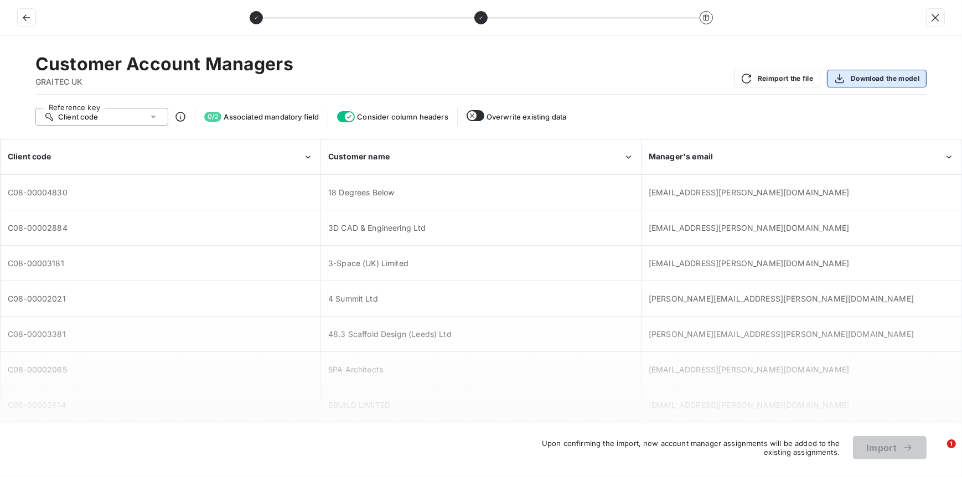
click at [884, 76] on button "Download the model" at bounding box center [877, 79] width 100 height 18
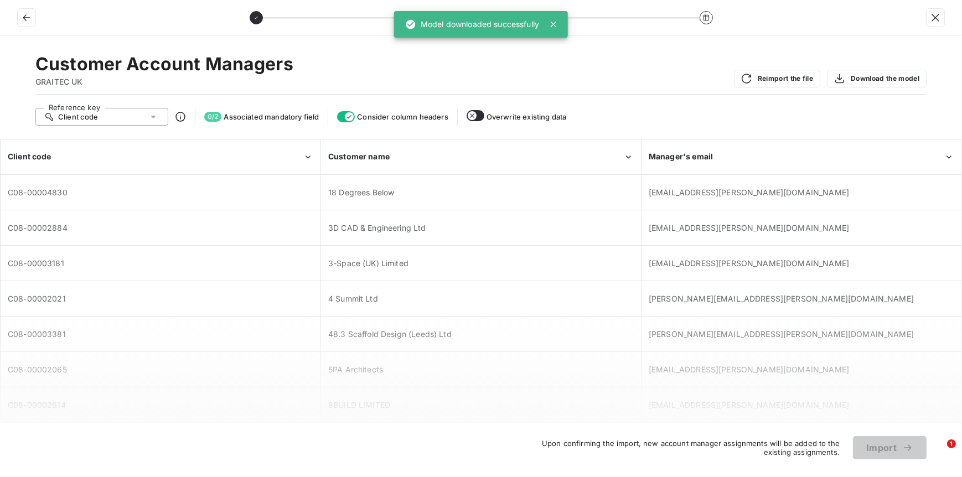
click at [618, 79] on div "Customer Account Managers GRAITEC UK Reimport the file Download the model" at bounding box center [480, 74] width 891 height 42
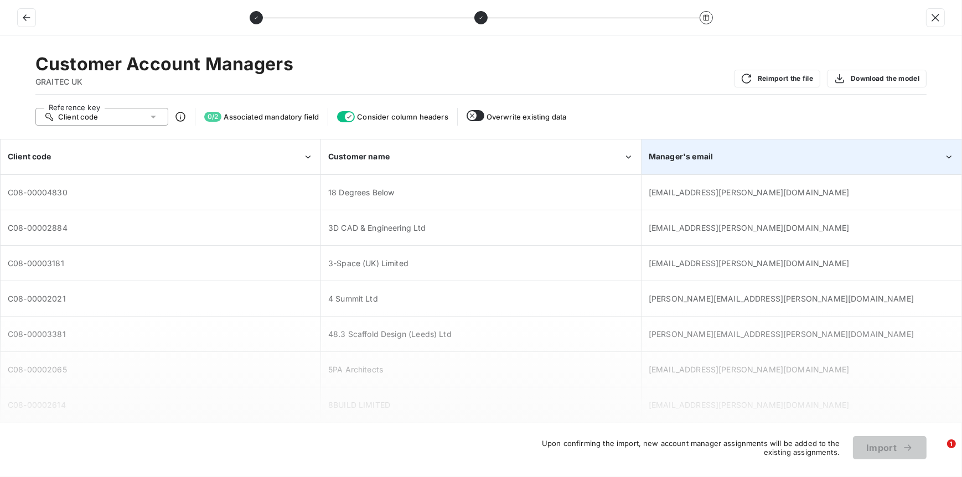
click at [949, 159] on icon "Manager's email" at bounding box center [949, 157] width 11 height 11
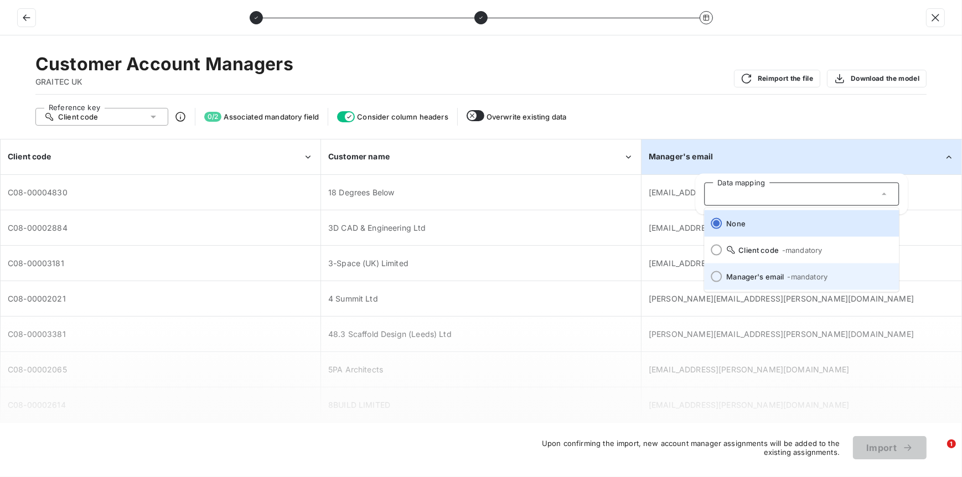
click at [726, 275] on li "Manager's email - mandatory" at bounding box center [801, 277] width 195 height 27
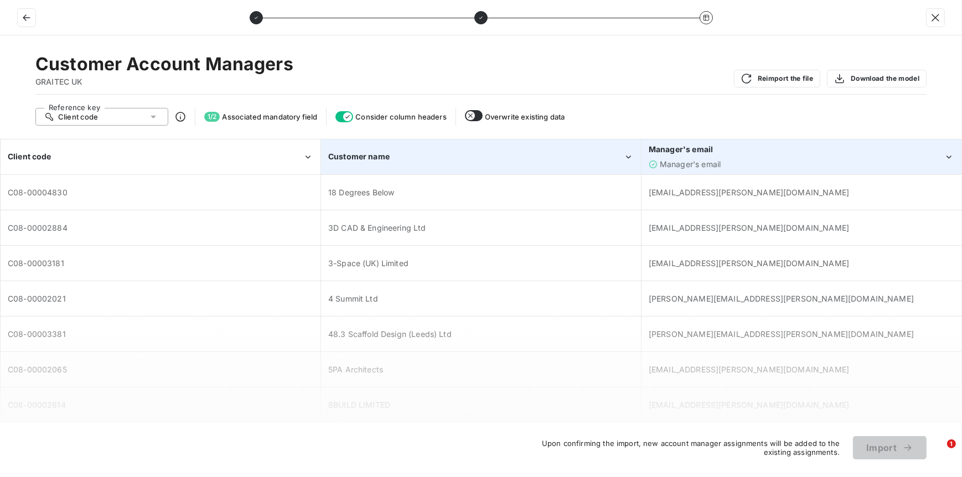
click at [481, 160] on div "Customer name" at bounding box center [475, 156] width 295 height 11
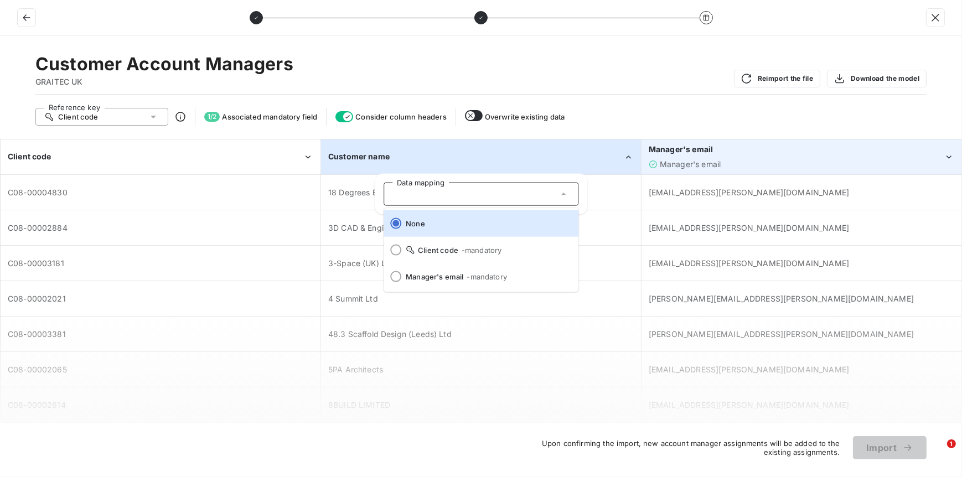
click at [625, 236] on div "3D CAD & Engineering Ltd" at bounding box center [481, 228] width 319 height 34
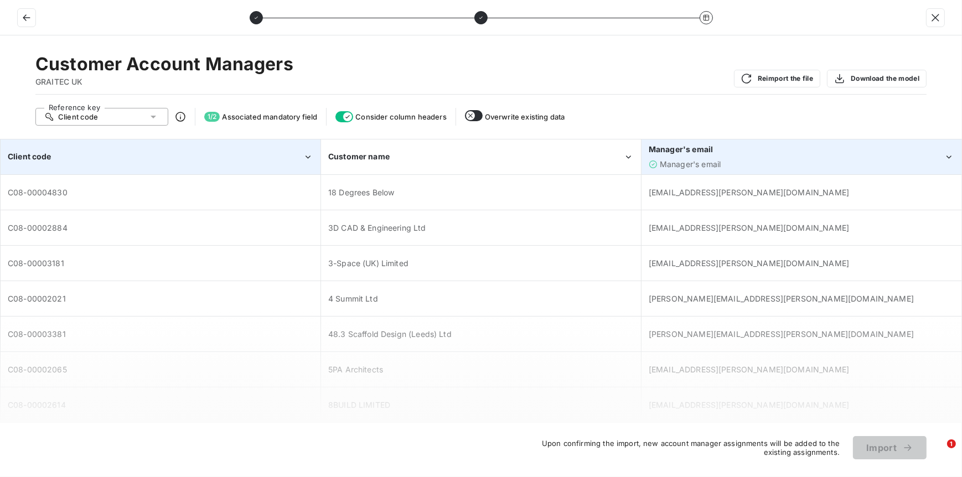
click at [177, 154] on div "Client code" at bounding box center [155, 156] width 295 height 11
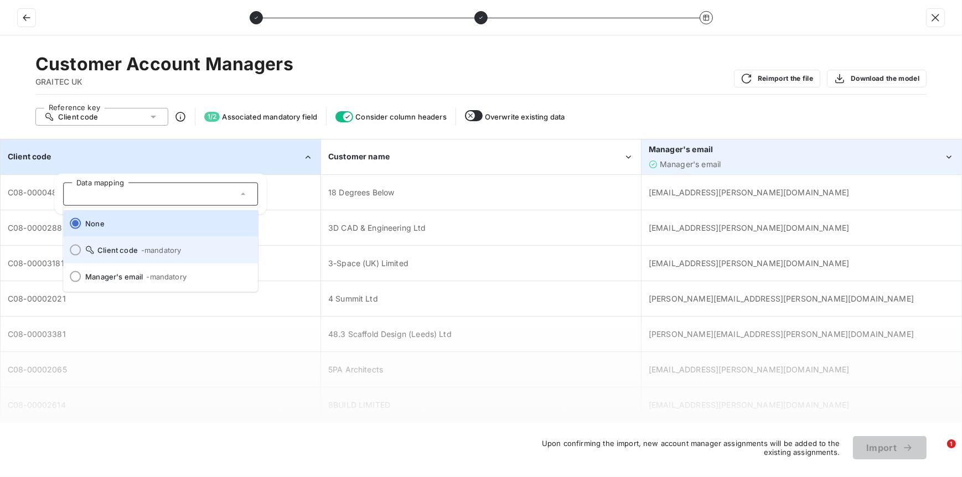
click at [75, 250] on div at bounding box center [75, 250] width 11 height 11
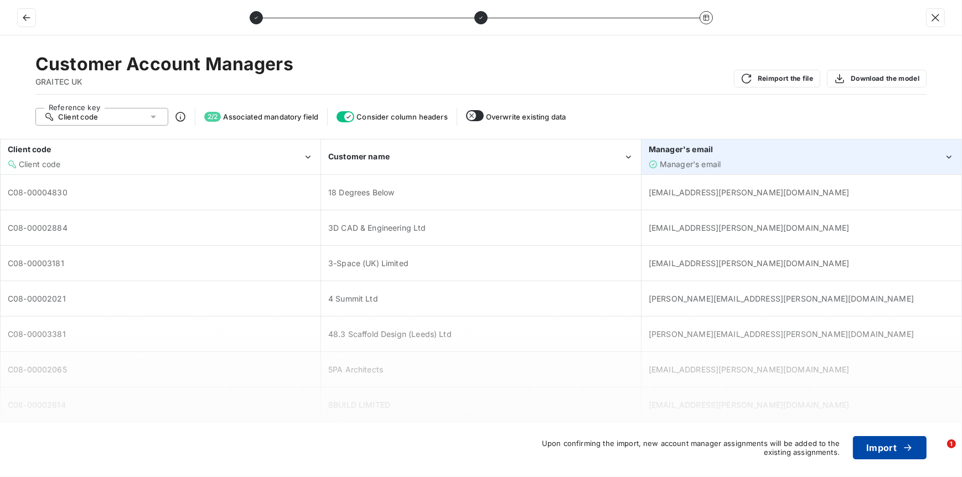
click at [867, 450] on button "Import" at bounding box center [890, 447] width 74 height 23
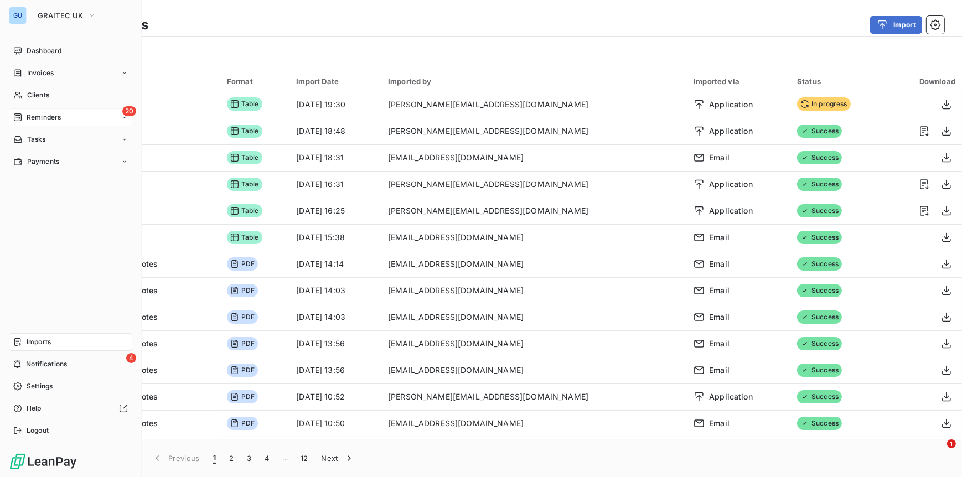
click at [42, 117] on span "Reminders" at bounding box center [44, 117] width 34 height 10
click at [44, 141] on span "Ongoing" at bounding box center [40, 140] width 27 height 10
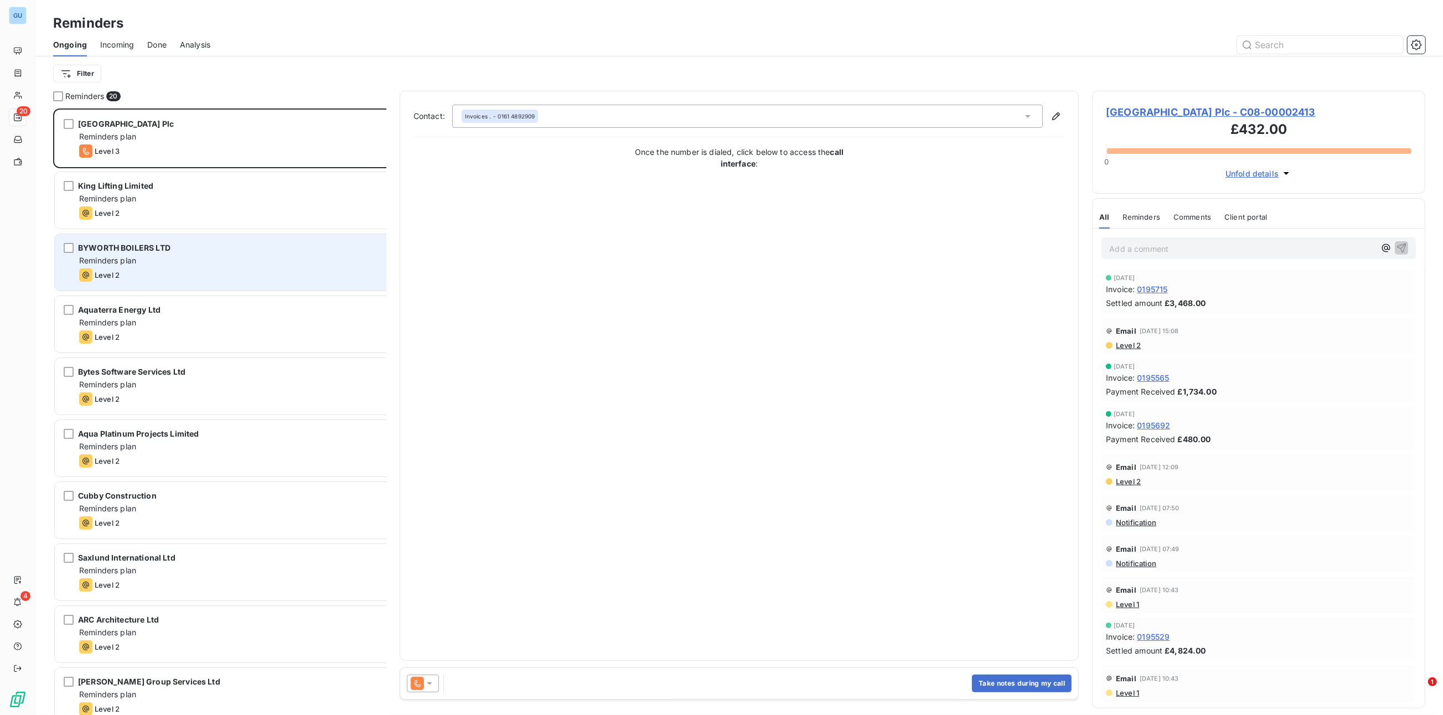
scroll to position [595, 321]
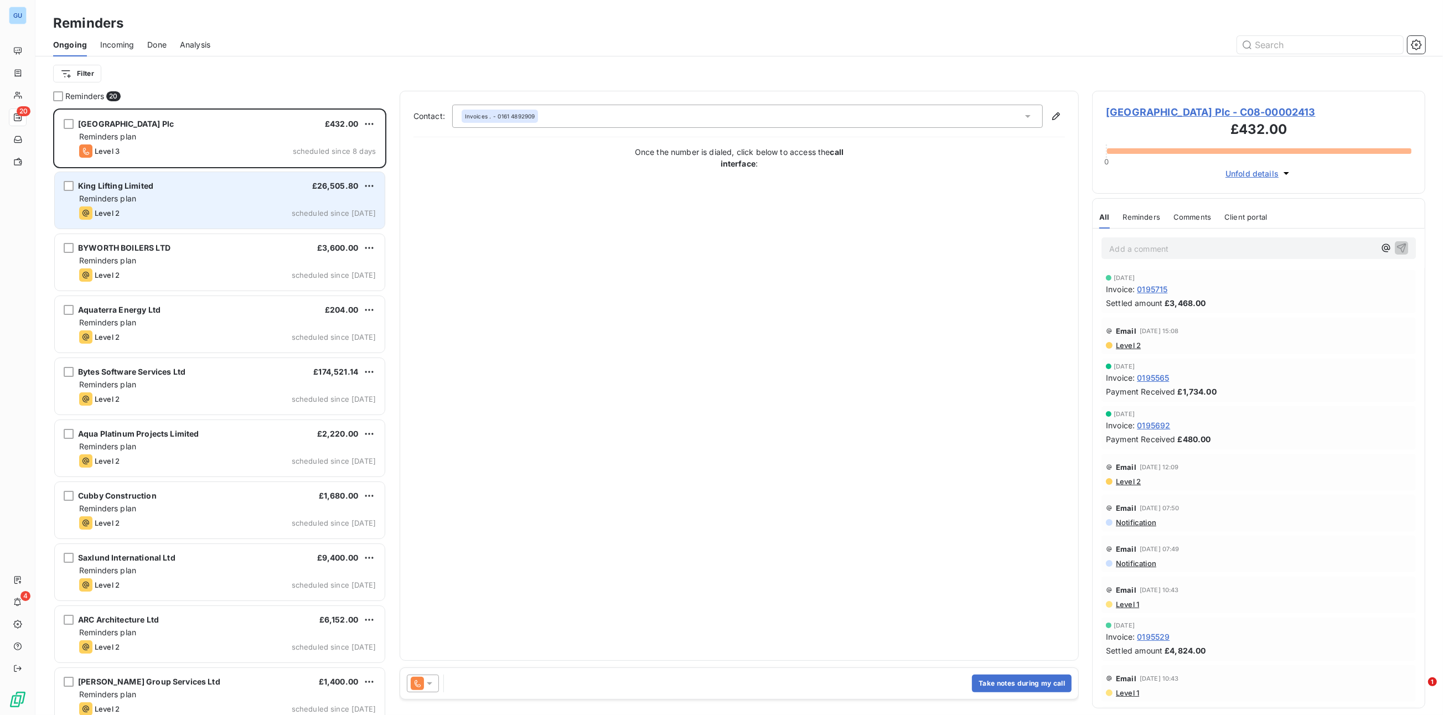
click at [316, 210] on span "scheduled since [DATE]" at bounding box center [334, 213] width 84 height 9
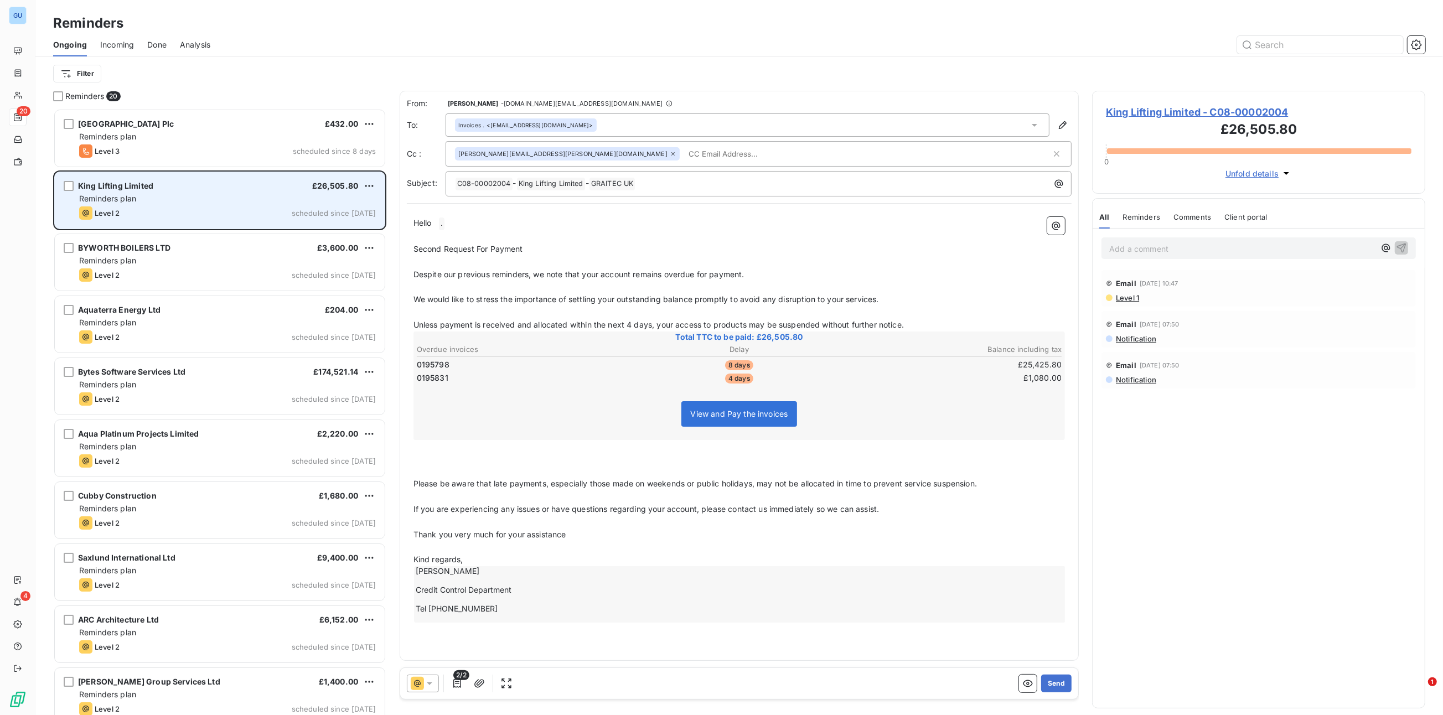
scroll to position [595, 321]
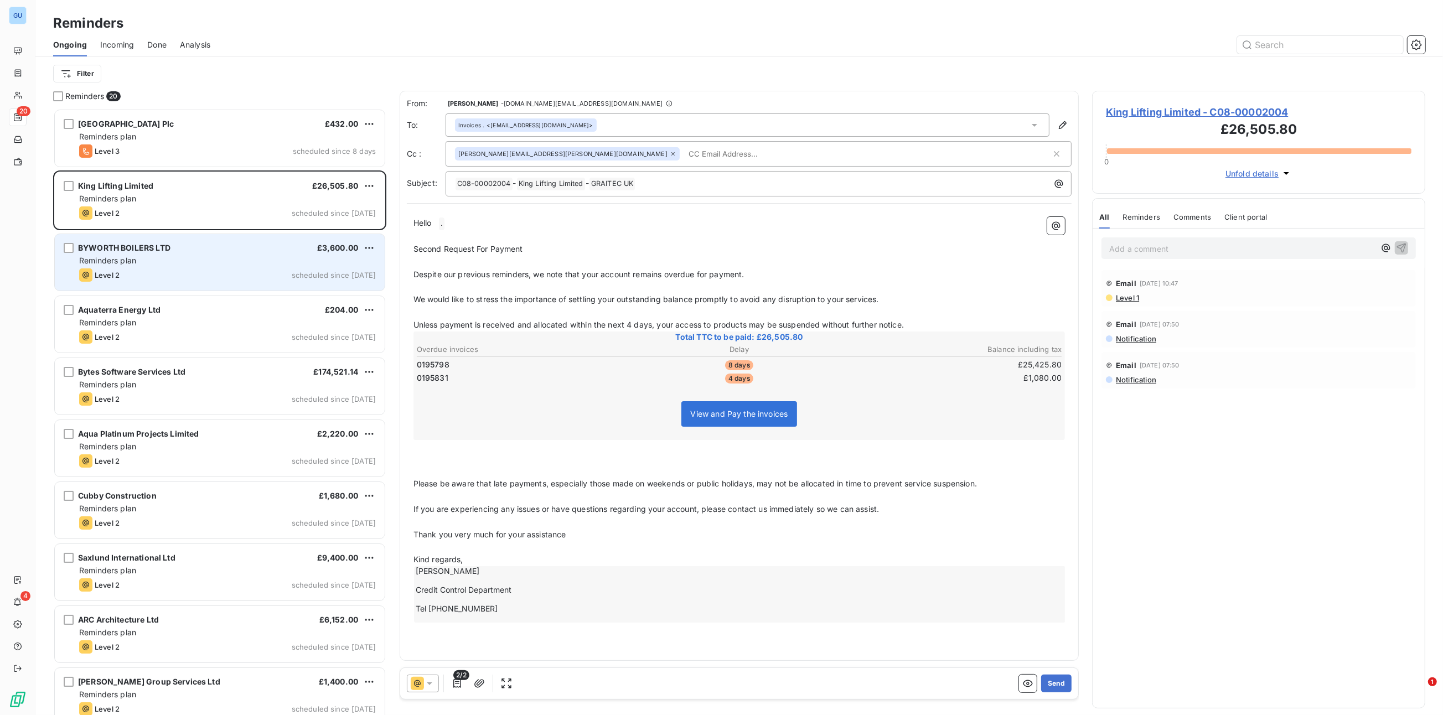
click at [240, 251] on div "BYWORTH BOILERS LTD £3,600.00" at bounding box center [227, 248] width 297 height 10
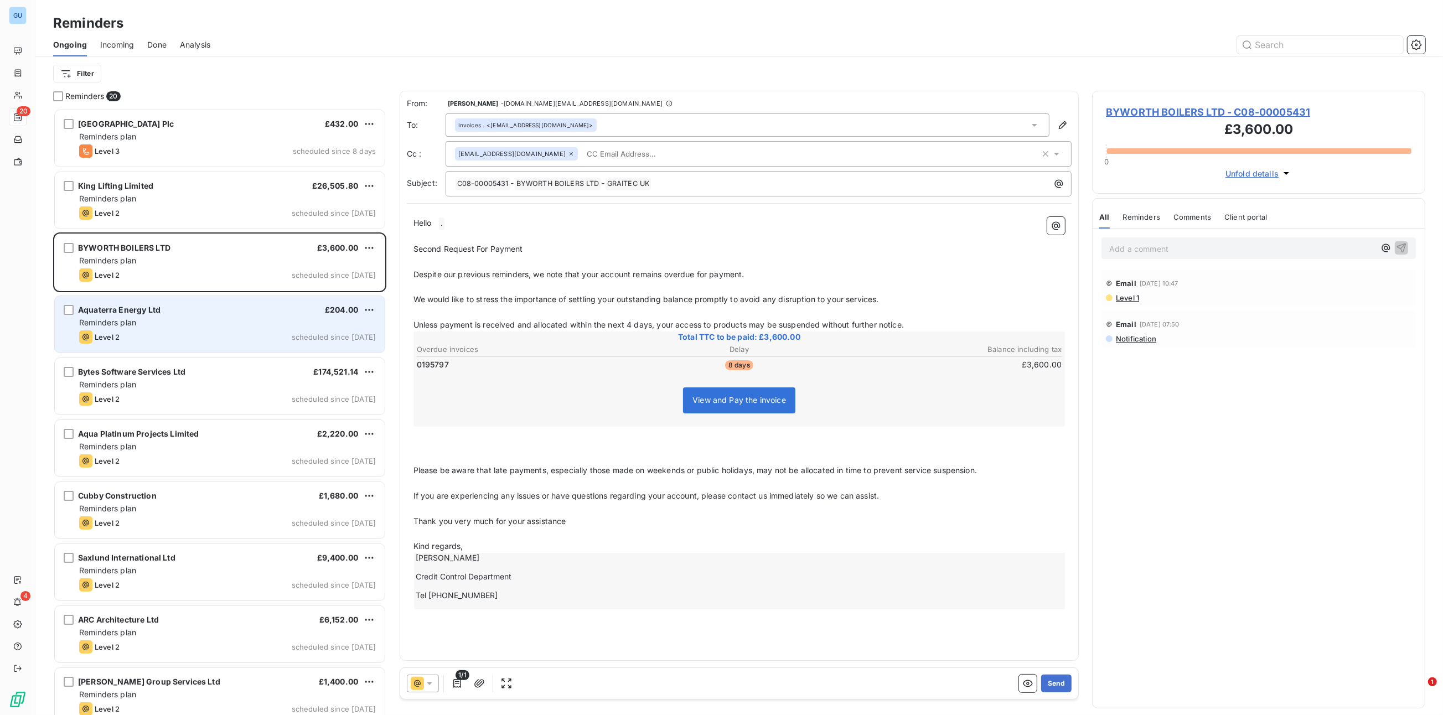
click at [197, 313] on div "Aquaterra Energy Ltd £204.00" at bounding box center [227, 310] width 297 height 10
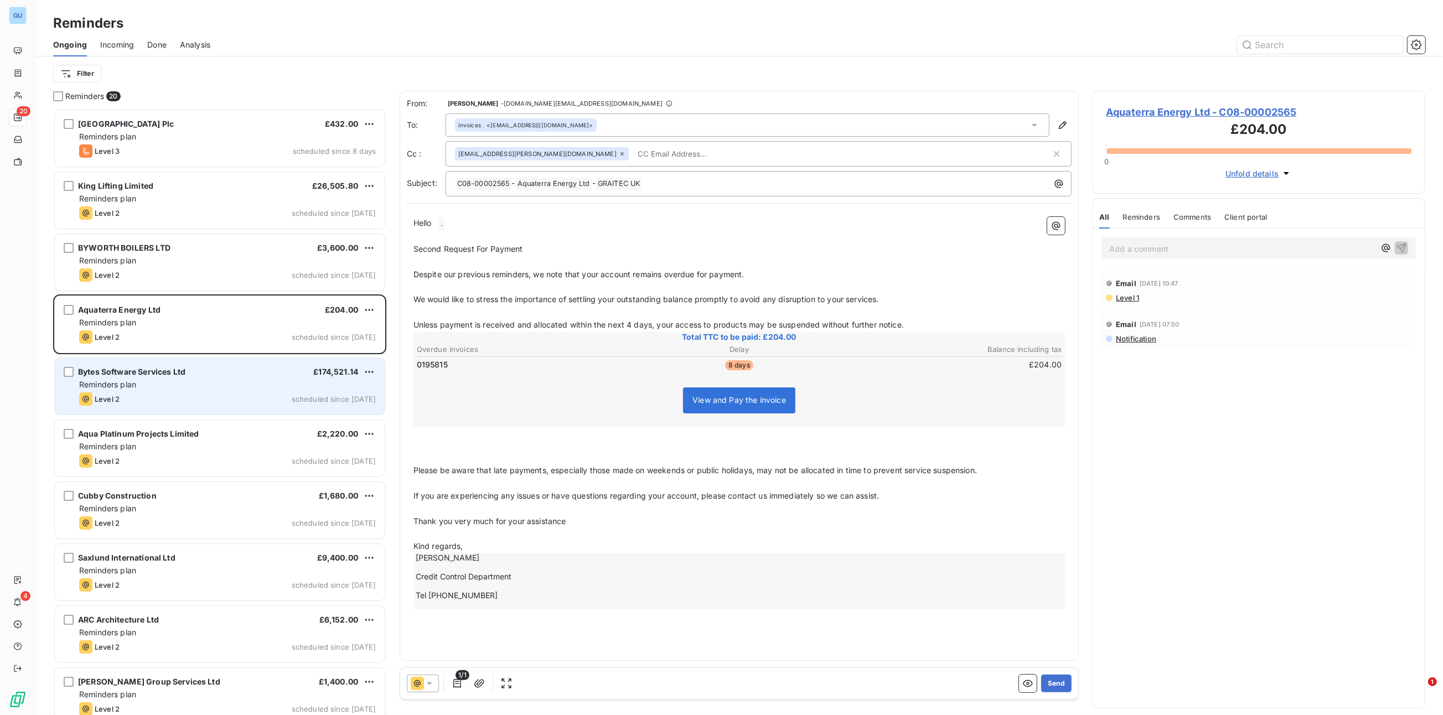
click at [197, 371] on div "Bytes Software Services Ltd £174,521.14" at bounding box center [227, 372] width 297 height 10
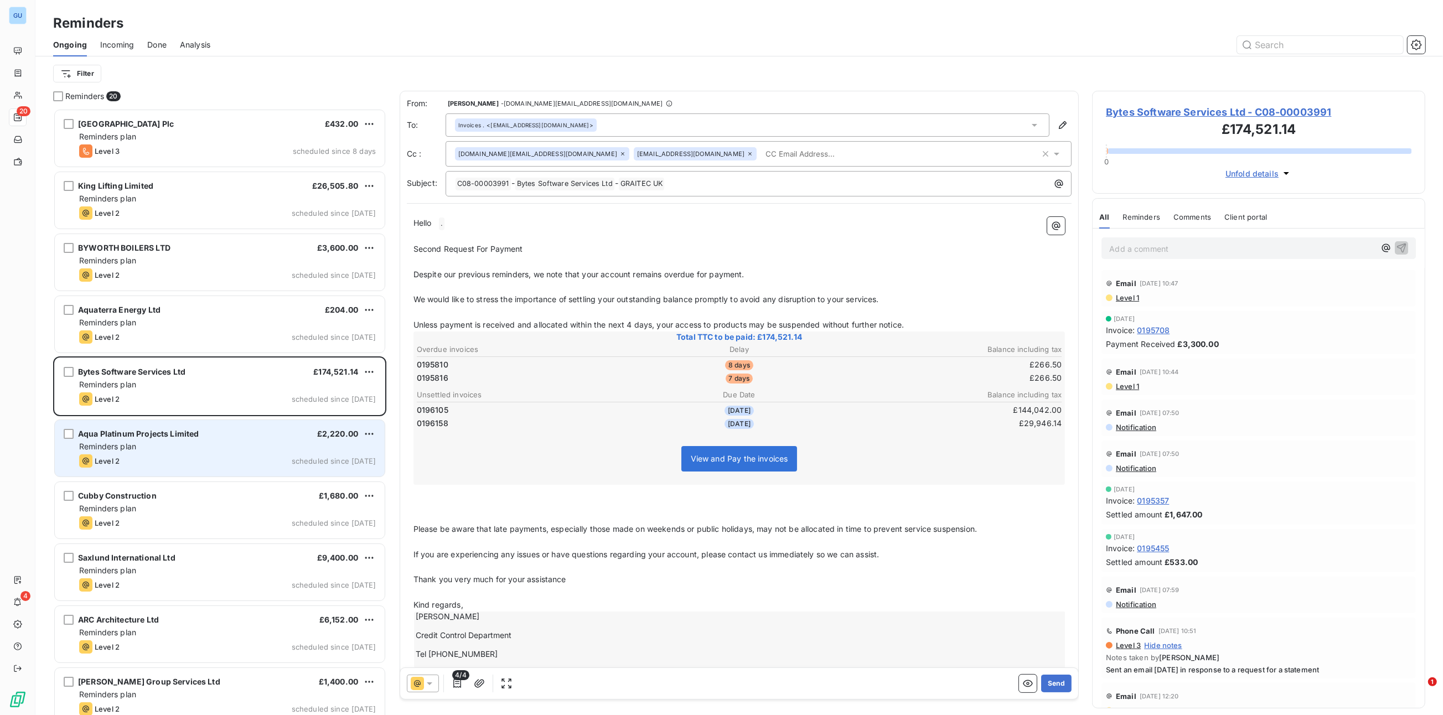
click at [193, 427] on div "Aqua Platinum Projects Limited £2,220.00 Reminders plan Level 2 scheduled since…" at bounding box center [220, 448] width 330 height 56
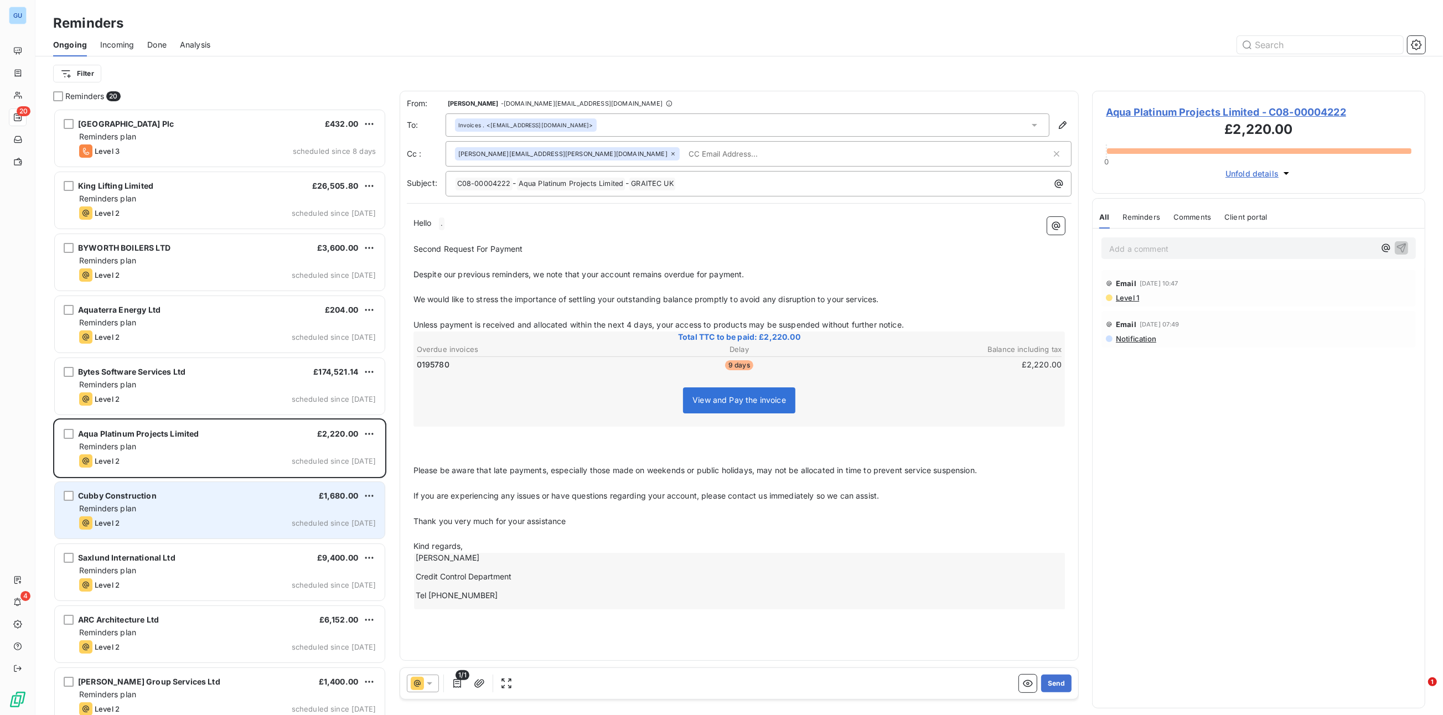
click at [198, 477] on div "Cubby Construction £1,680.00 Reminders plan Level 2 scheduled since [DATE]" at bounding box center [220, 510] width 330 height 56
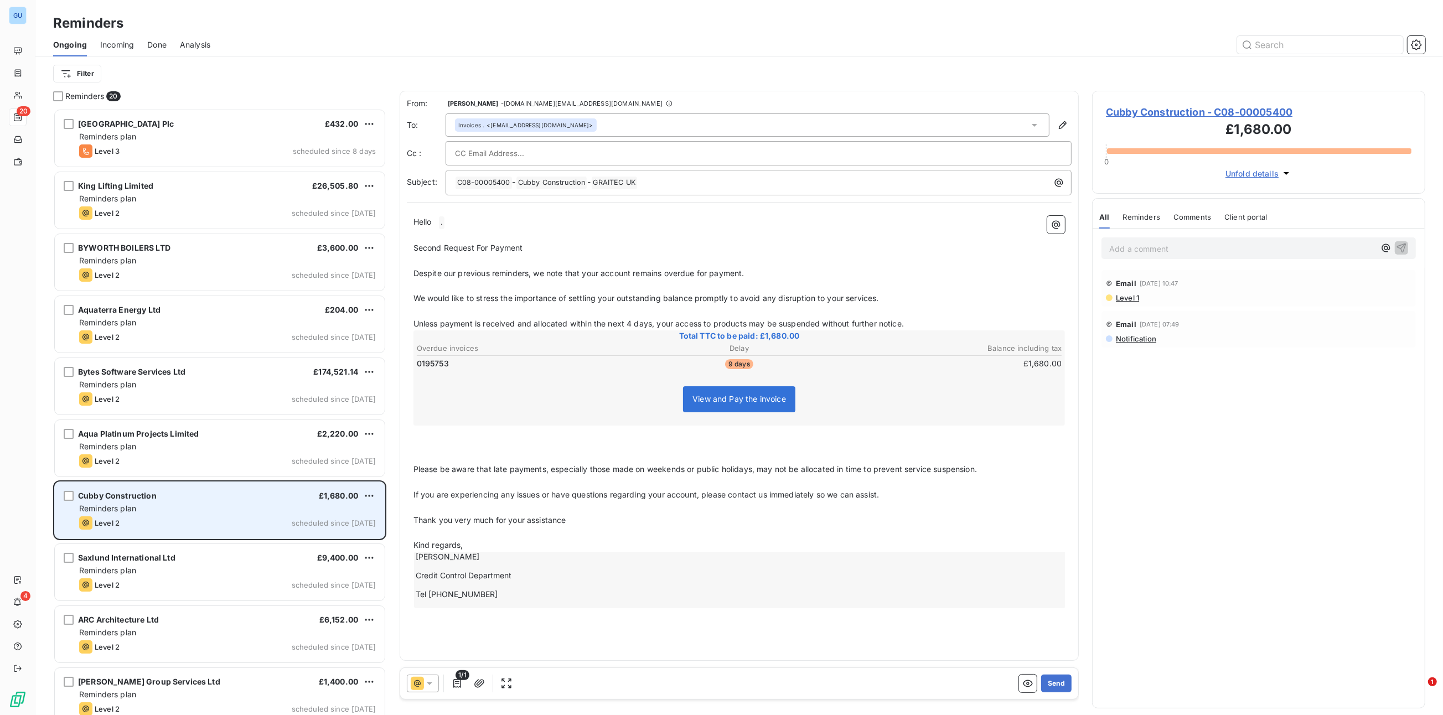
click at [110, 477] on span "Cubby Construction" at bounding box center [117, 495] width 79 height 9
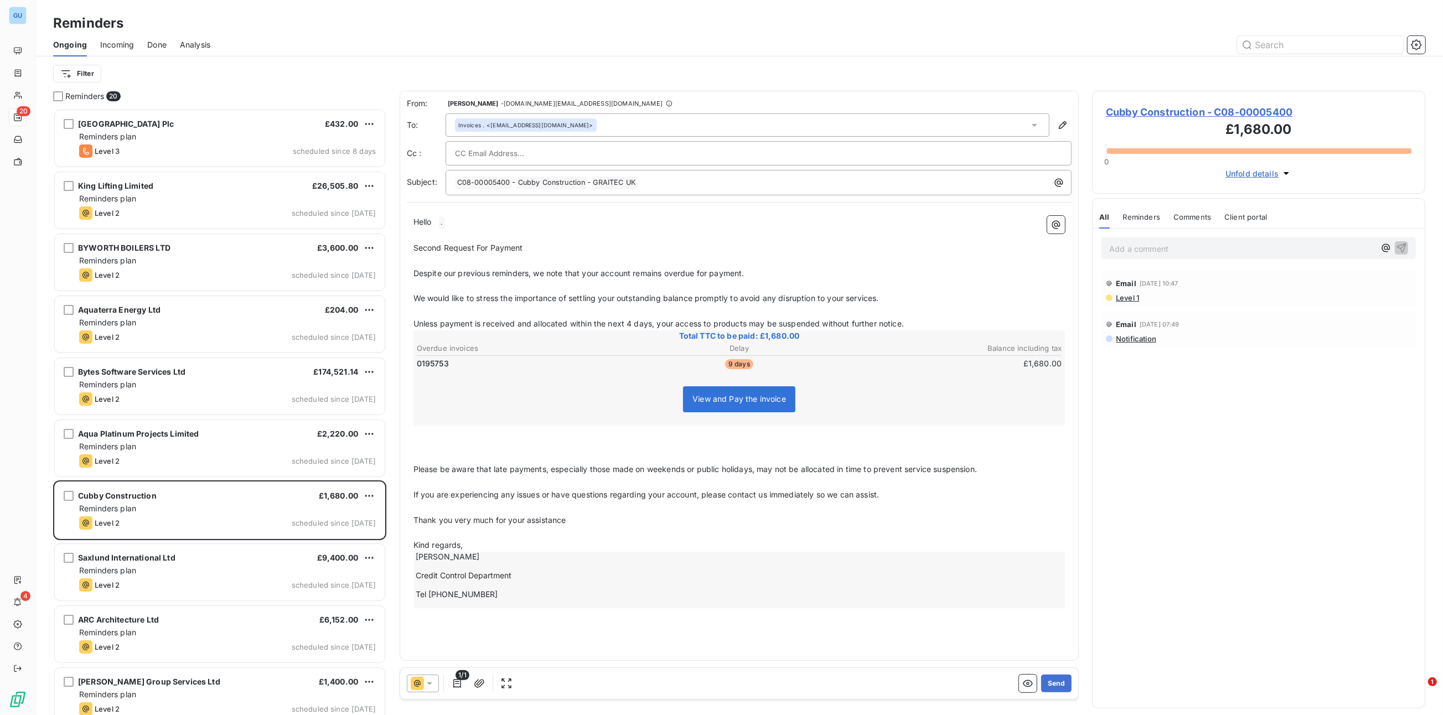
click at [962, 108] on span "Cubby Construction - C08-00005400" at bounding box center [1259, 112] width 306 height 15
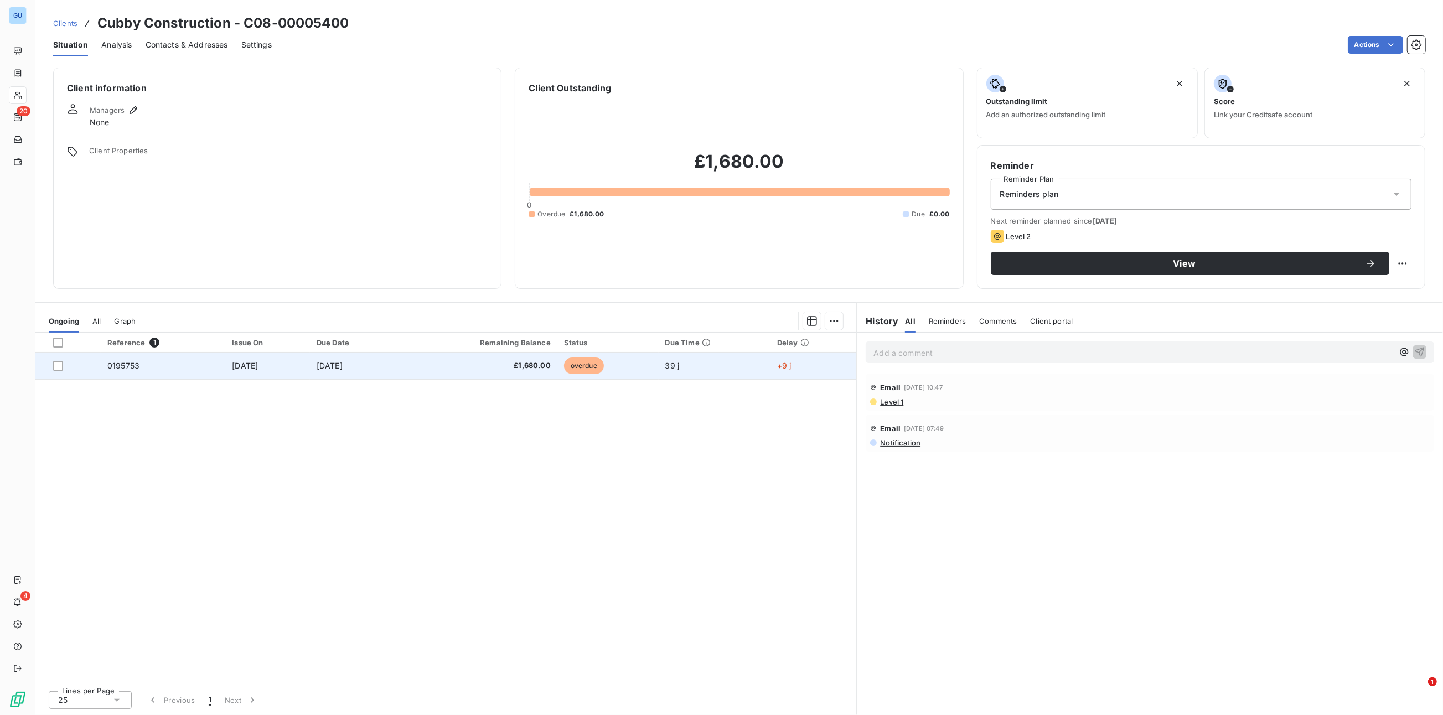
click at [127, 365] on span "0195753" at bounding box center [123, 365] width 32 height 9
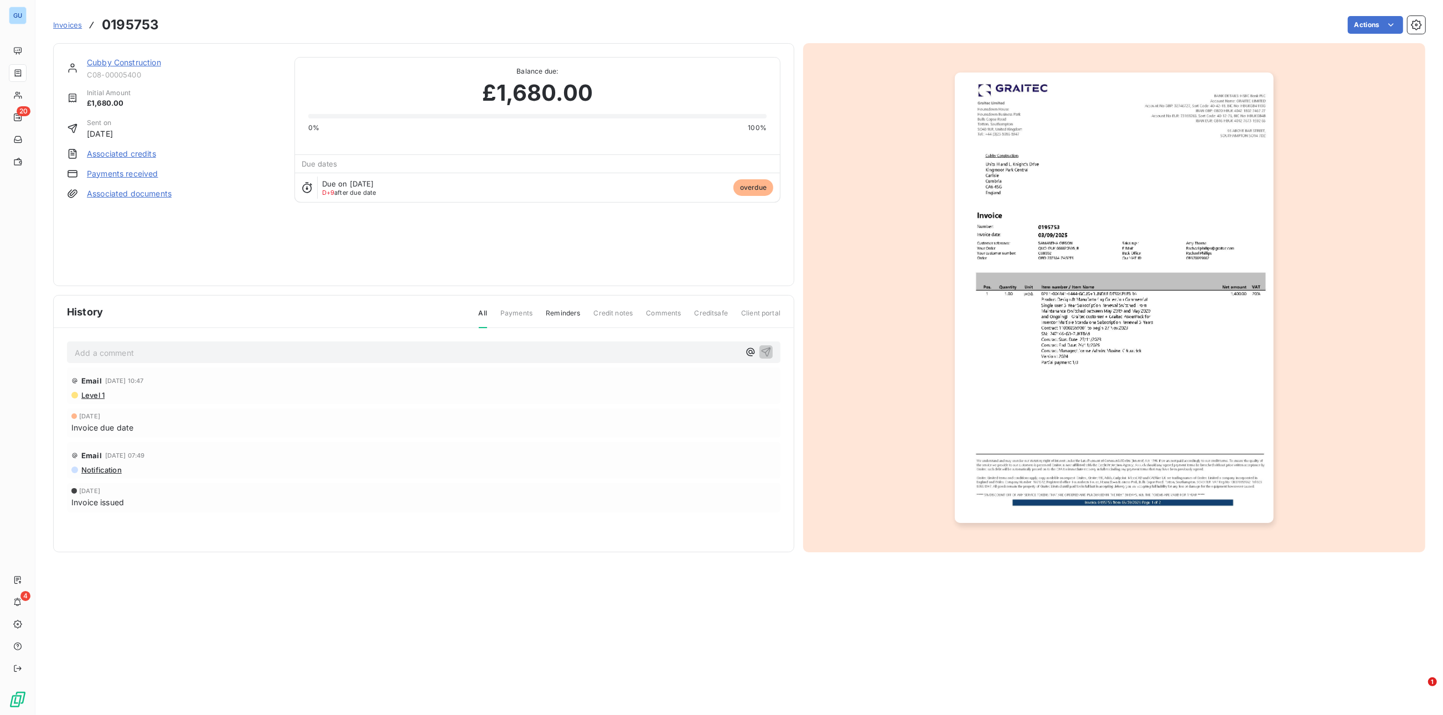
click at [133, 60] on link "Cubby Construction" at bounding box center [124, 62] width 74 height 9
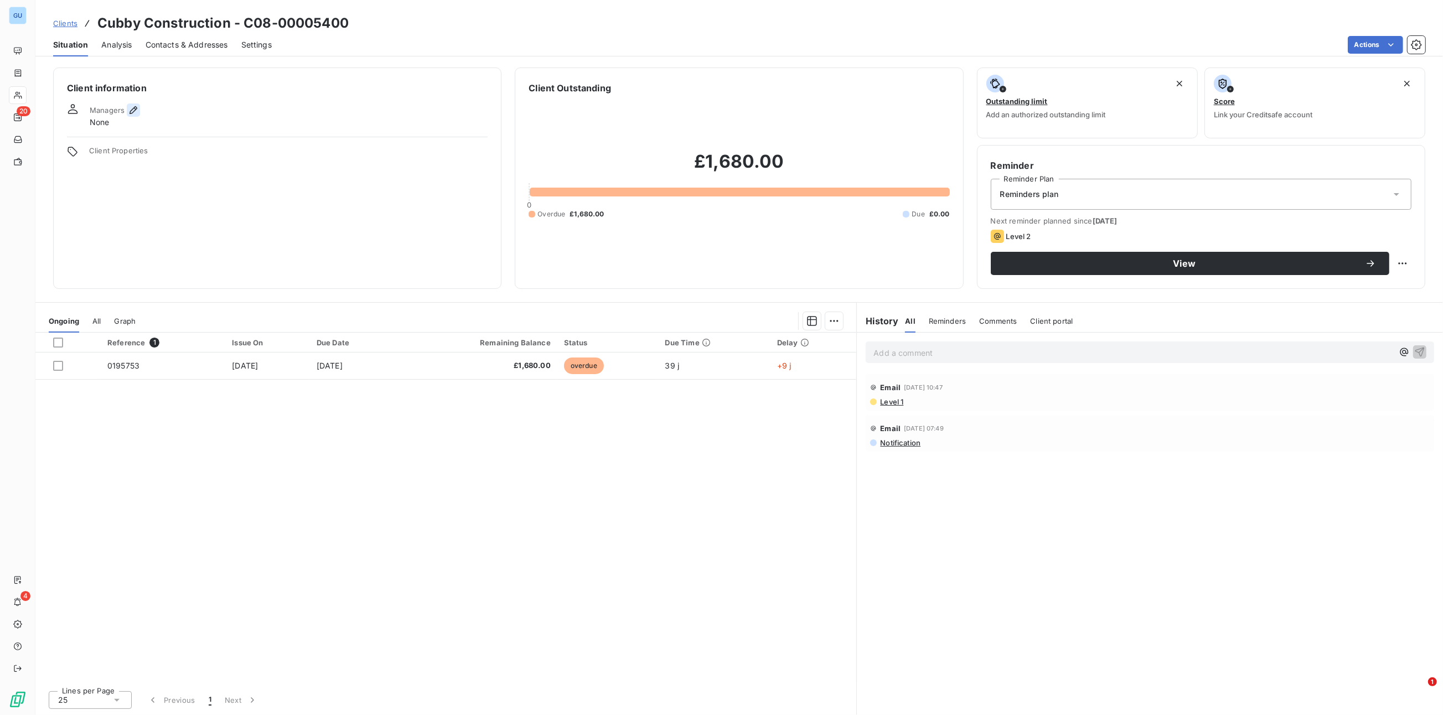
click at [131, 108] on icon "button" at bounding box center [133, 110] width 11 height 11
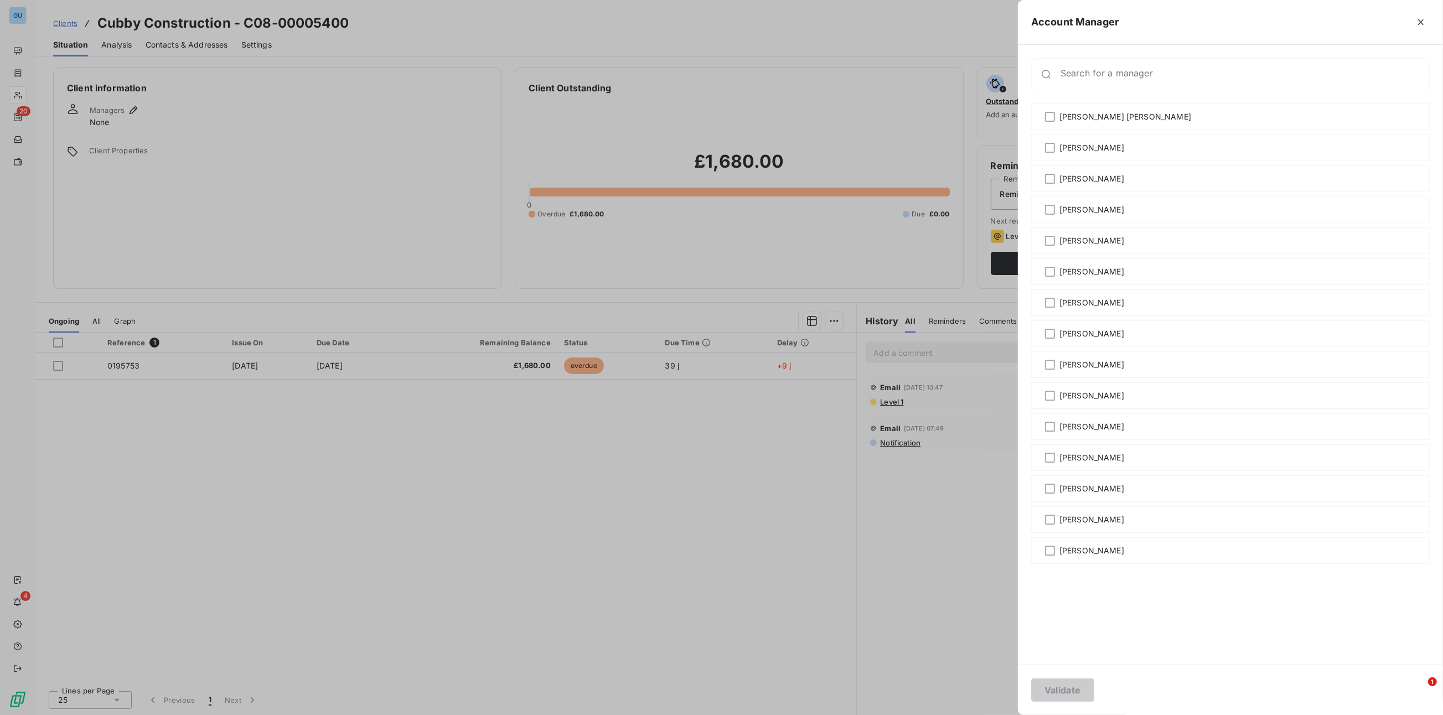
click at [765, 38] on div at bounding box center [721, 357] width 1443 height 715
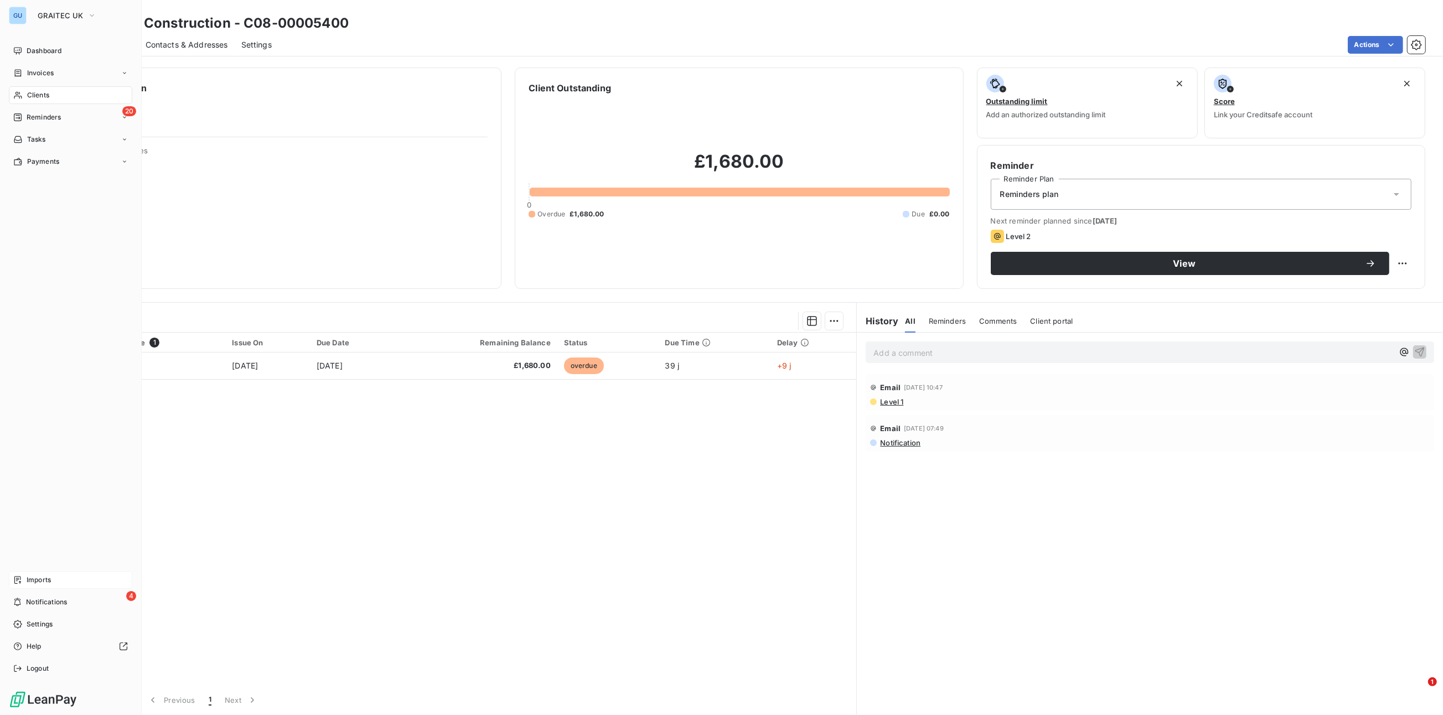
click at [45, 477] on span "Imports" at bounding box center [39, 580] width 24 height 10
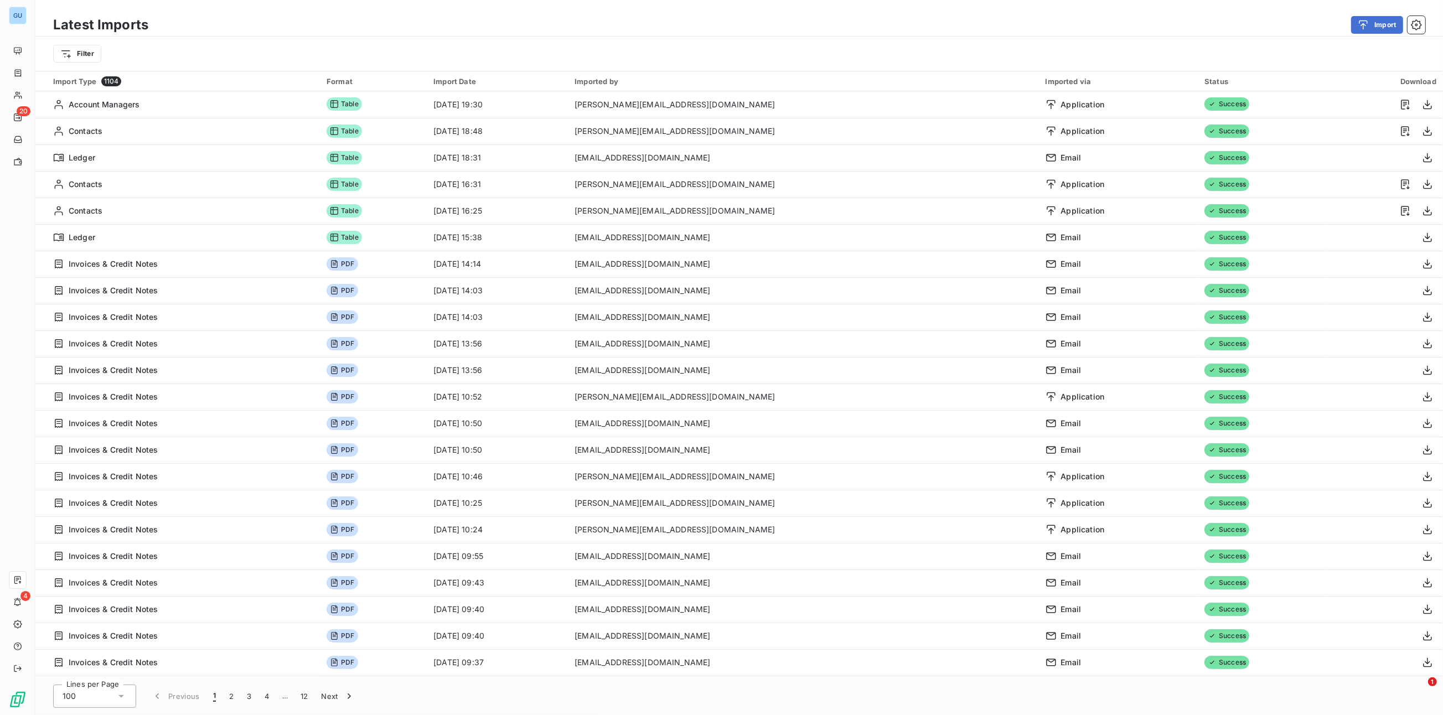
click at [361, 13] on div "Latest Imports Import" at bounding box center [739, 24] width 1408 height 23
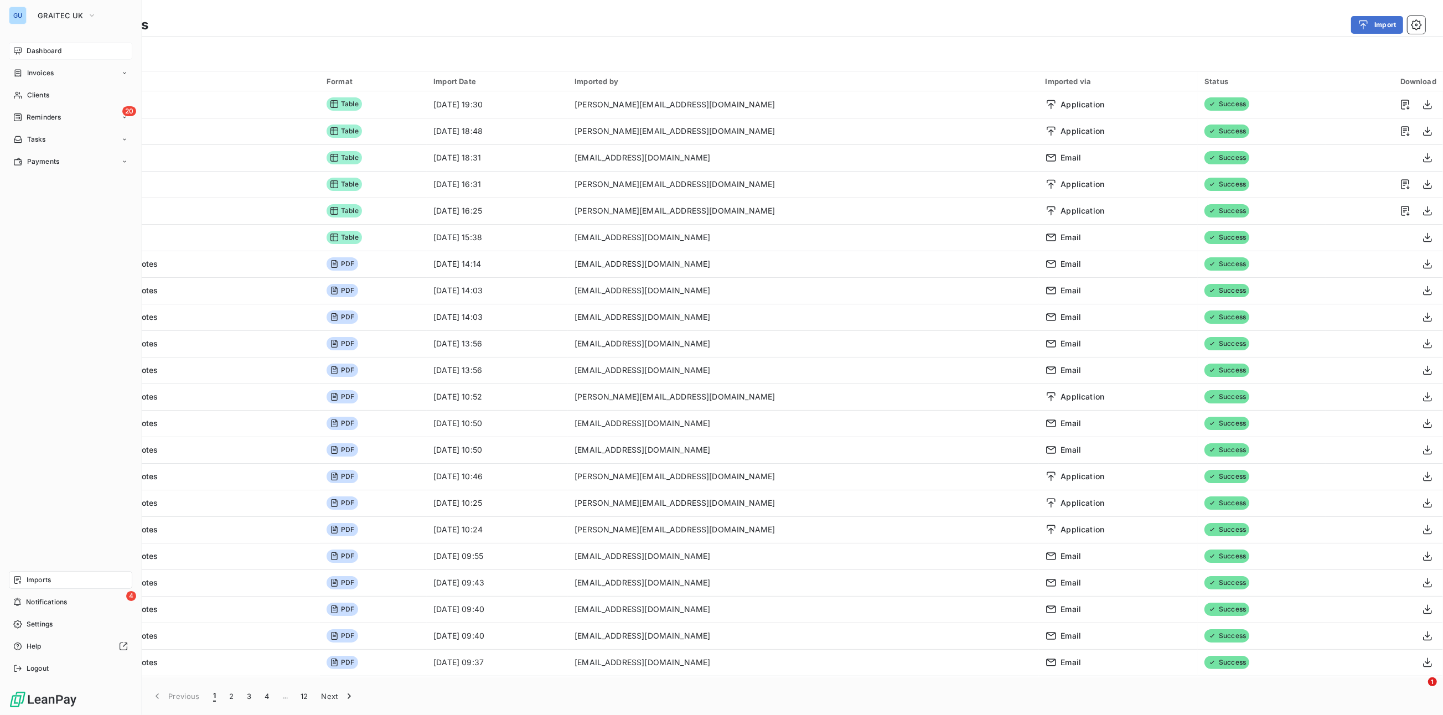
click at [24, 50] on div "Dashboard" at bounding box center [70, 51] width 123 height 18
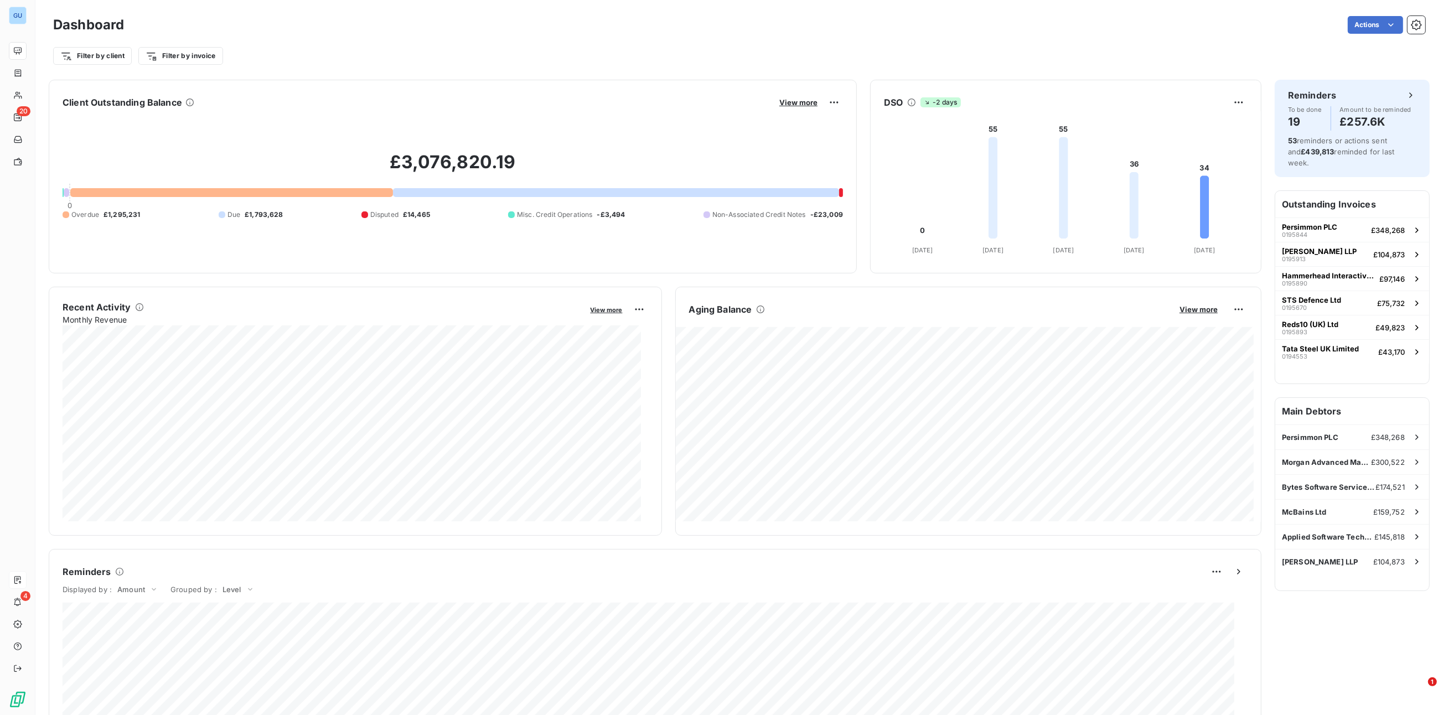
click at [611, 30] on div "Actions" at bounding box center [781, 25] width 1288 height 18
click at [962, 24] on icon "button" at bounding box center [1416, 24] width 11 height 11
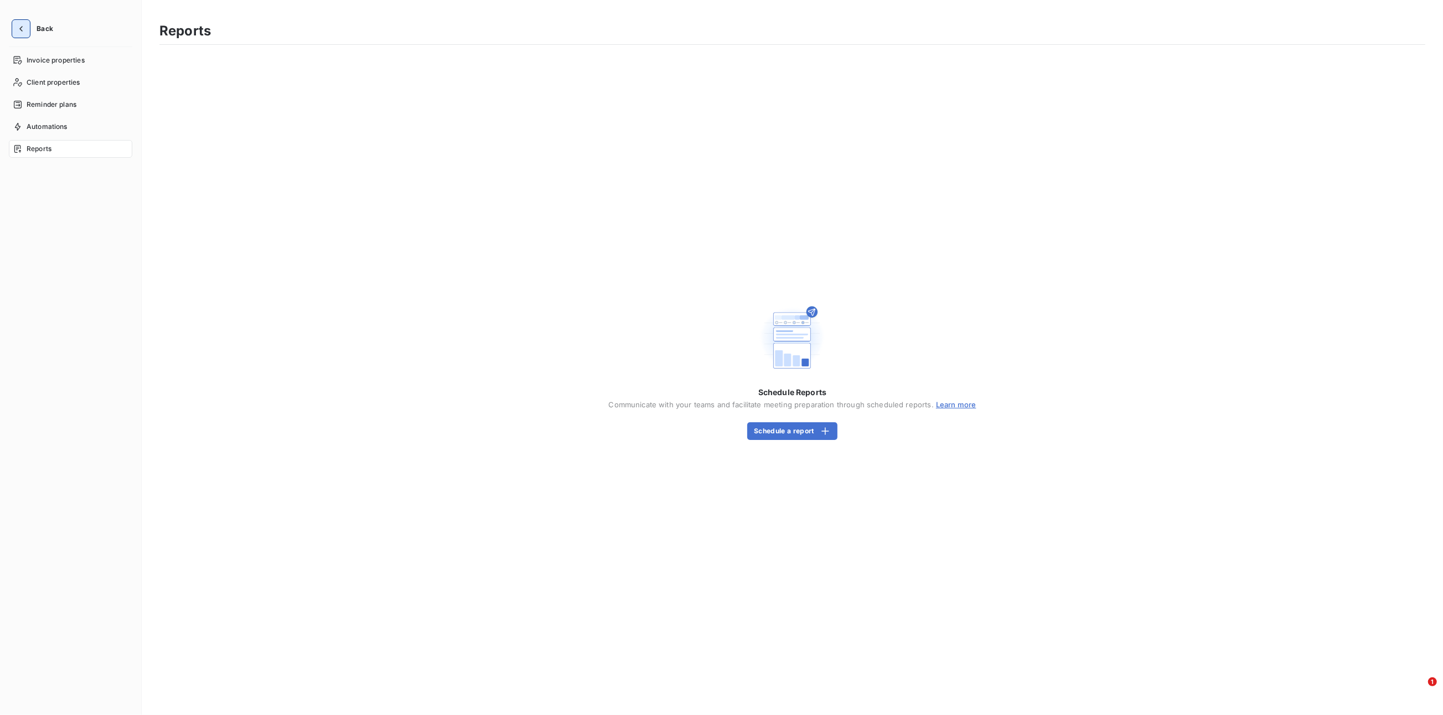
click at [26, 28] on icon "button" at bounding box center [21, 28] width 11 height 11
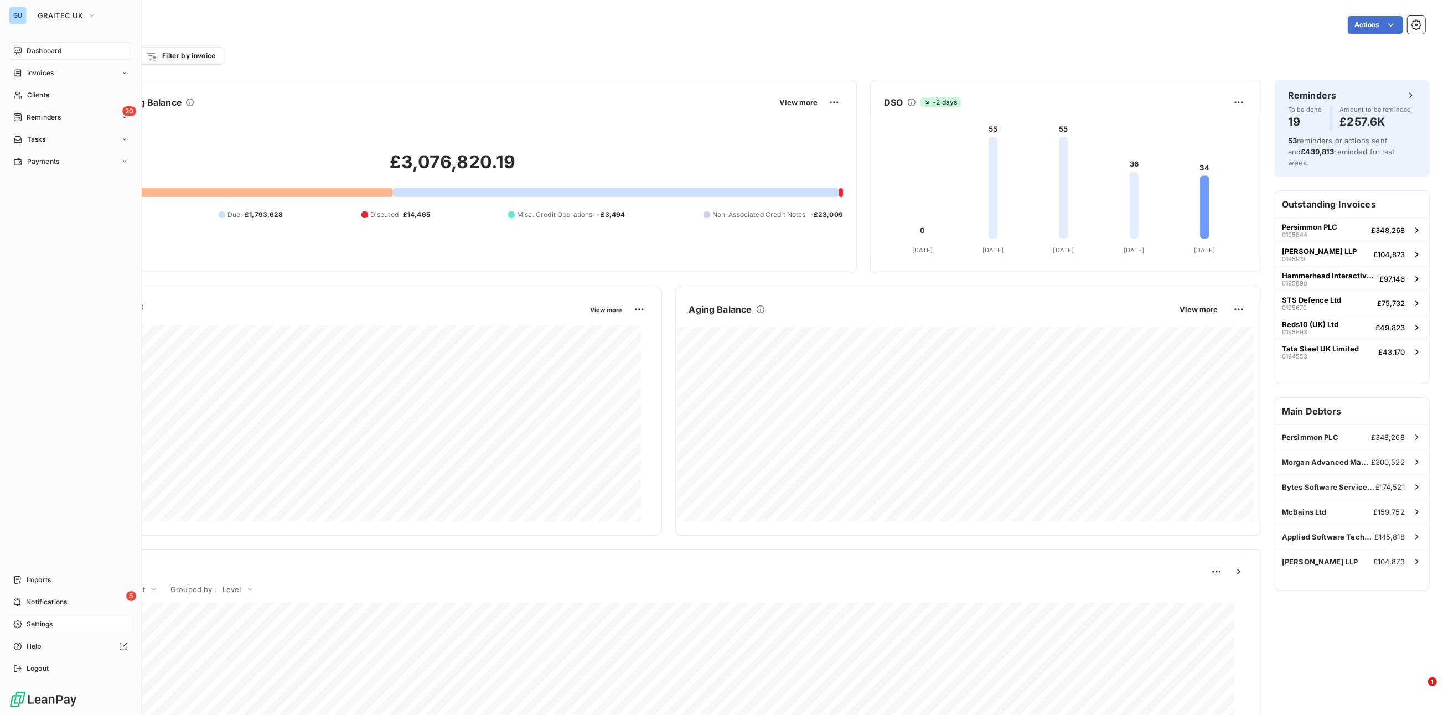
click at [37, 477] on span "Settings" at bounding box center [40, 624] width 26 height 10
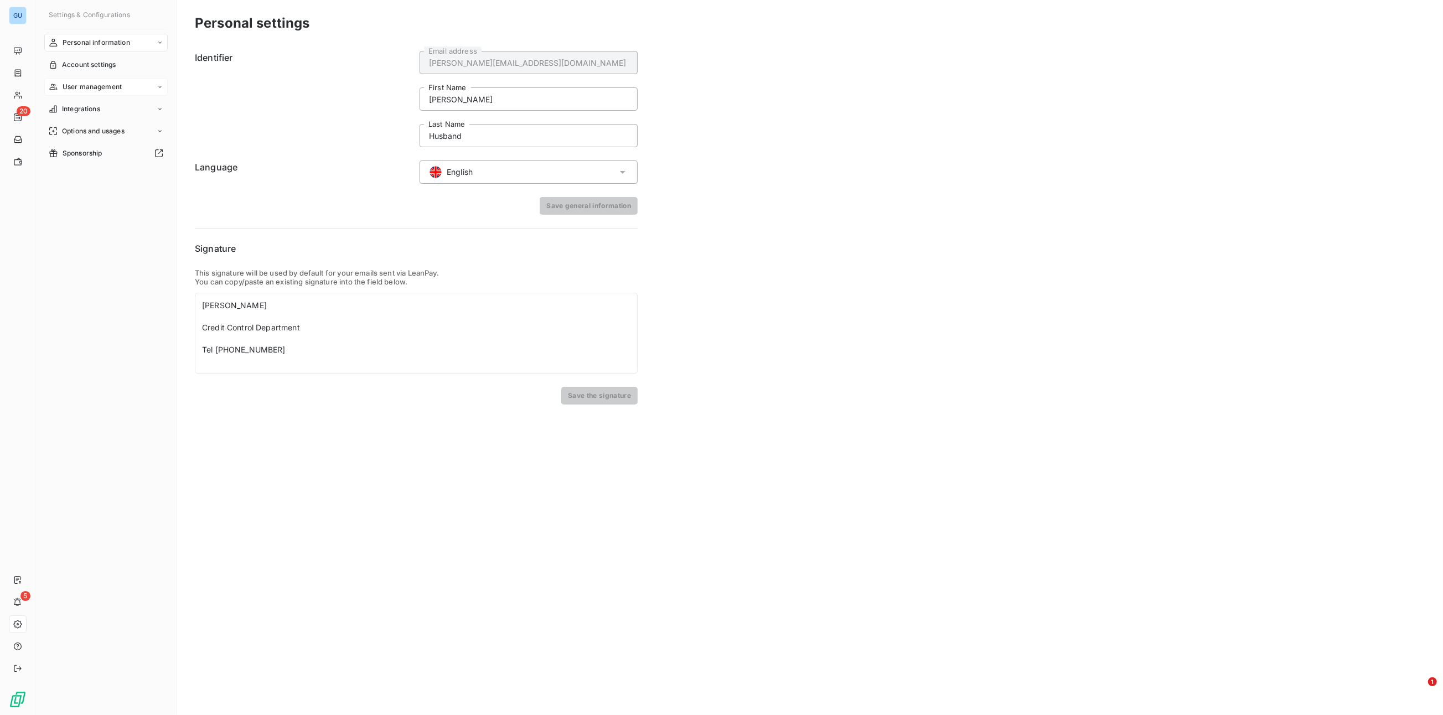
click at [75, 90] on span "User management" at bounding box center [92, 87] width 59 height 10
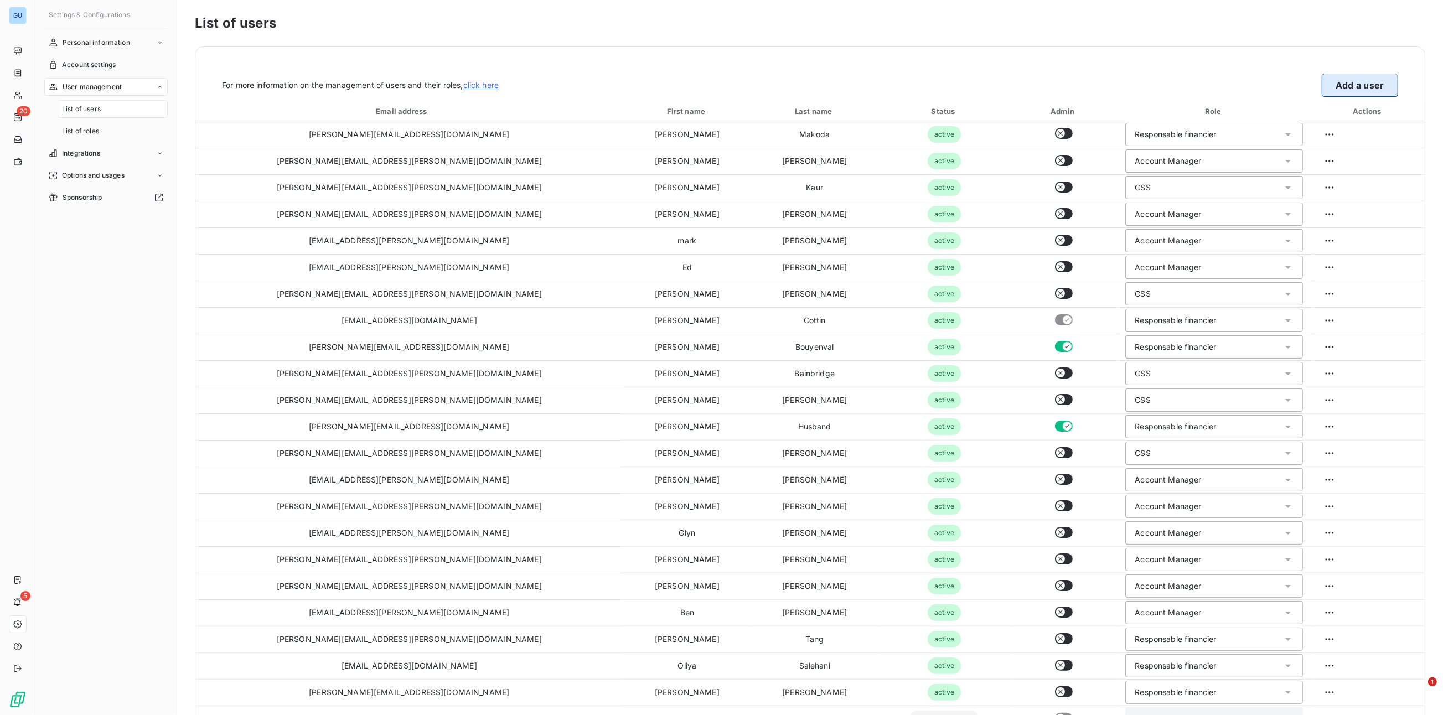
click at [962, 83] on button "Add a user" at bounding box center [1360, 85] width 76 height 23
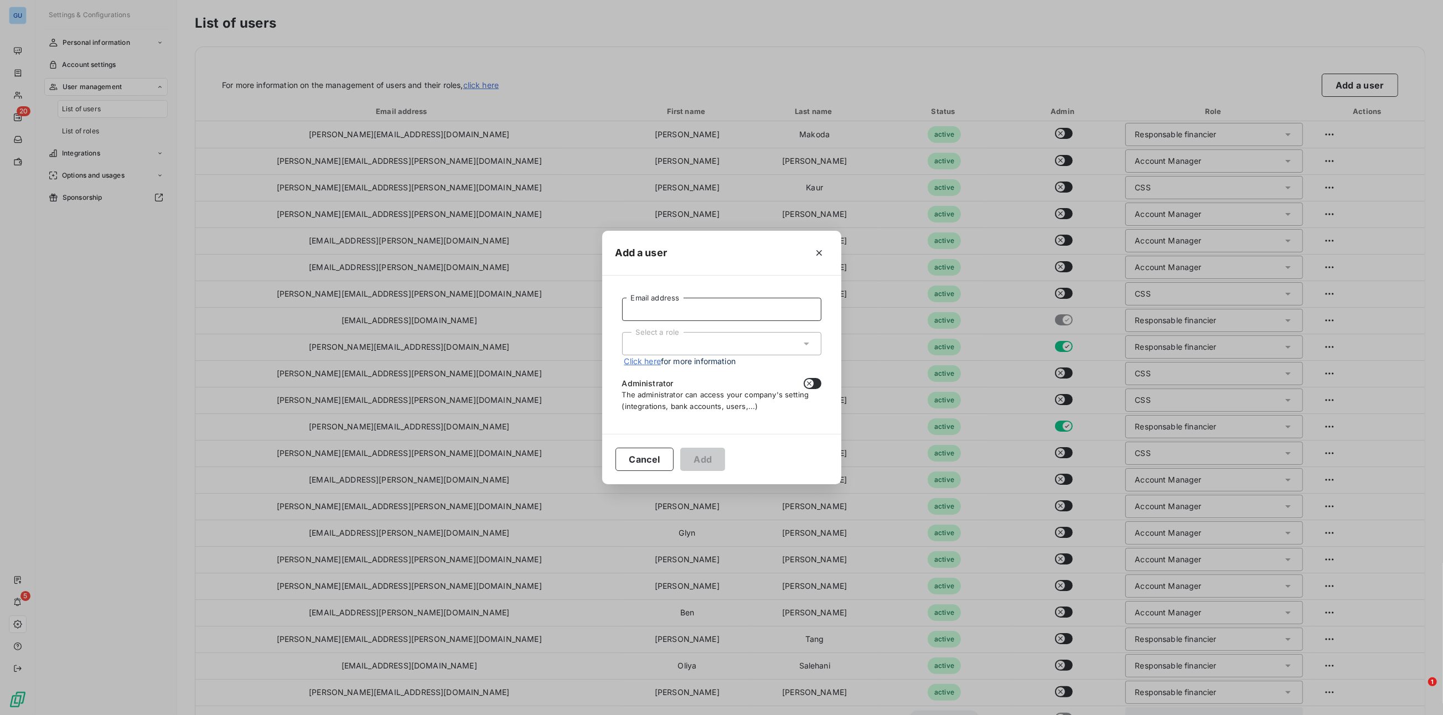
click at [651, 305] on input "Email address" at bounding box center [721, 309] width 199 height 23
type input "[PERSON_NAME][EMAIL_ADDRESS][PERSON_NAME][DOMAIN_NAME]"
click at [691, 345] on div "Select a role" at bounding box center [721, 343] width 199 height 23
click at [656, 404] on li "Account Manager" at bounding box center [721, 405] width 199 height 19
click at [709, 456] on button "Add" at bounding box center [702, 459] width 45 height 23
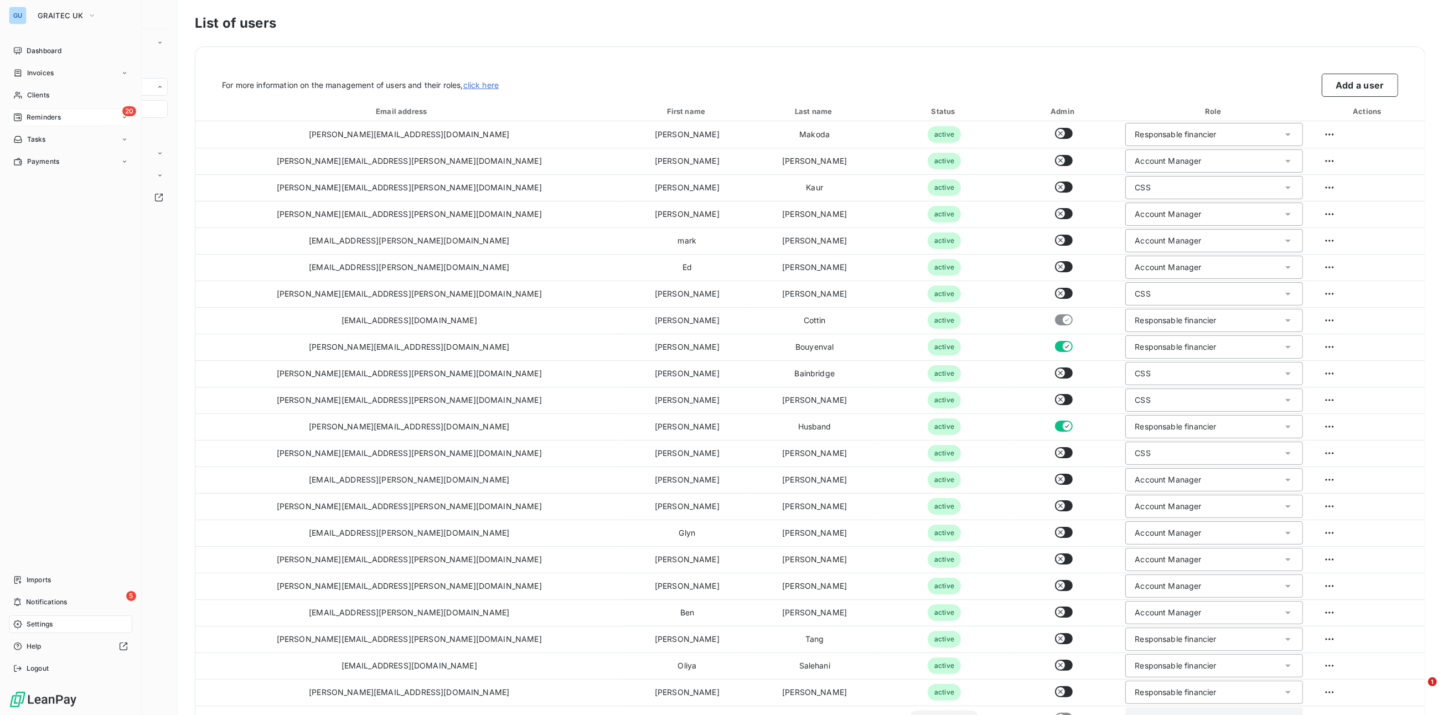
click at [44, 116] on span "Reminders" at bounding box center [44, 117] width 34 height 10
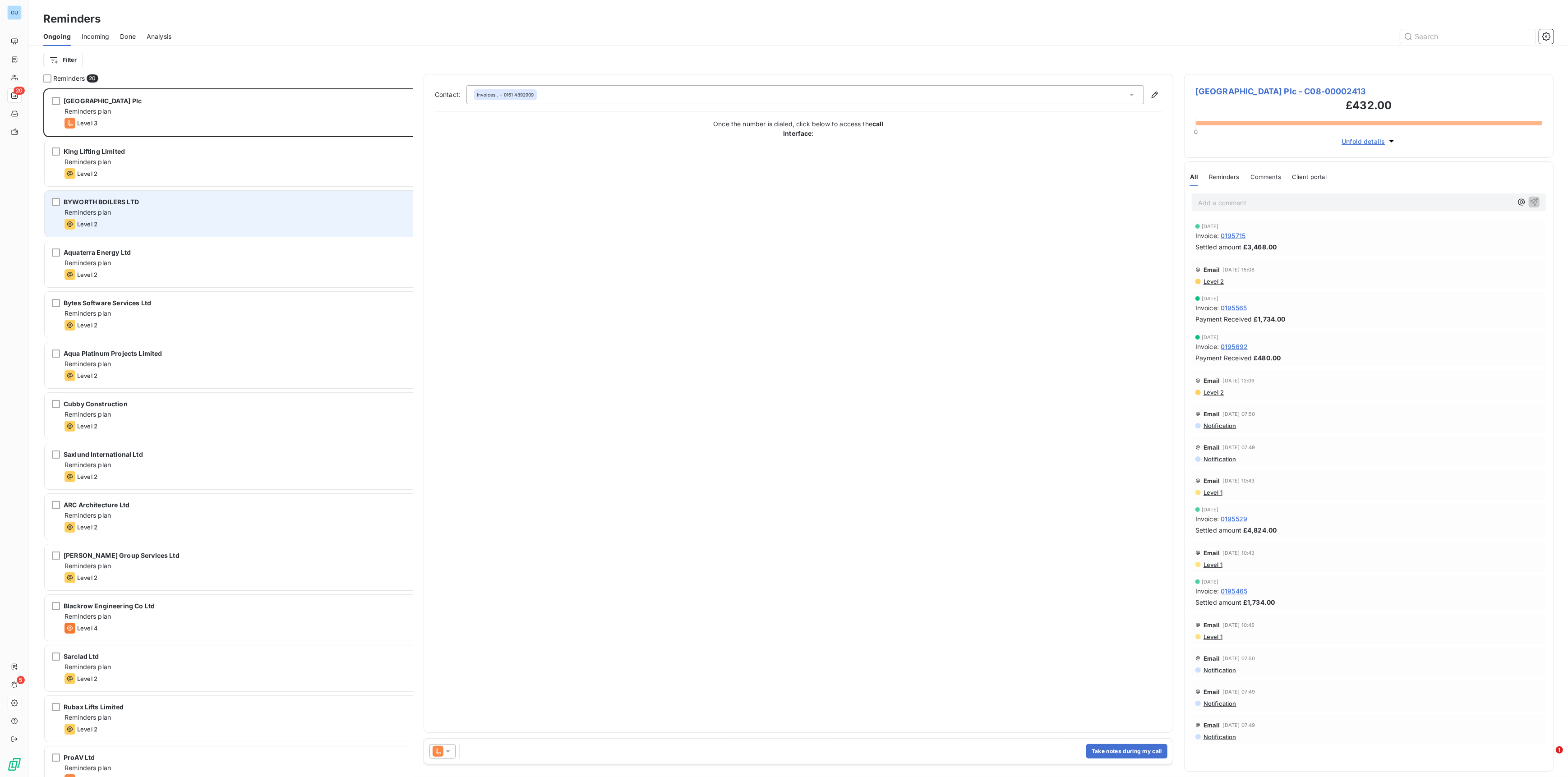
scroll to position [675, 355]
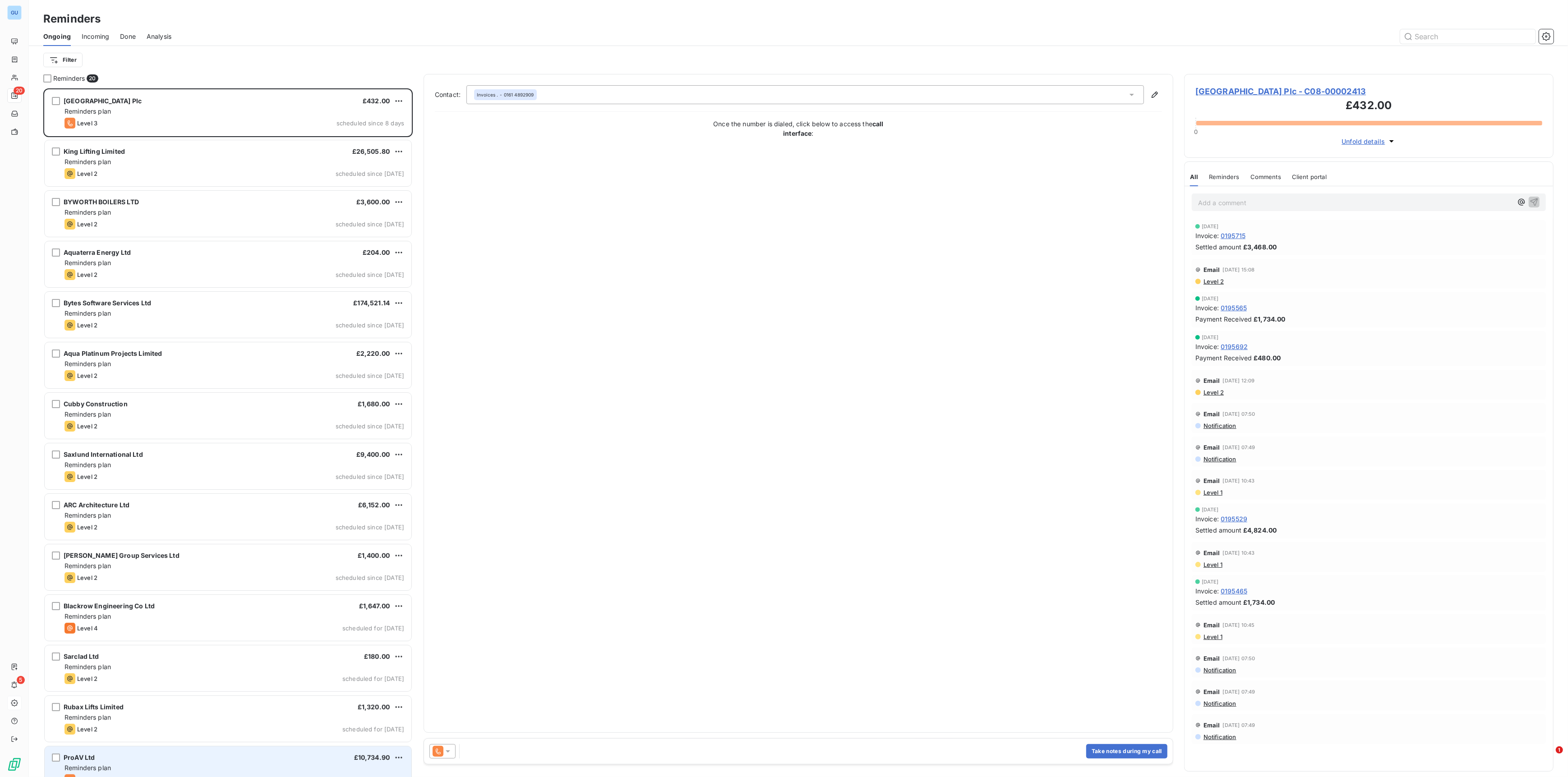
click at [145, 388] on div "ProAV Ltd £10,734.90 Reminders plan Level 3 scheduled for [DATE]" at bounding box center [228, 769] width 367 height 46
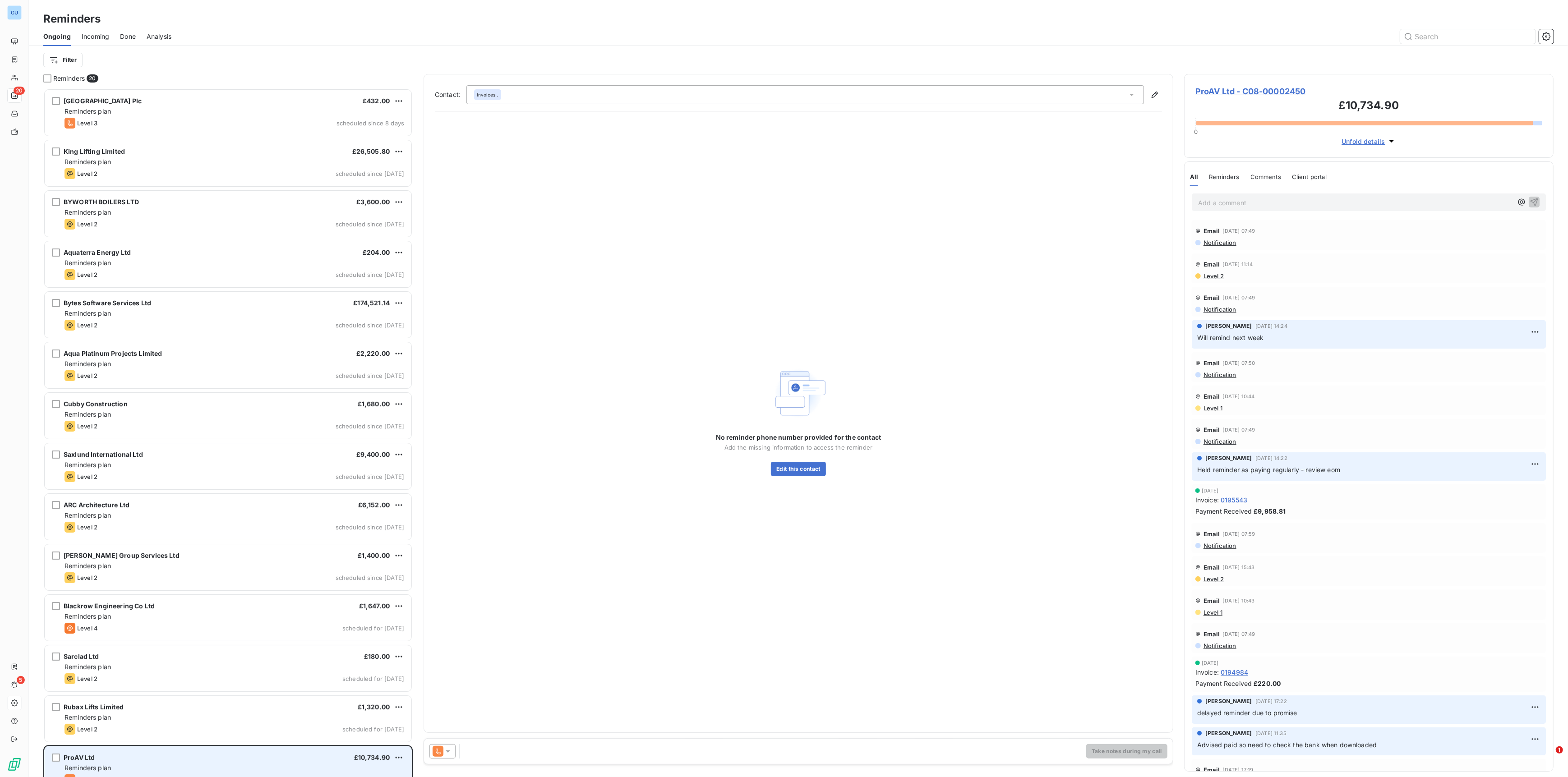
click at [99, 388] on div "ProAV Ltd £10,734.90" at bounding box center [234, 757] width 340 height 8
click at [784, 90] on span "ProAV Ltd - C08-00002450" at bounding box center [1369, 91] width 347 height 12
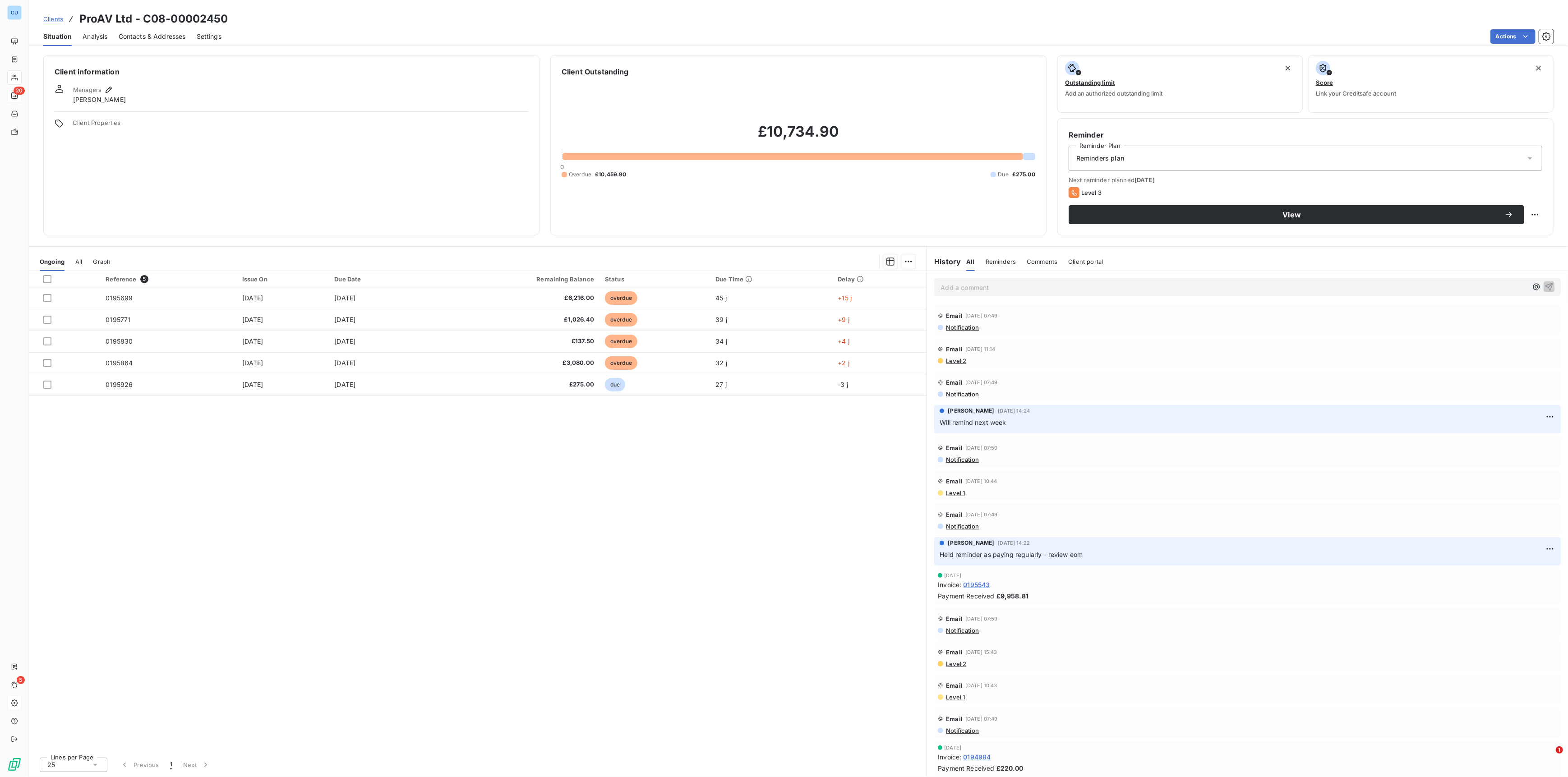
click at [145, 32] on span "Contacts & Addresses" at bounding box center [152, 36] width 67 height 9
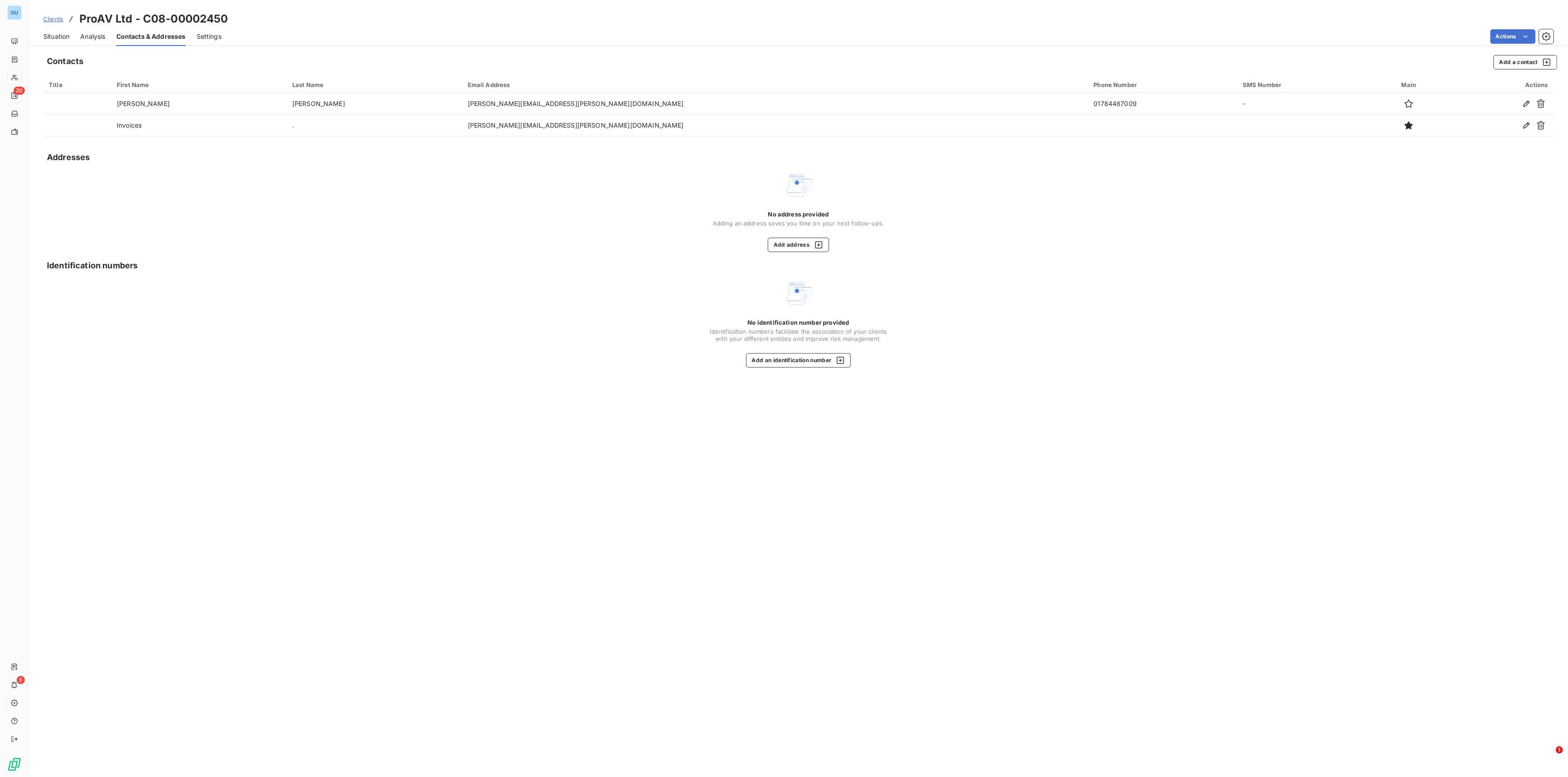
click at [56, 19] on span "Clients" at bounding box center [53, 19] width 20 height 7
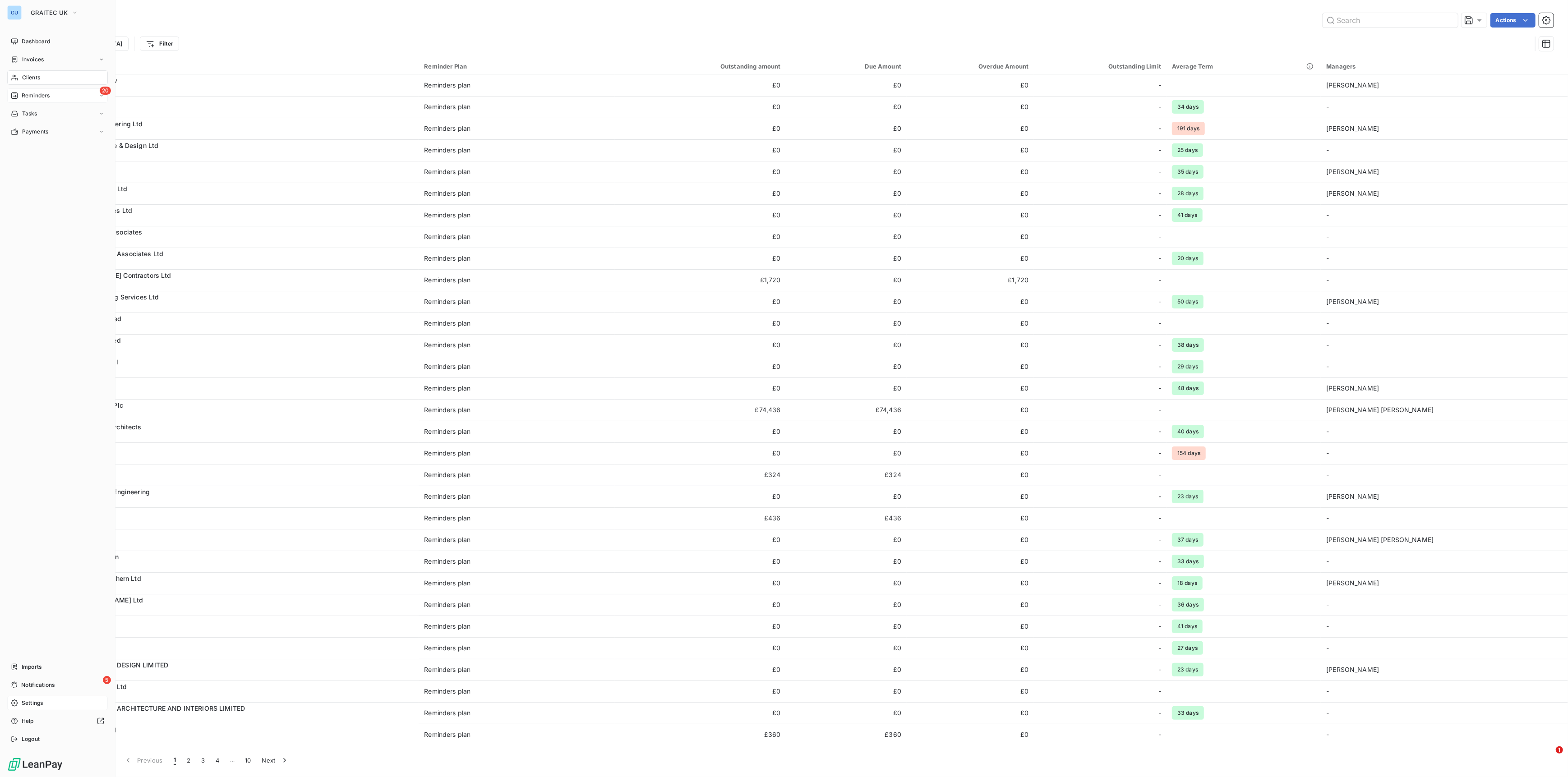
click at [37, 95] on span "Reminders" at bounding box center [36, 95] width 28 height 8
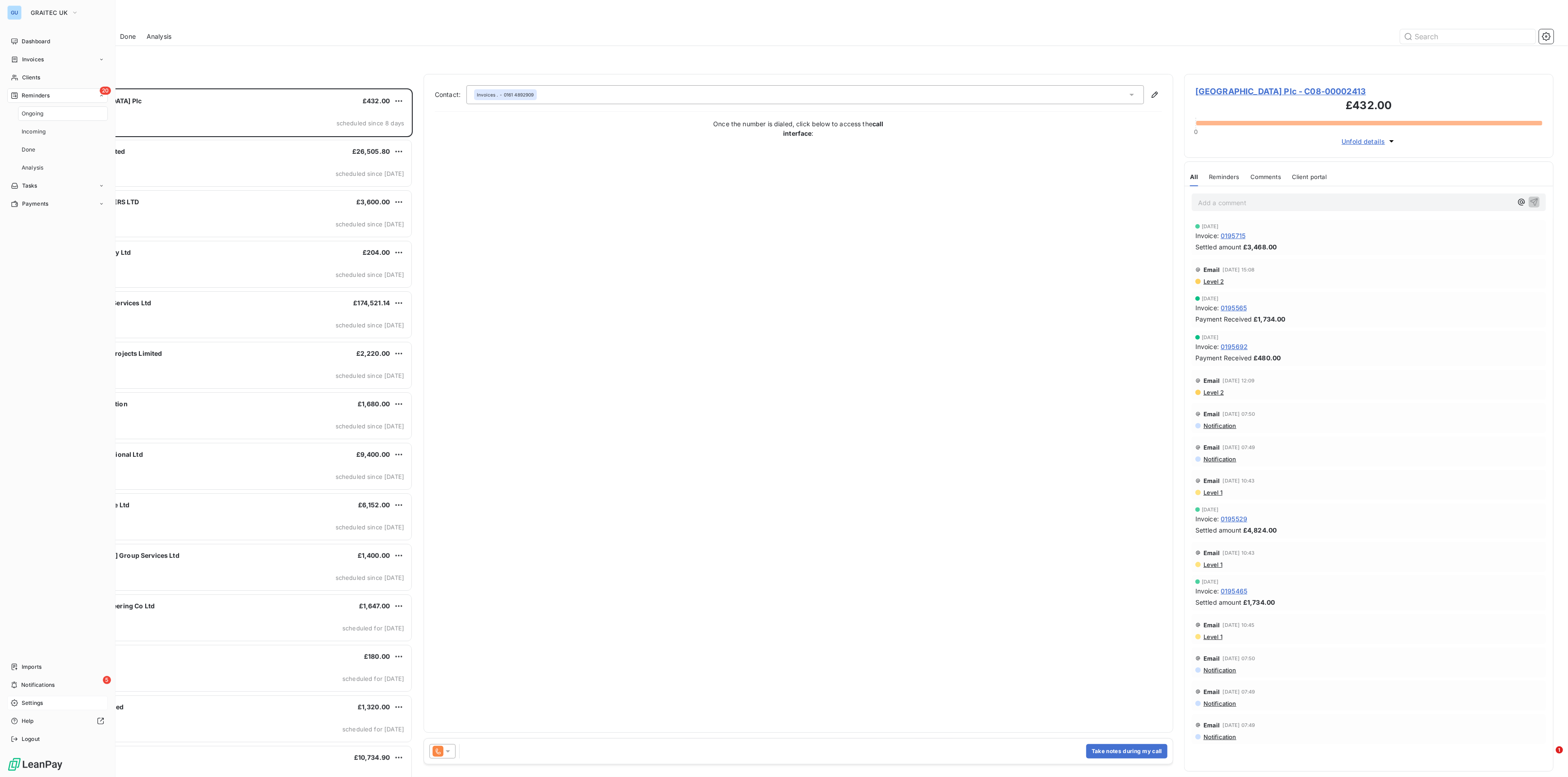
scroll to position [675, 355]
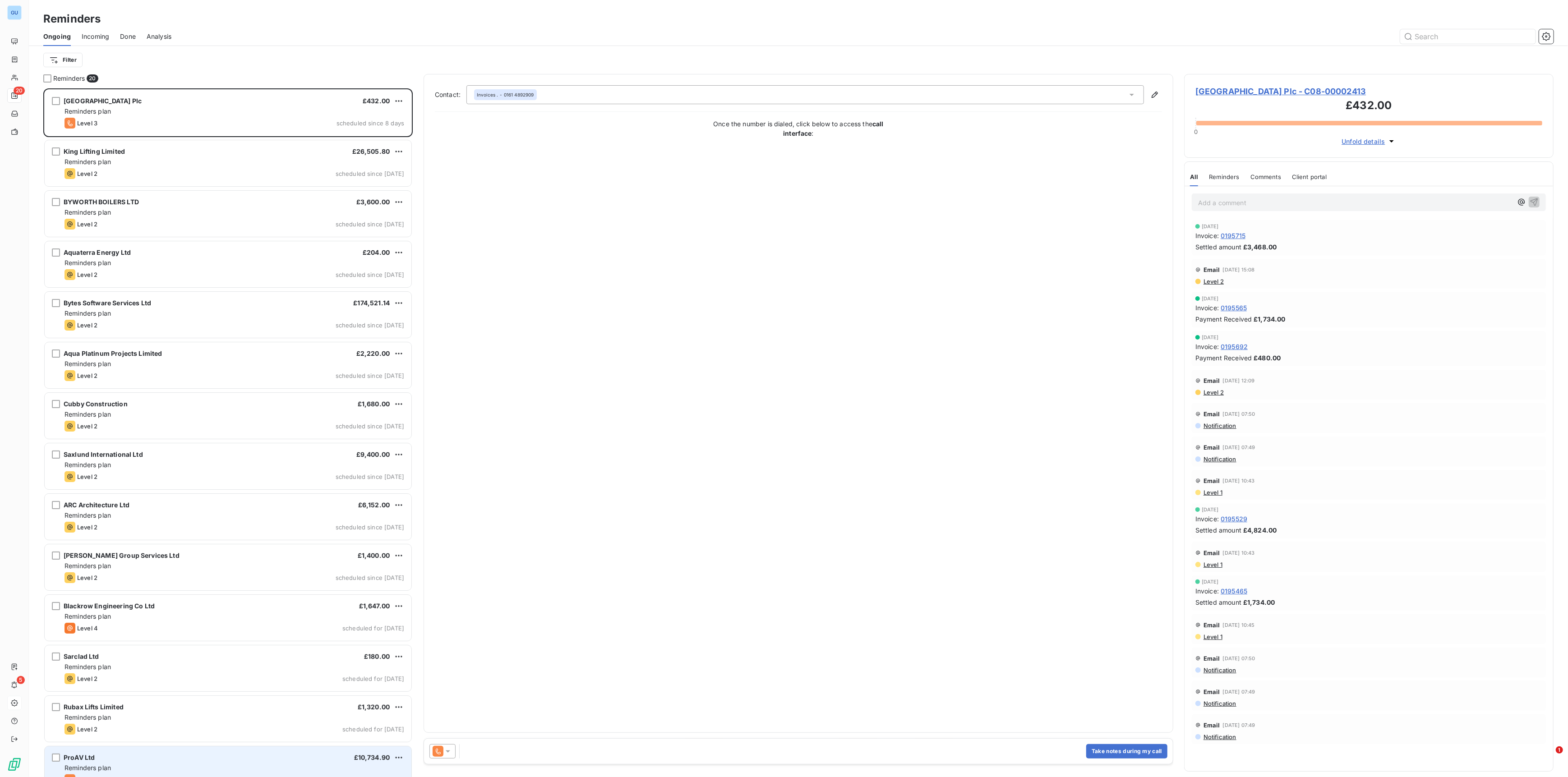
click at [212, 388] on div "ProAV Ltd £10,734.90" at bounding box center [234, 757] width 340 height 8
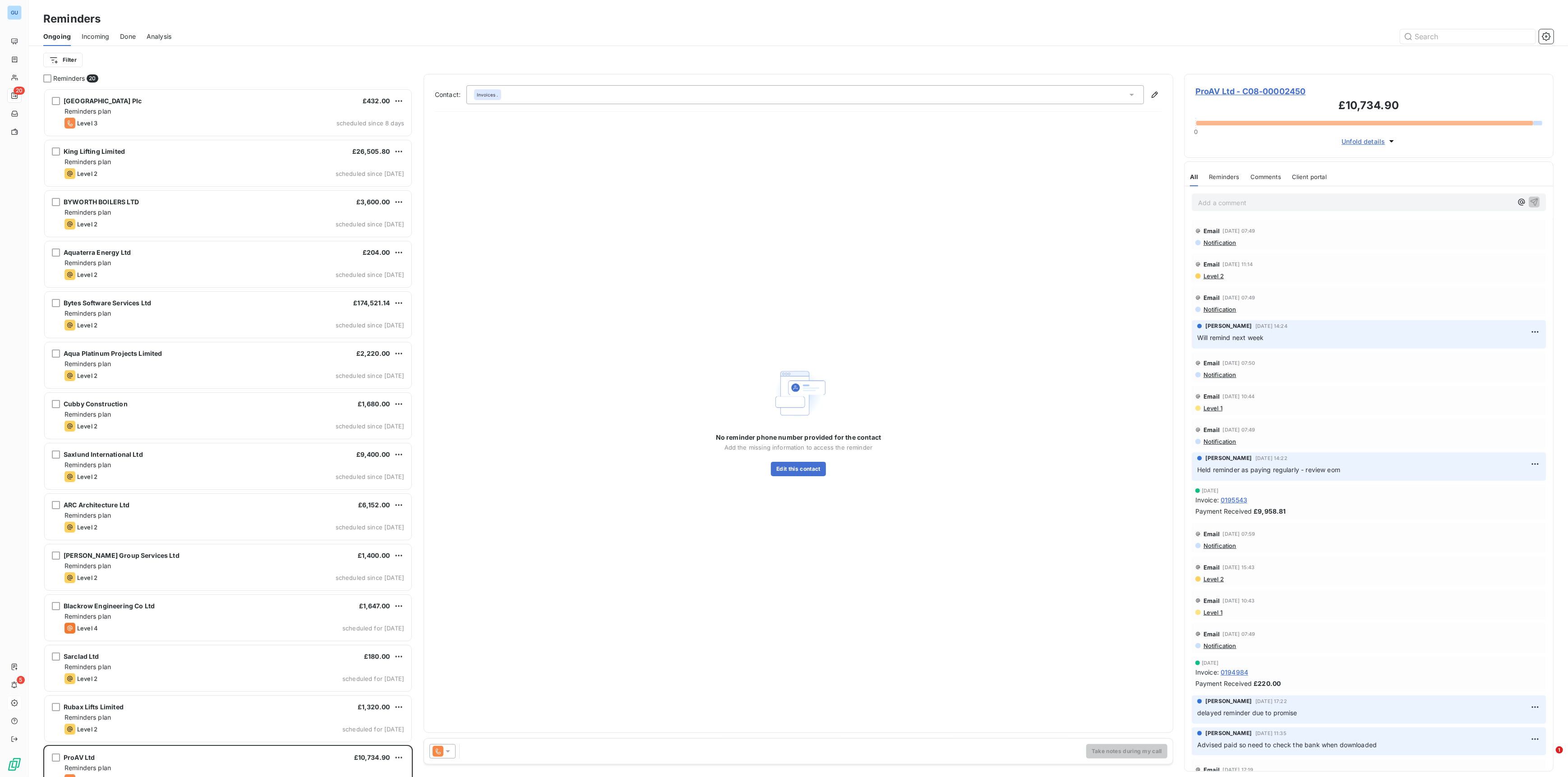
click at [784, 240] on span "Notification" at bounding box center [1220, 242] width 34 height 7
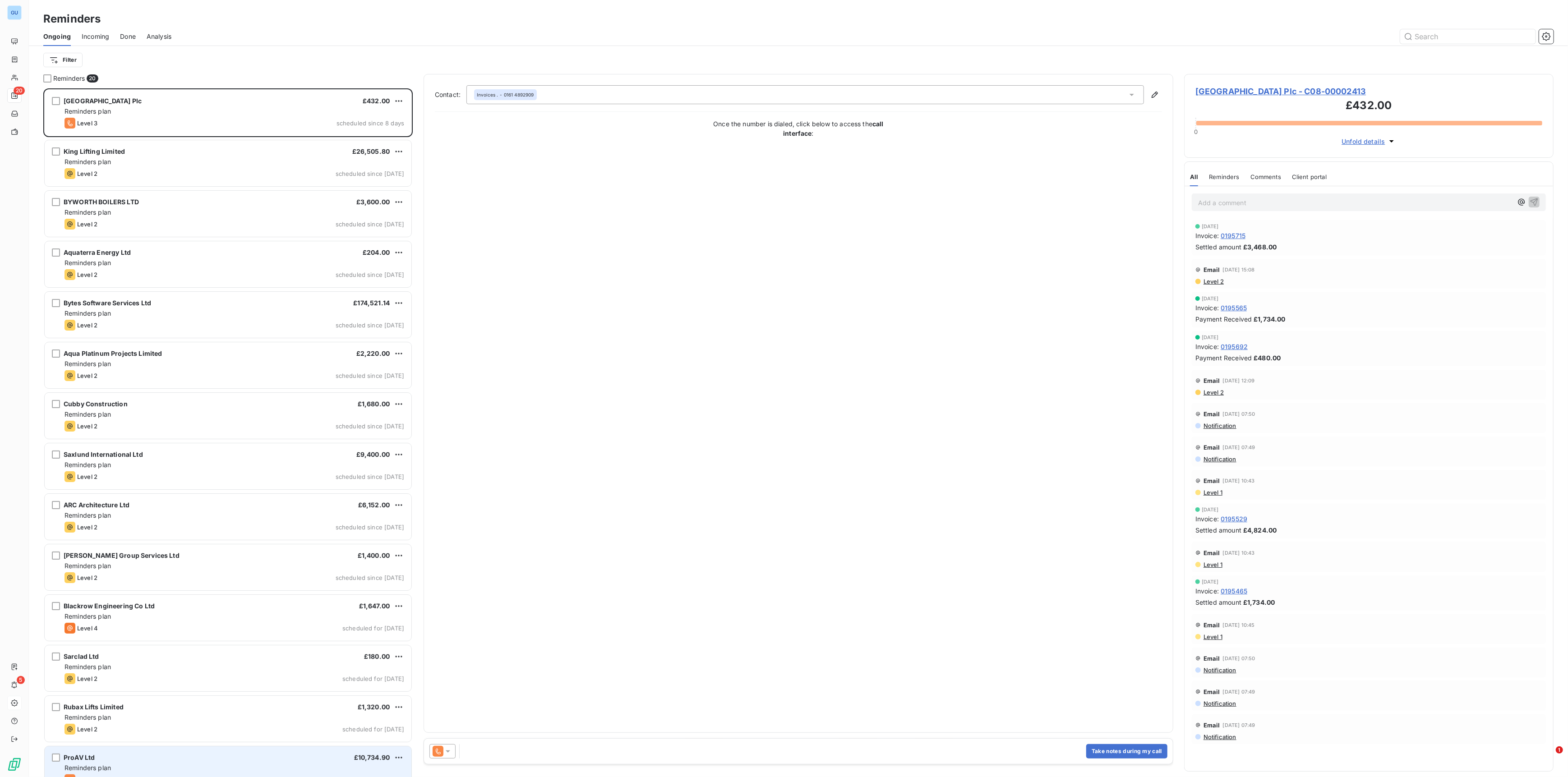
click at [104, 388] on div "Reminders plan" at bounding box center [234, 767] width 340 height 9
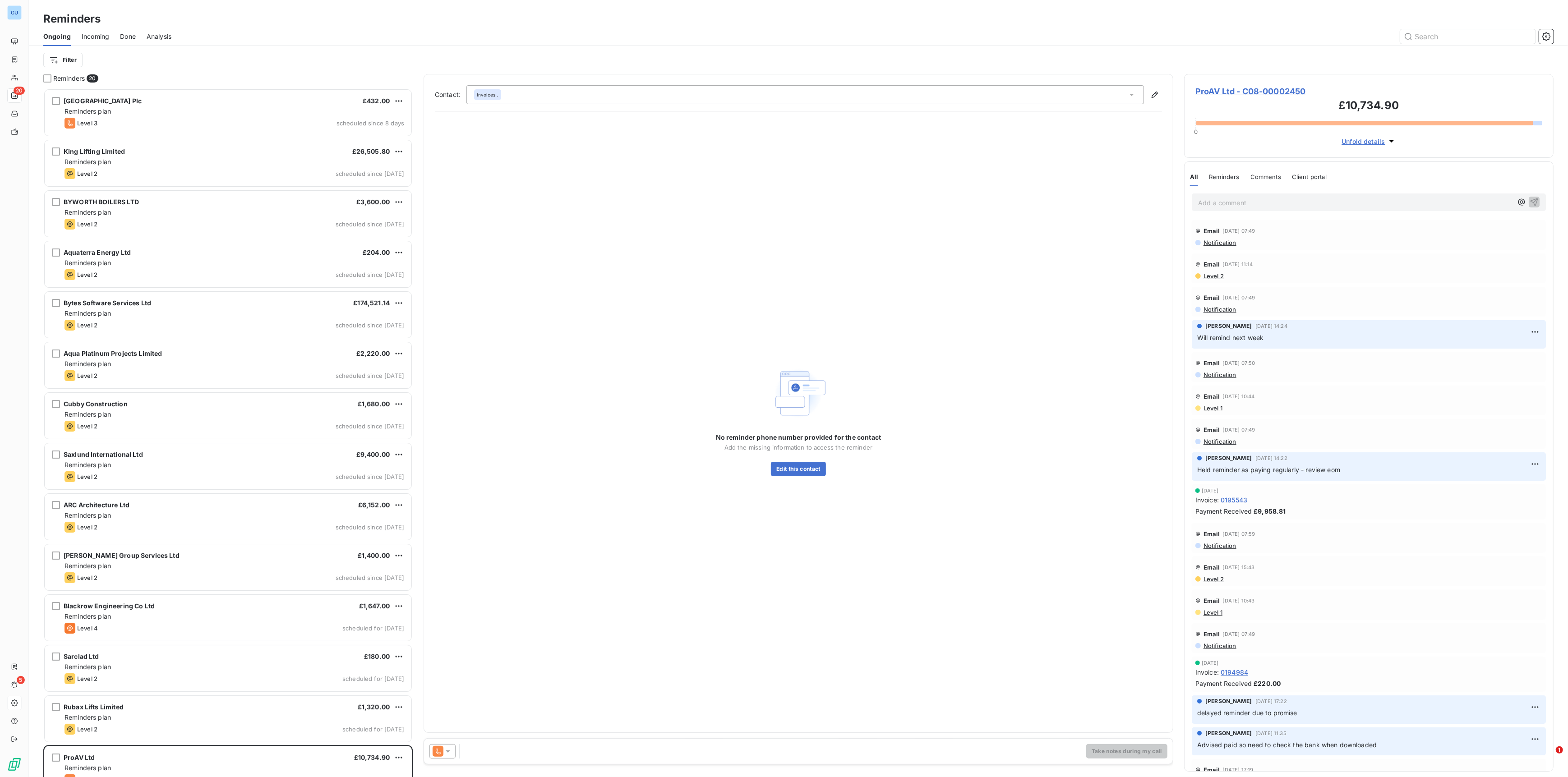
click at [784, 88] on span "ProAV Ltd - C08-00002450" at bounding box center [1369, 91] width 347 height 12
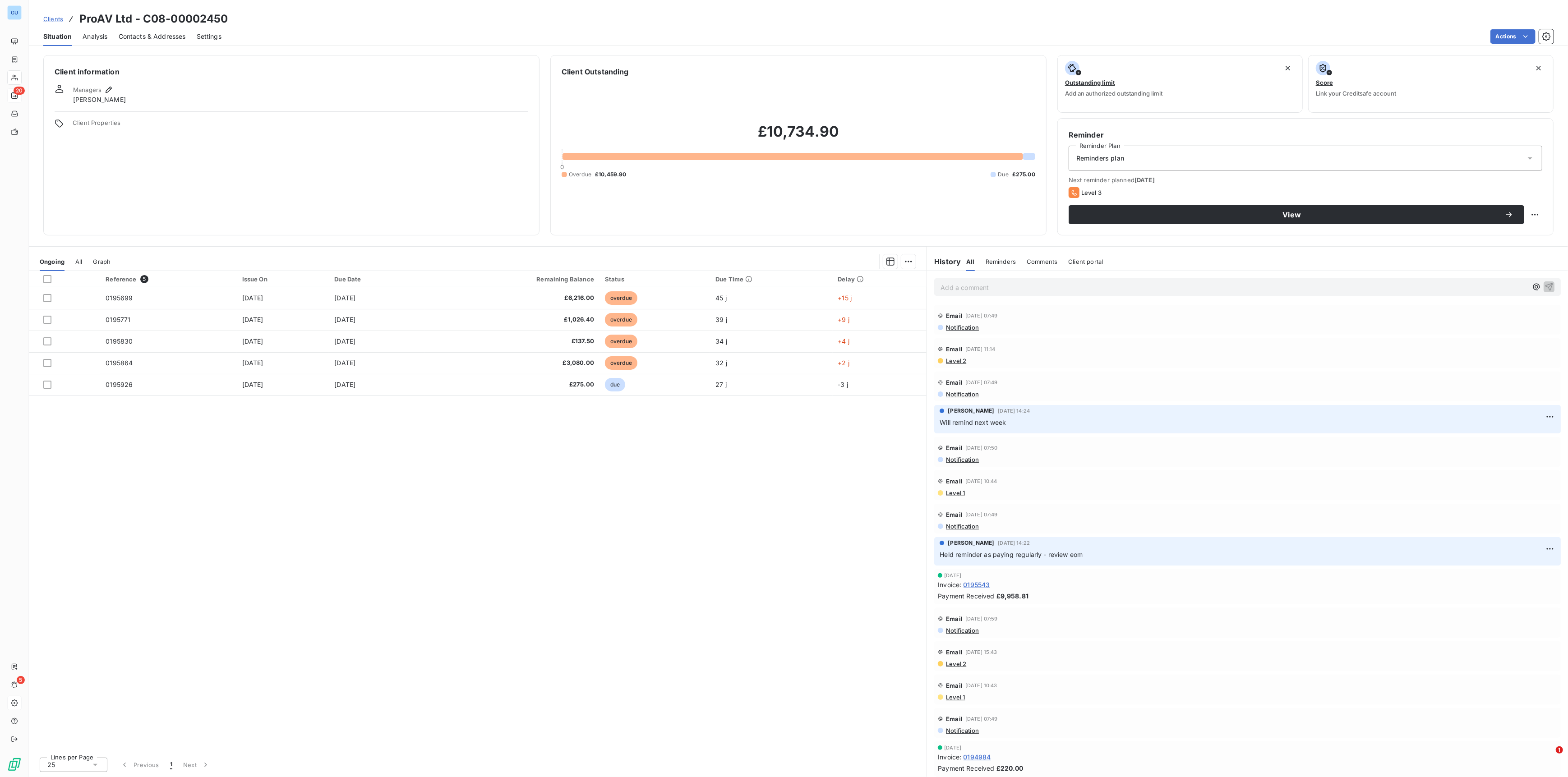
click at [52, 20] on span "Clients" at bounding box center [53, 19] width 20 height 7
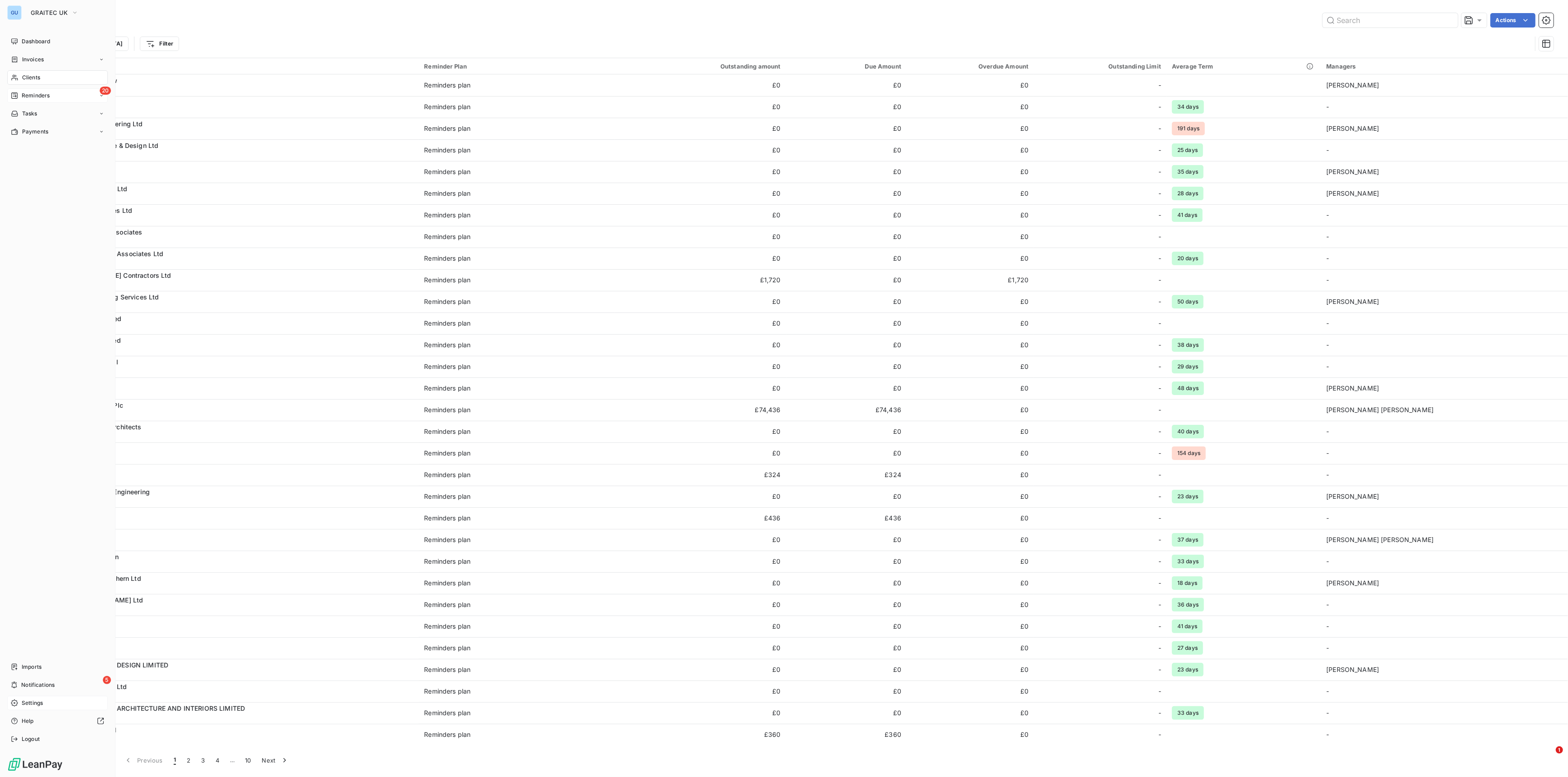
click at [37, 91] on span "Reminders" at bounding box center [36, 95] width 28 height 8
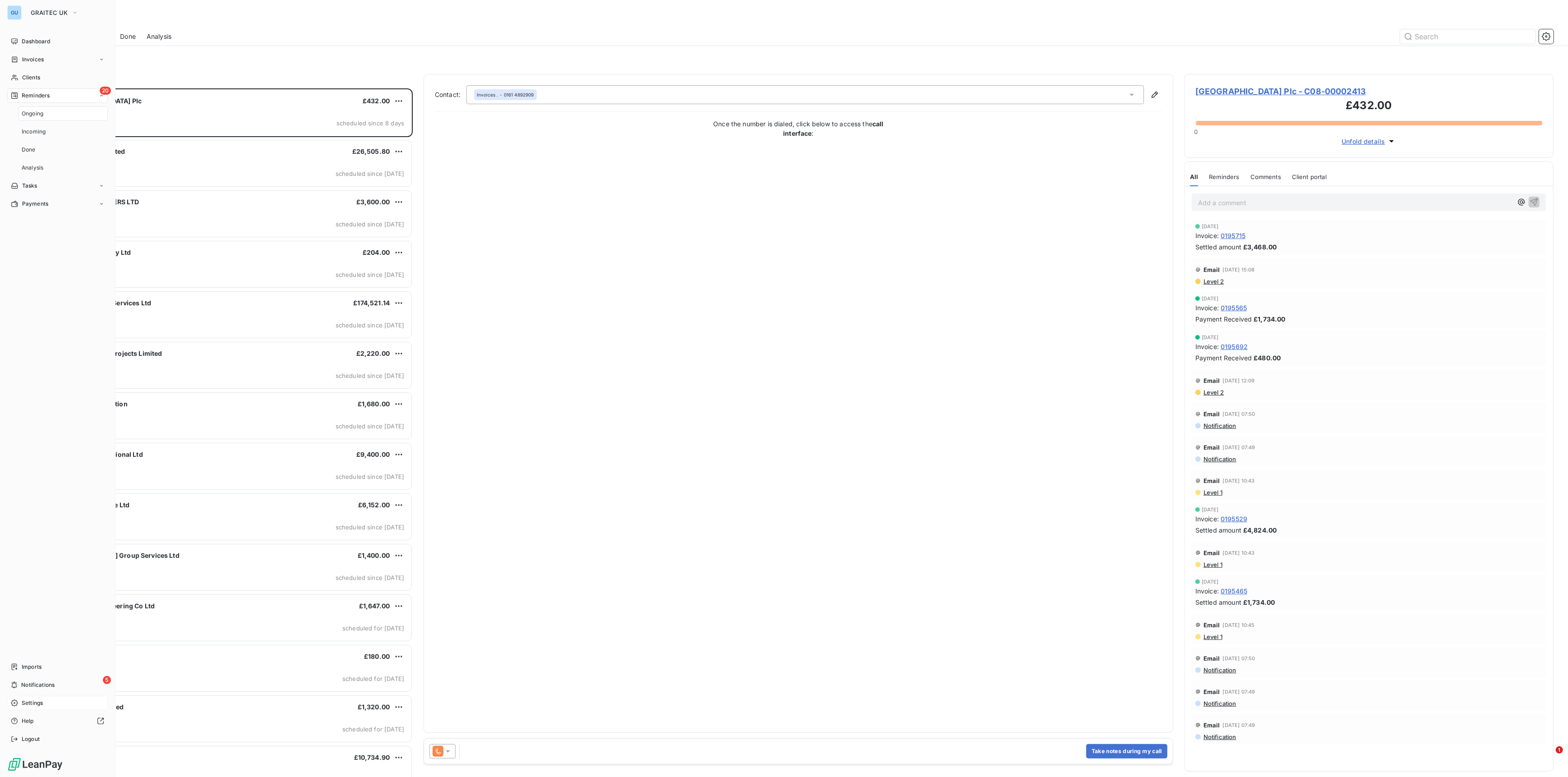
scroll to position [675, 355]
click at [37, 41] on span "Dashboard" at bounding box center [36, 42] width 29 height 8
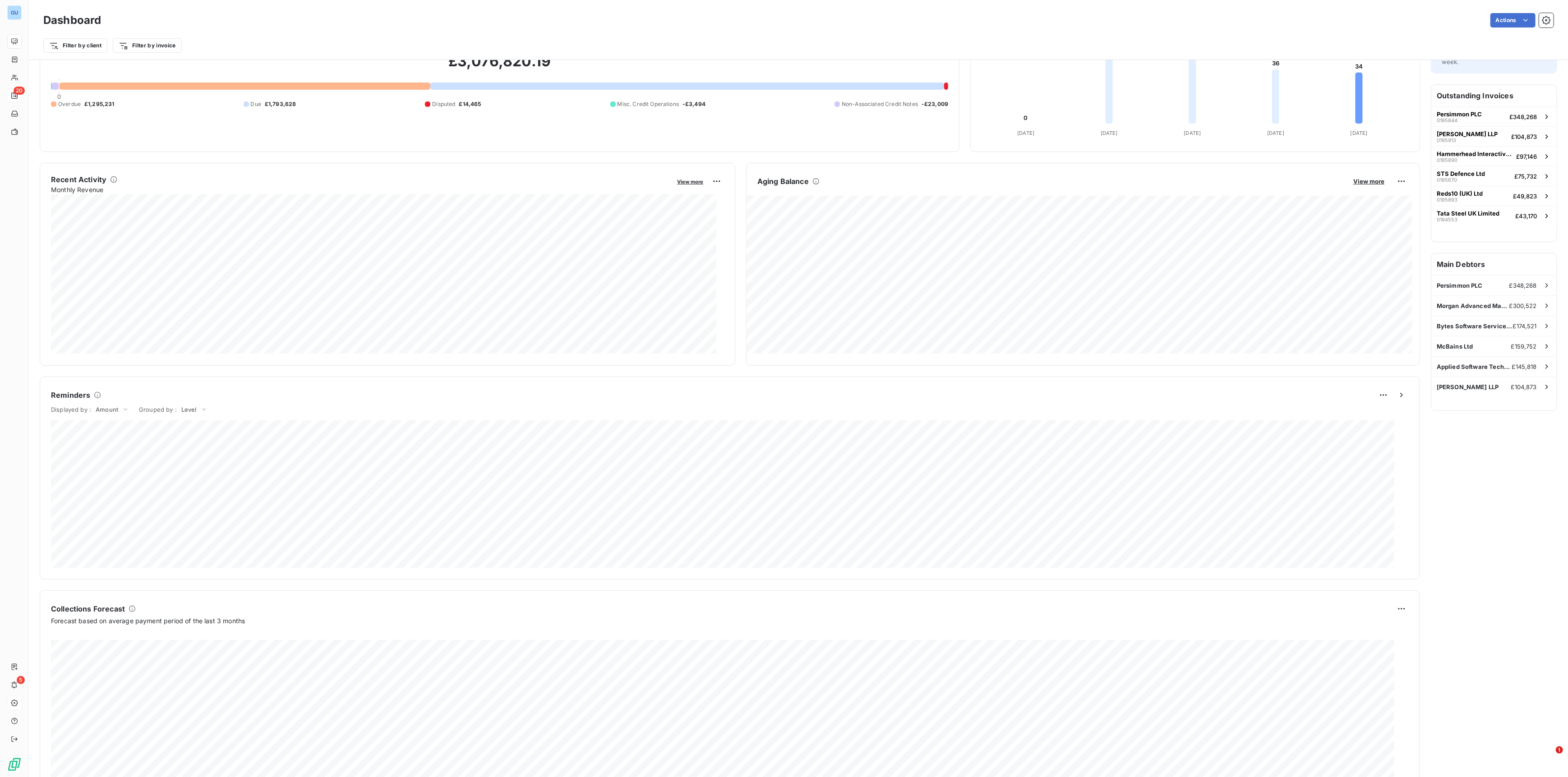
scroll to position [103, 0]
